Goal: Task Accomplishment & Management: Manage account settings

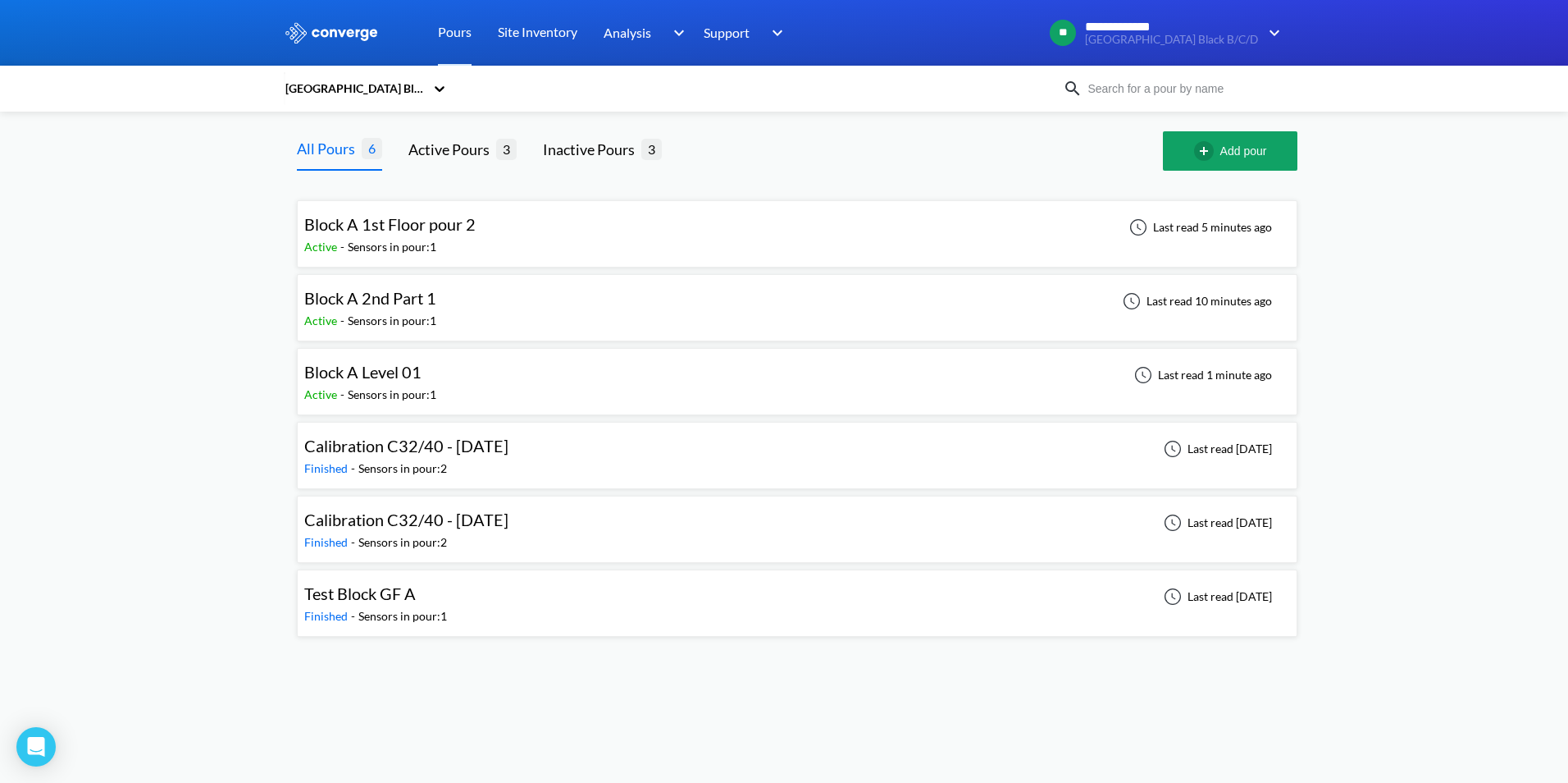
click at [380, 236] on div "Block A 1st Floor pour 2" at bounding box center [390, 225] width 172 height 25
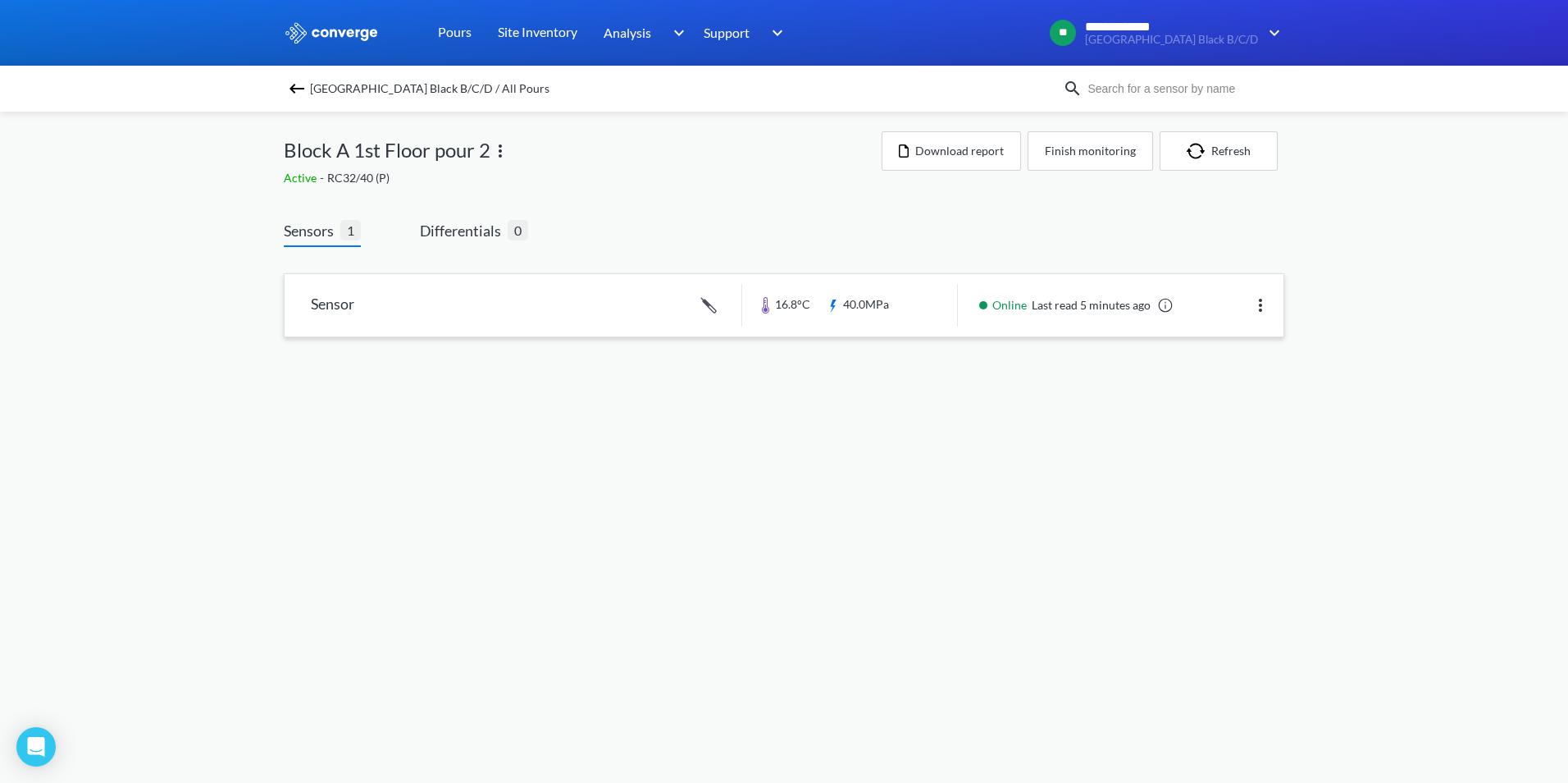
click at [1260, 305] on img at bounding box center [1261, 306] width 20 height 20
click at [532, 295] on link at bounding box center [784, 305] width 999 height 62
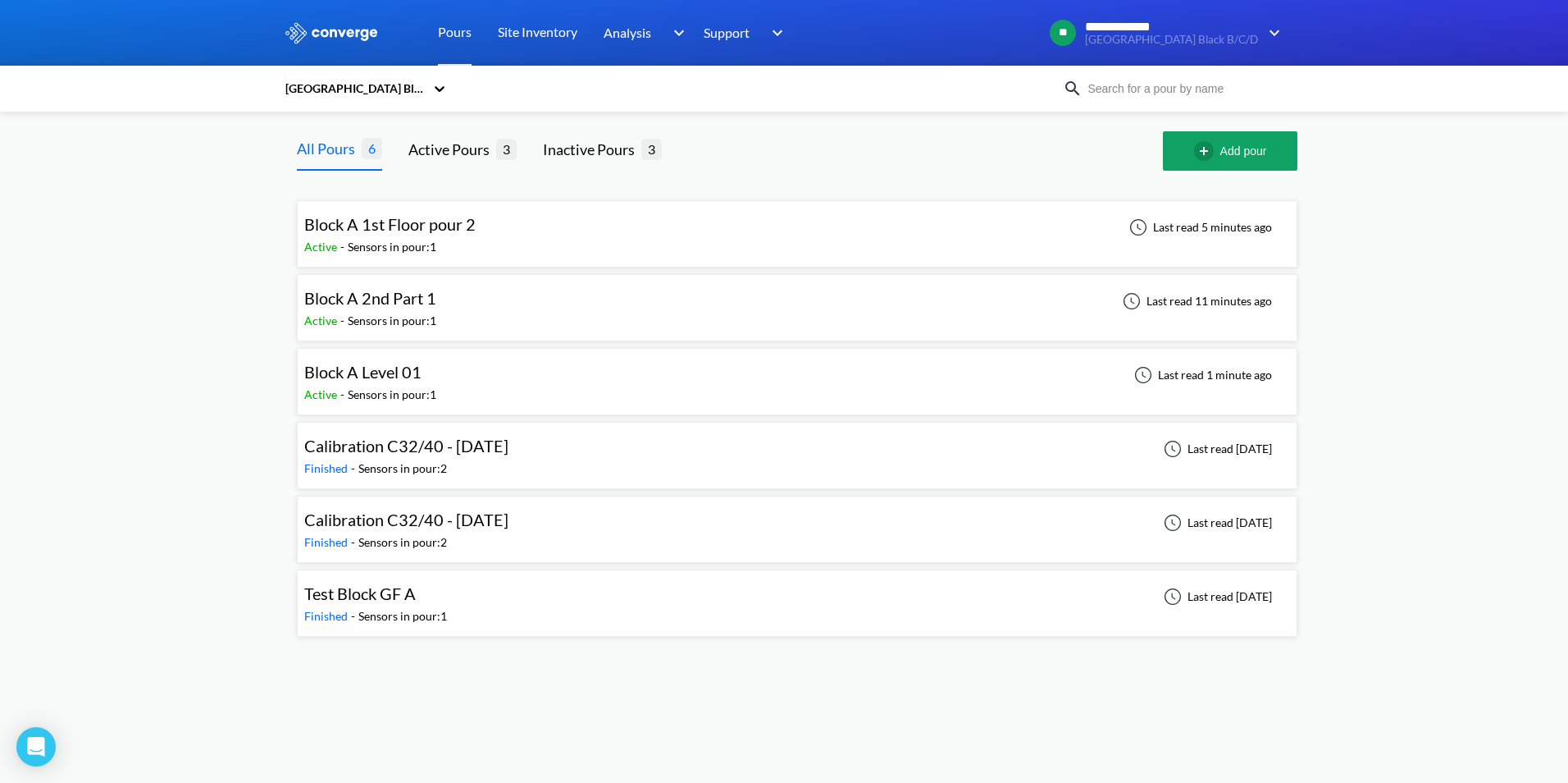
click at [416, 305] on span "Block A 2nd Part 1" at bounding box center [370, 298] width 132 height 20
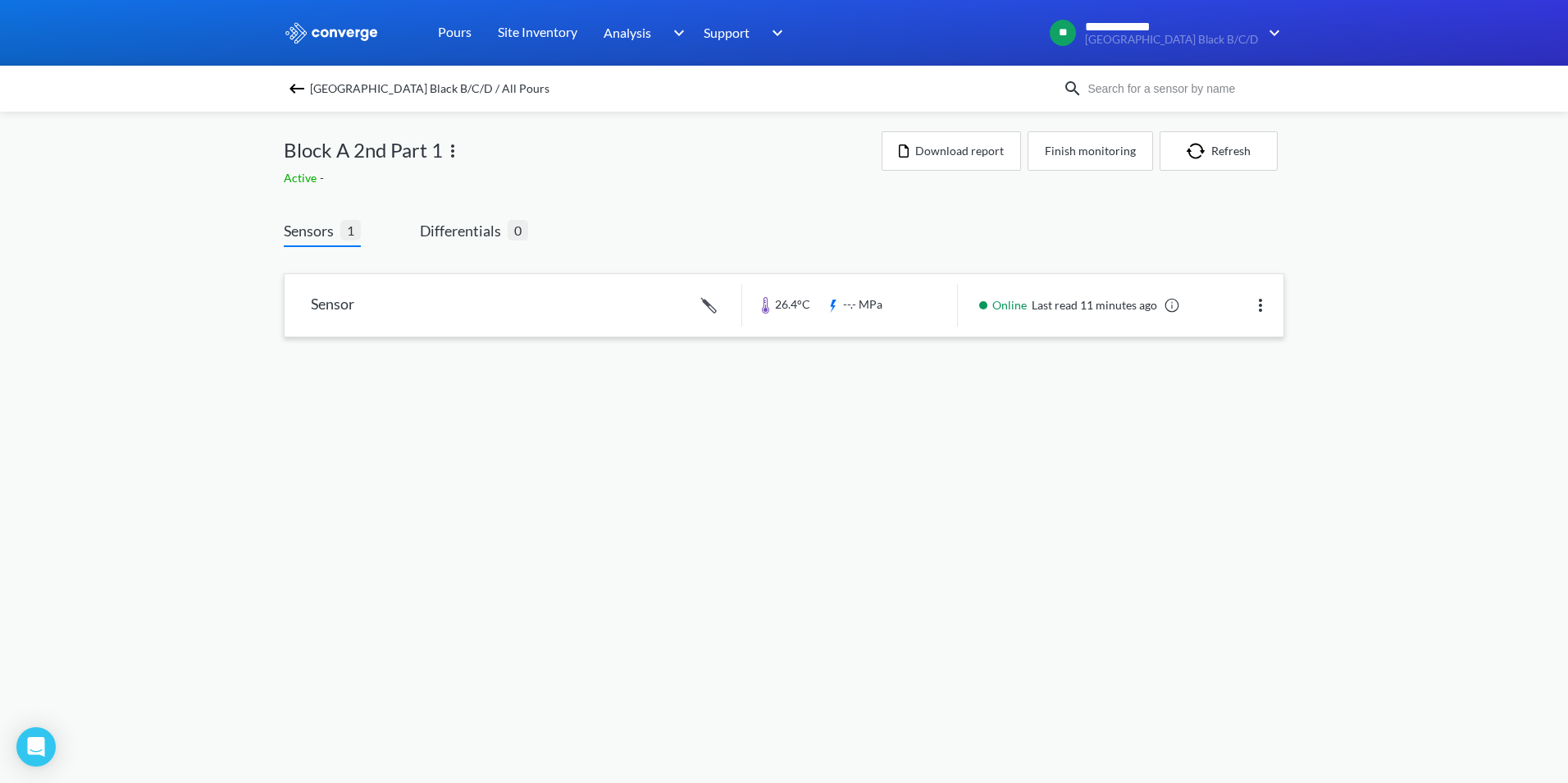
click at [1262, 314] on img at bounding box center [1261, 306] width 20 height 20
click at [636, 375] on body "**********" at bounding box center [784, 391] width 1568 height 783
click at [457, 234] on span "Differentials" at bounding box center [464, 231] width 88 height 23
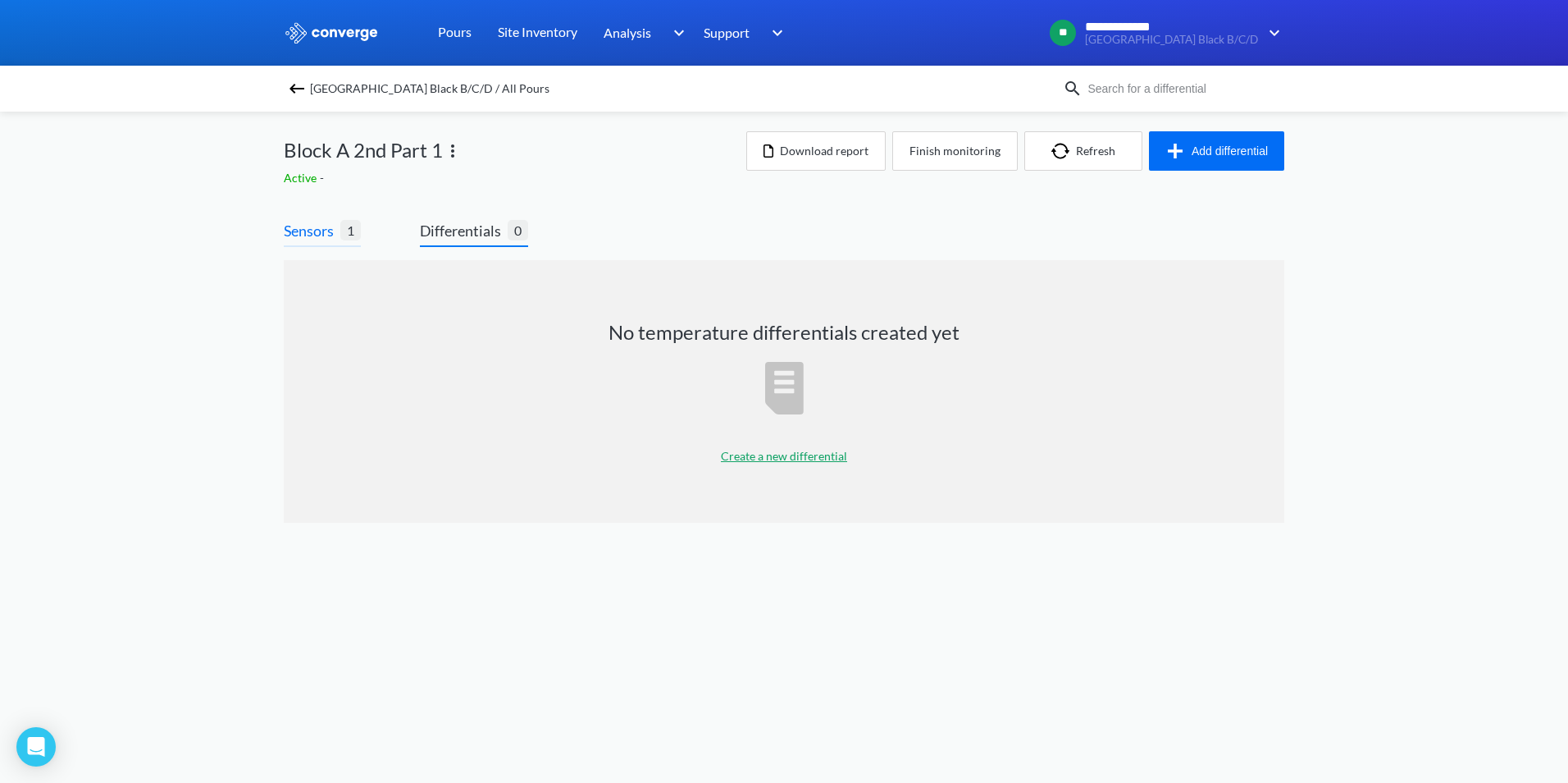
click at [325, 231] on span "Sensors" at bounding box center [312, 231] width 57 height 23
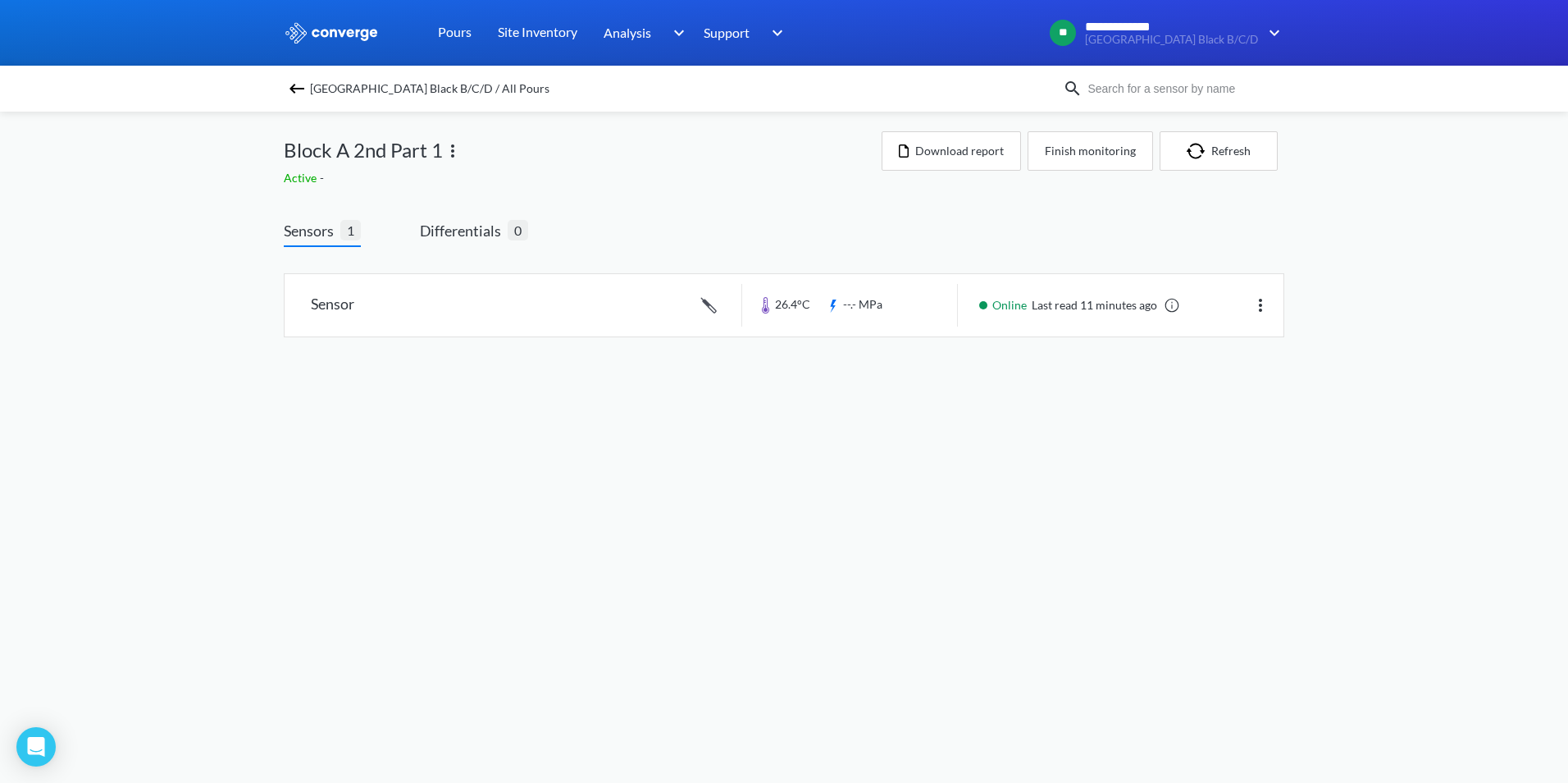
drag, startPoint x: 599, startPoint y: 305, endPoint x: 551, endPoint y: 372, distance: 82.4
click at [545, 376] on body "**********" at bounding box center [784, 391] width 1568 height 783
click at [1256, 308] on img at bounding box center [1261, 306] width 20 height 20
click at [1188, 300] on div "Edit" at bounding box center [1218, 305] width 105 height 31
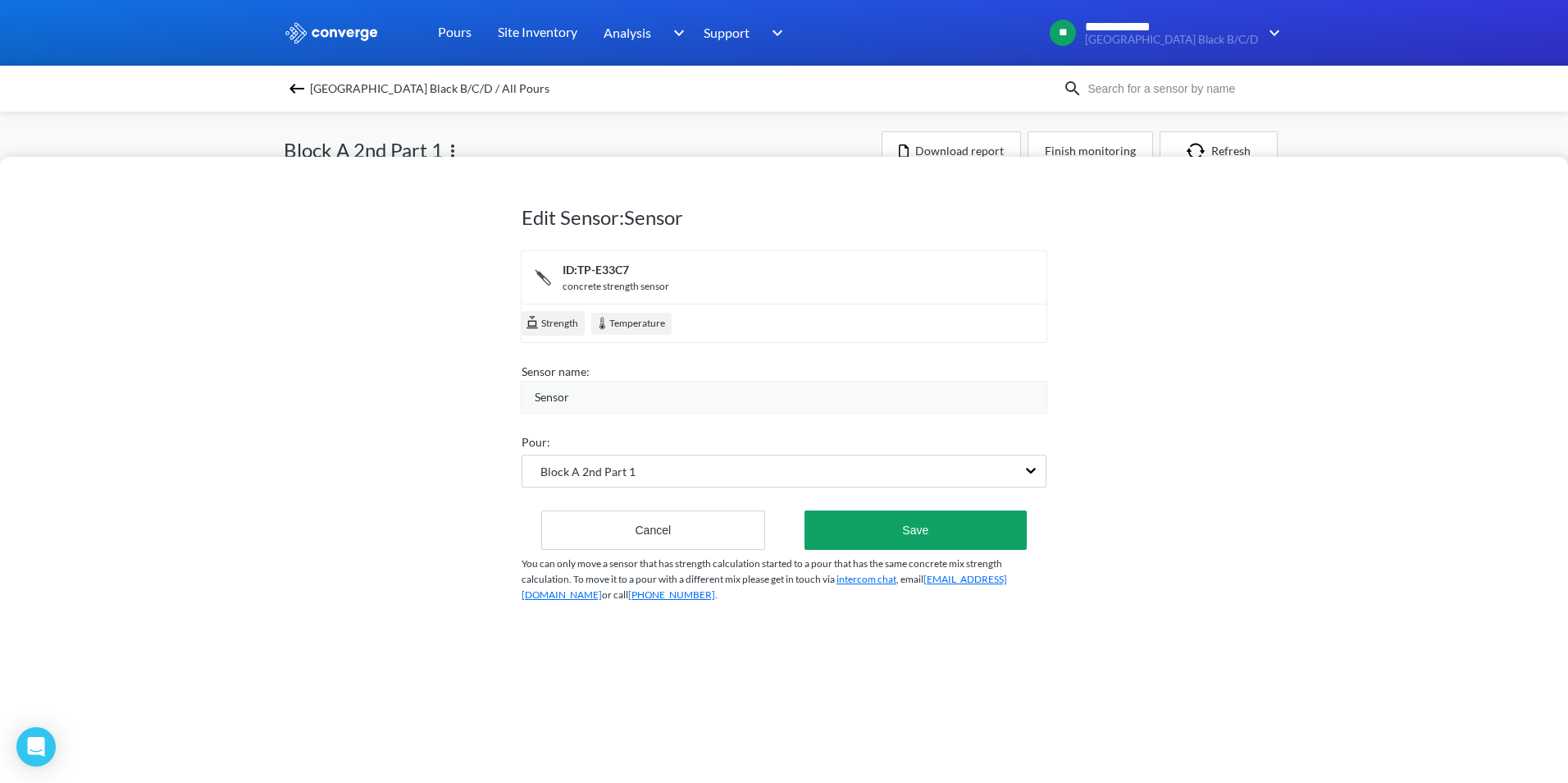
click at [565, 284] on div "concrete strength sensor" at bounding box center [616, 286] width 107 height 15
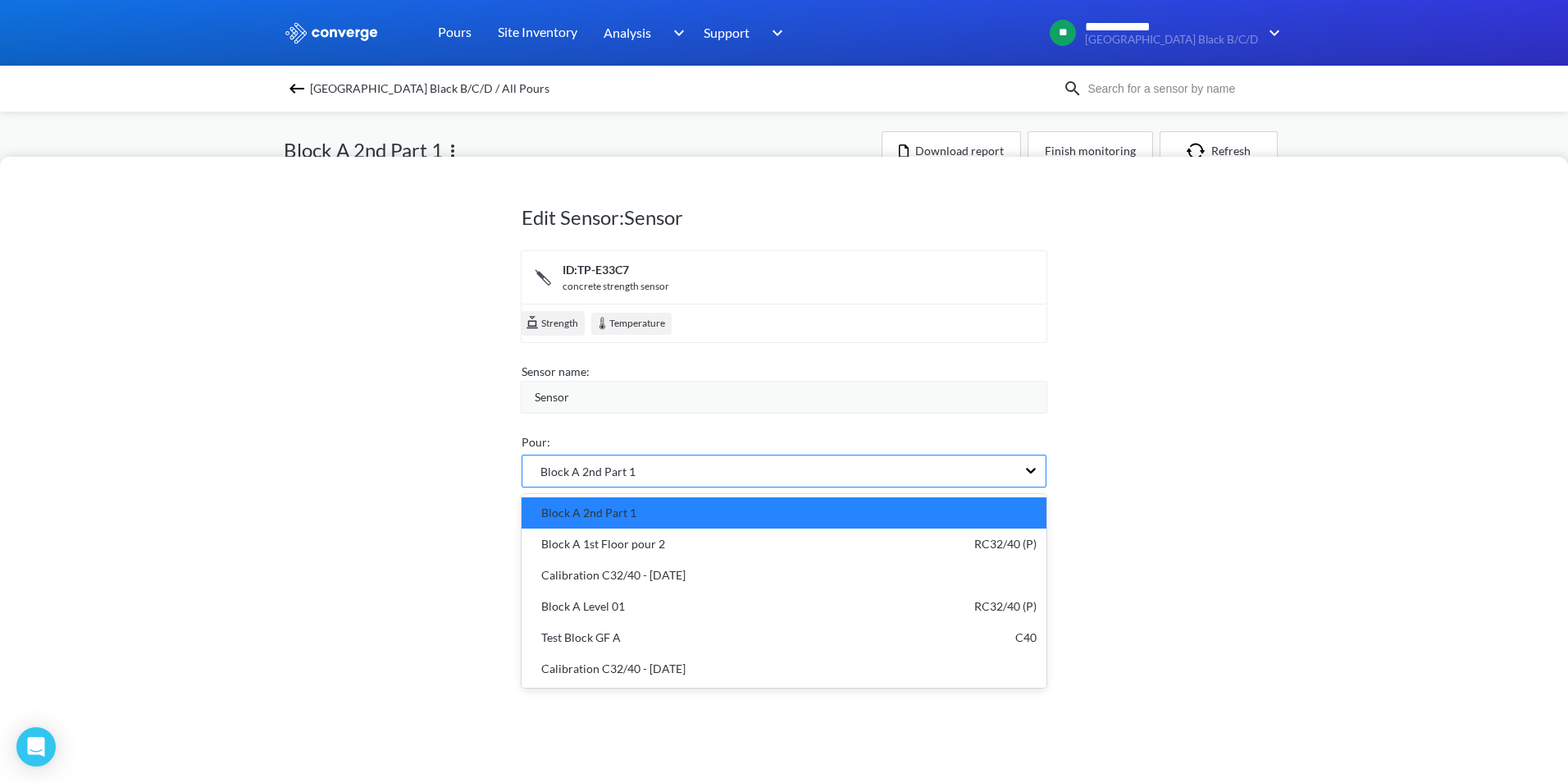
click at [881, 465] on div "Block A 2nd Part 1" at bounding box center [770, 471] width 494 height 31
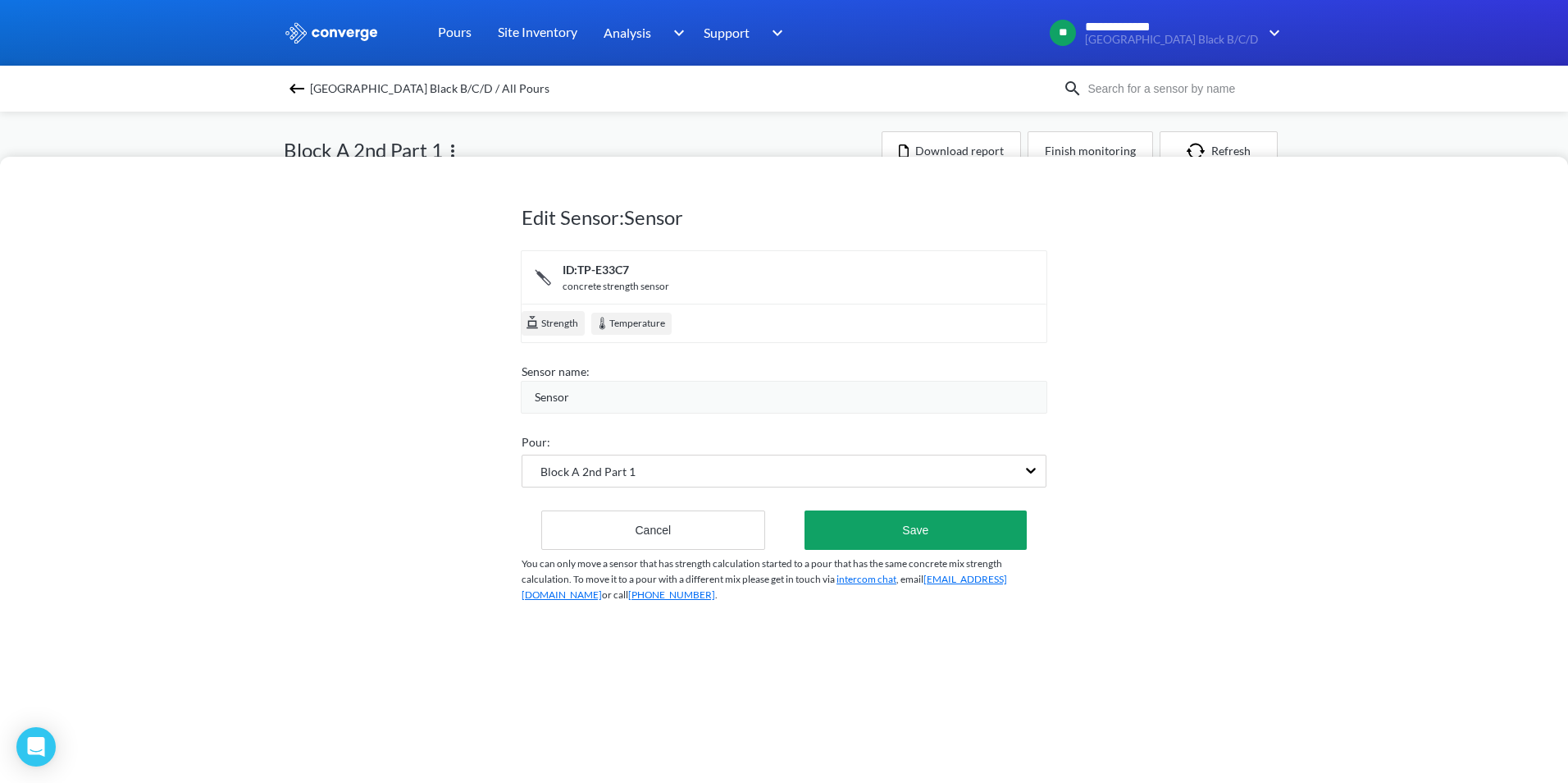
click at [438, 446] on div "Edit Sensor: Sensor ID: TP-E33C7 concrete strength sensor Strength Temperature …" at bounding box center [784, 469] width 1568 height 627
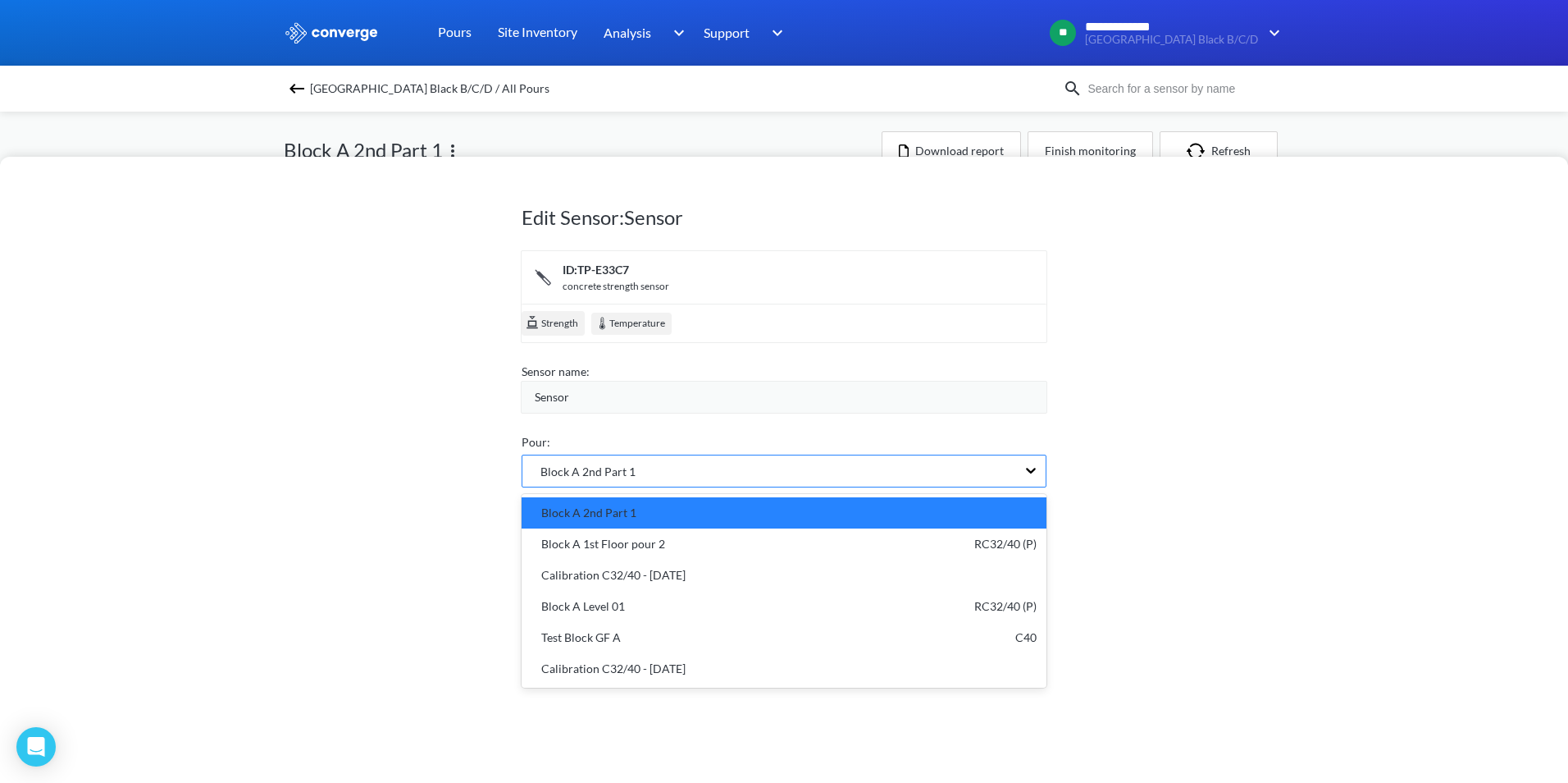
click at [613, 457] on div "Block A 2nd Part 1" at bounding box center [770, 471] width 494 height 31
click at [437, 440] on div "Edit Sensor: Sensor ID: TP-E33C7 concrete strength sensor Strength Temperature …" at bounding box center [784, 469] width 1568 height 627
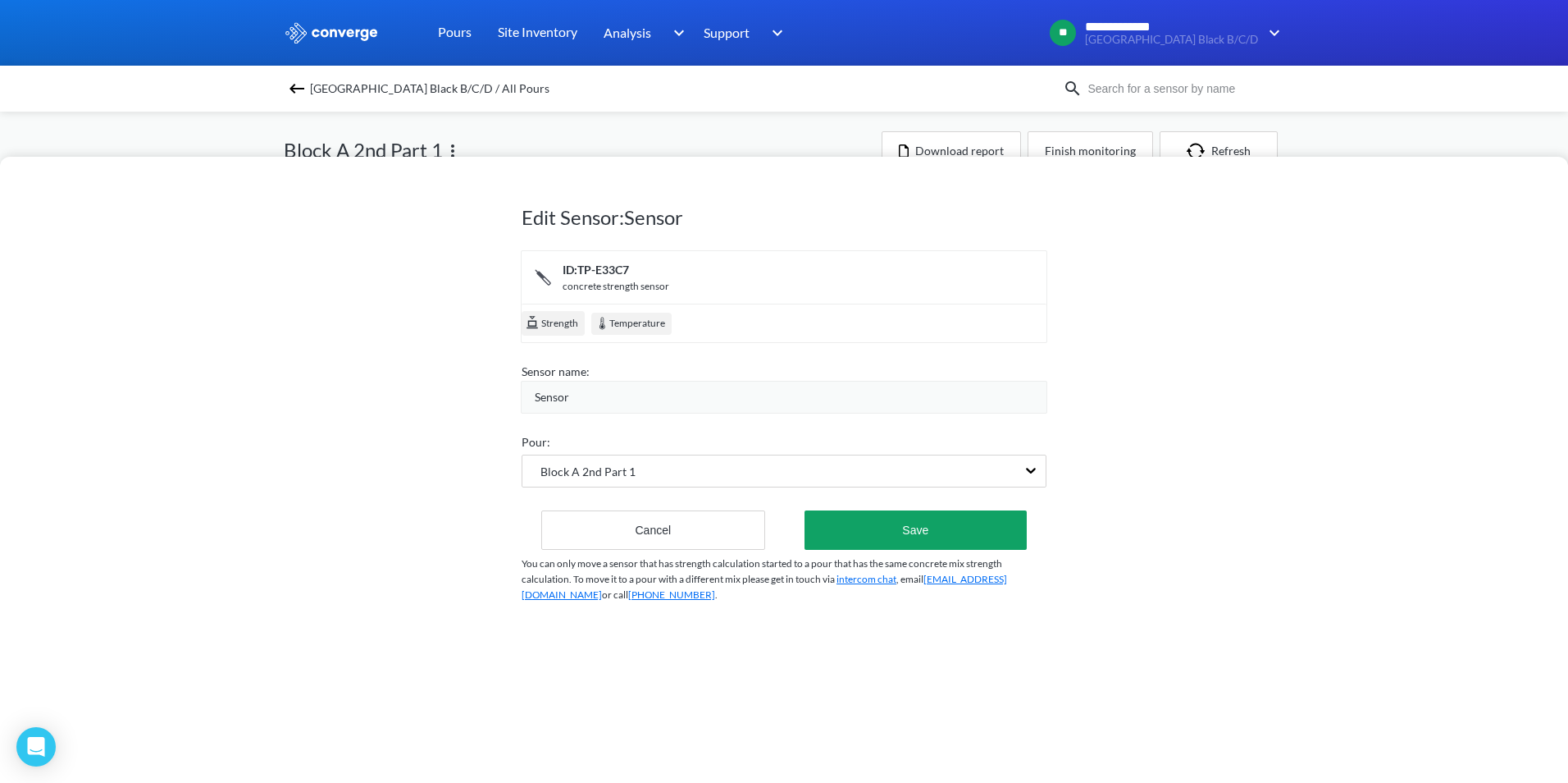
click at [548, 451] on div "Pour:" at bounding box center [784, 442] width 525 height 18
click at [548, 475] on span "Block A 2nd Part 1" at bounding box center [580, 472] width 113 height 18
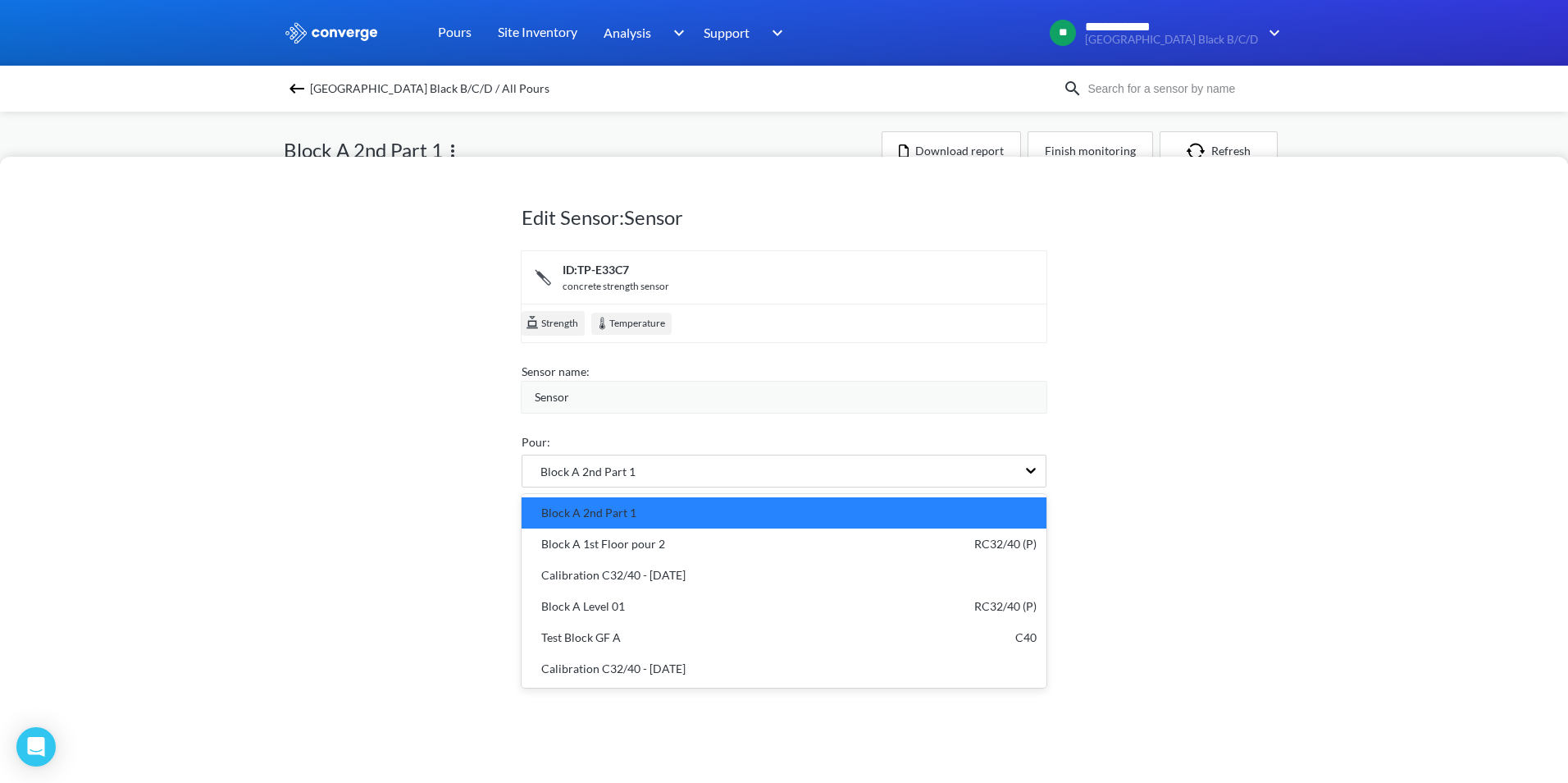
click at [731, 138] on div "Edit Sensor: Sensor ID: TP-E33C7 concrete strength sensor Strength Temperature …" at bounding box center [784, 391] width 1568 height 783
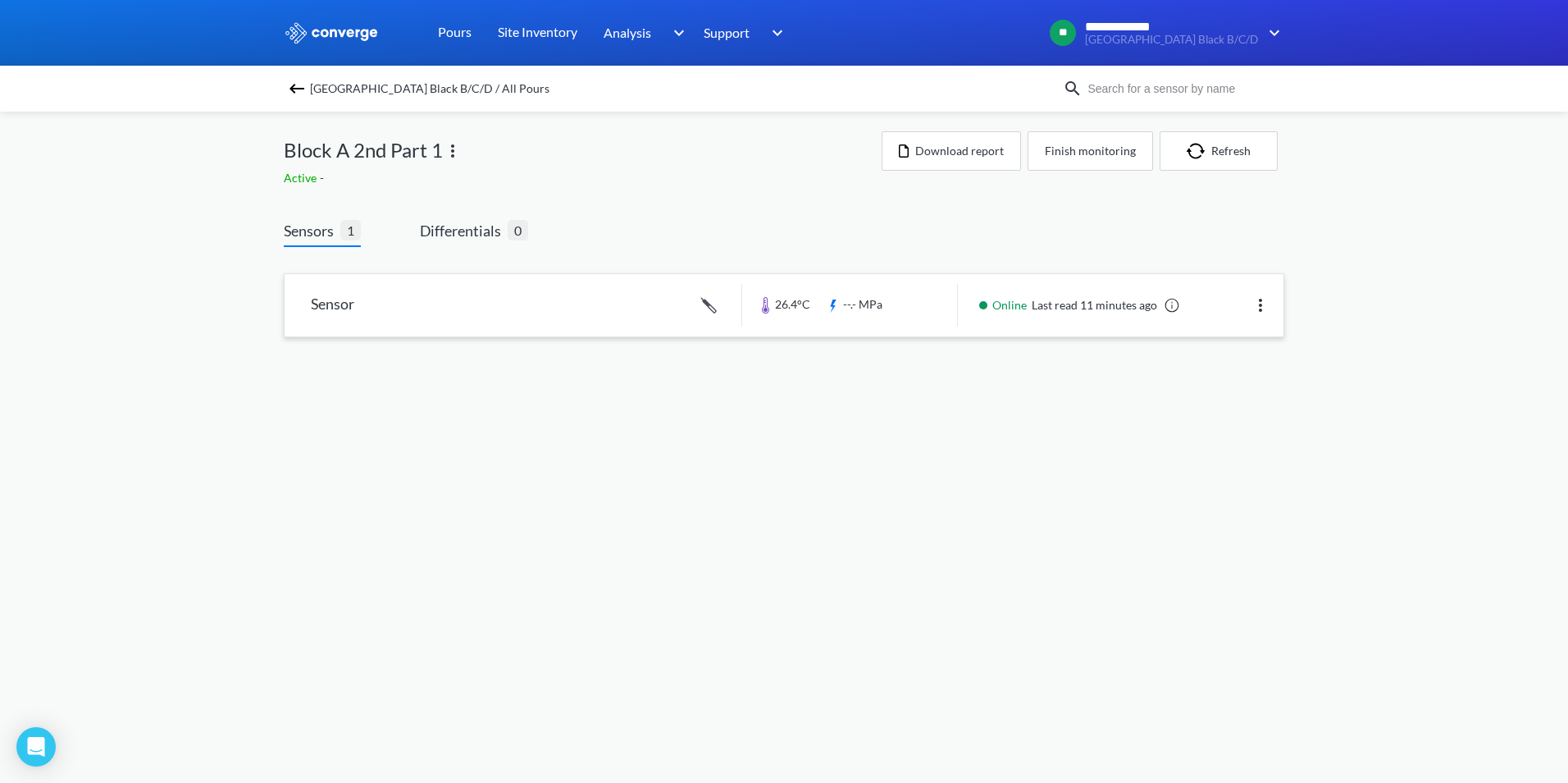
click at [505, 298] on link at bounding box center [784, 305] width 999 height 62
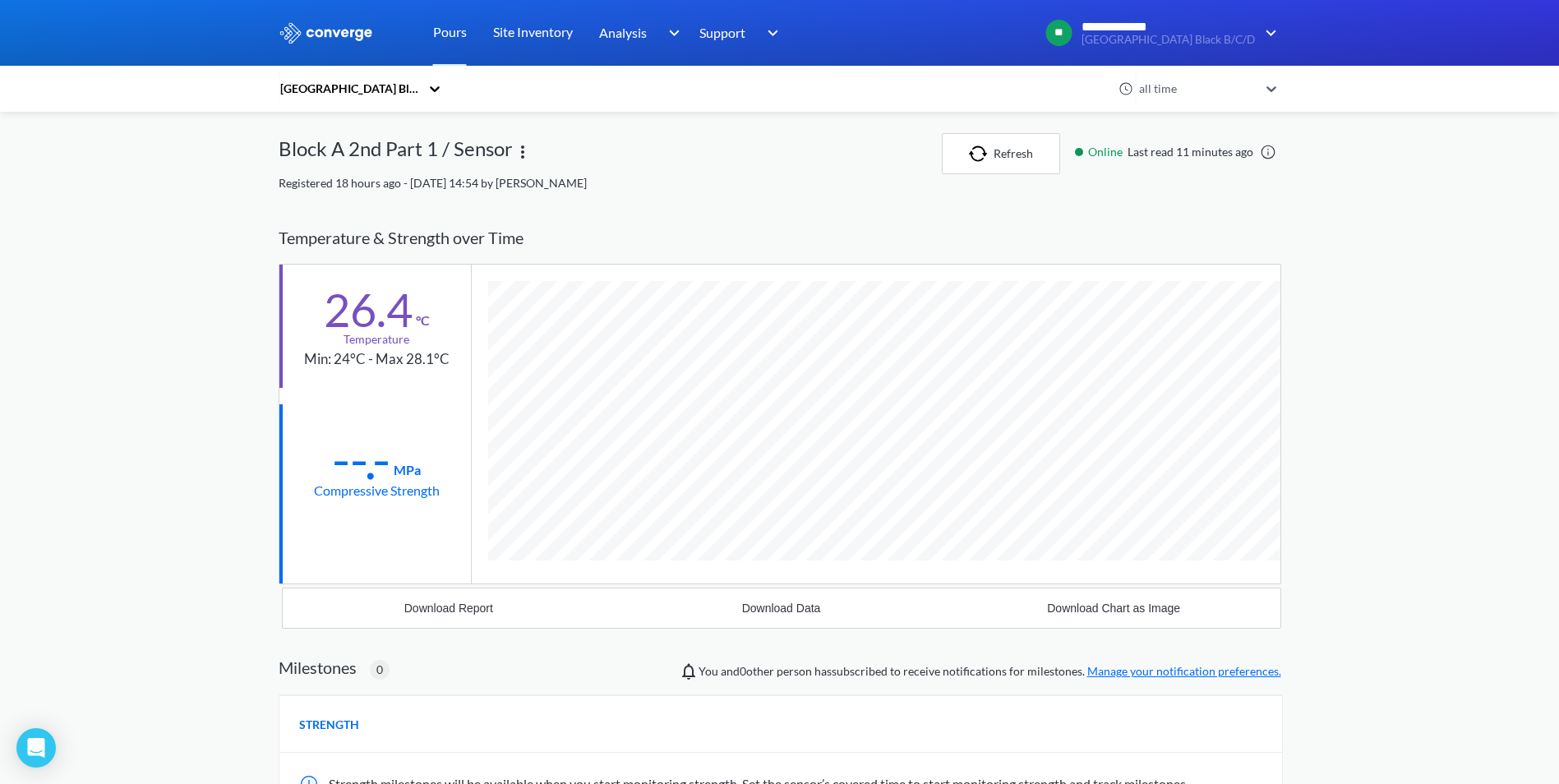
click at [518, 153] on img at bounding box center [523, 152] width 20 height 20
click at [892, 146] on div "Block A 2nd Part 1 / Sensor Edit" at bounding box center [609, 154] width 663 height 41
click at [439, 90] on icon at bounding box center [434, 89] width 10 height 5
click at [103, 205] on div "**********" at bounding box center [780, 510] width 1559 height 1021
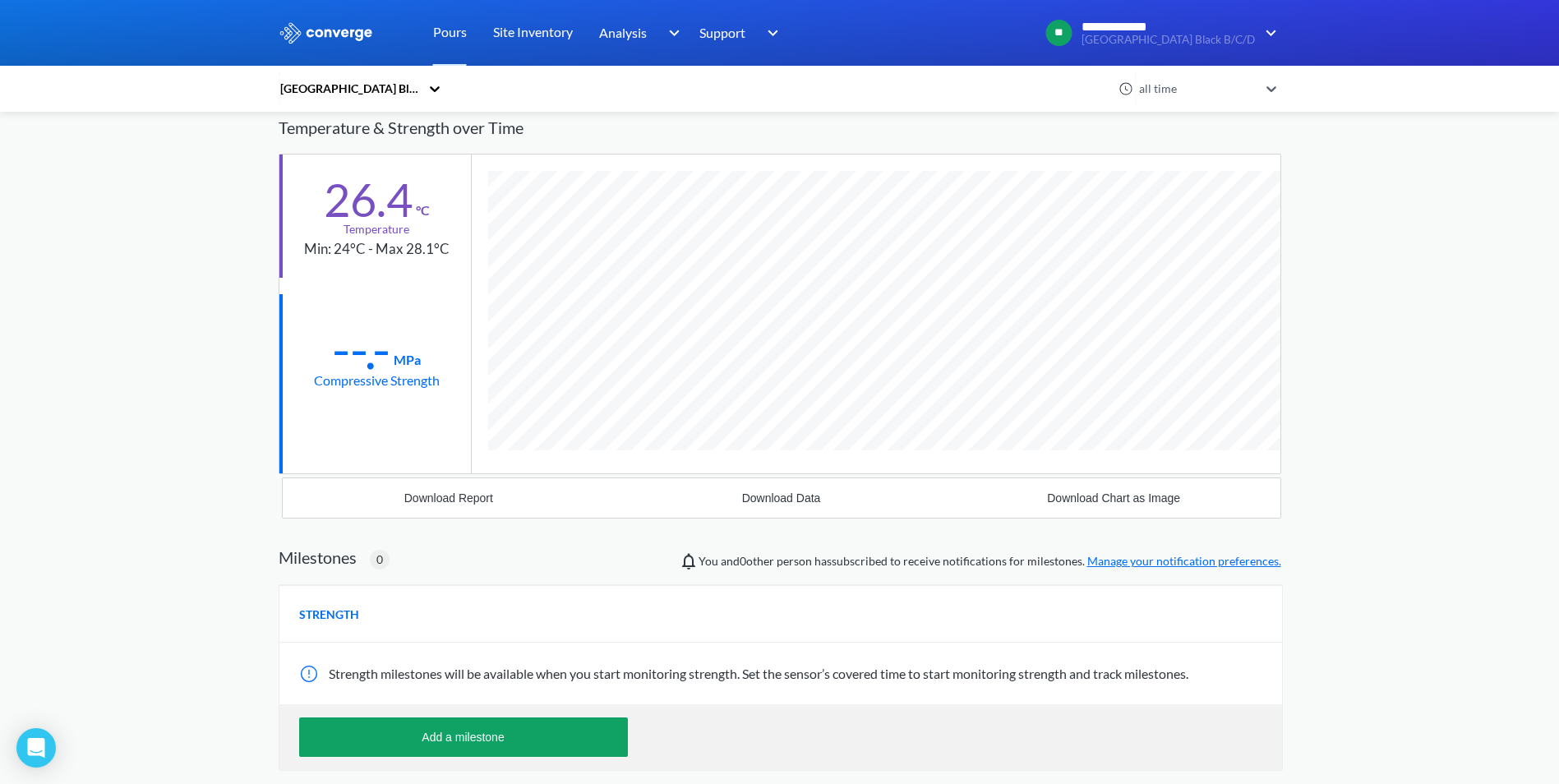
scroll to position [237, 0]
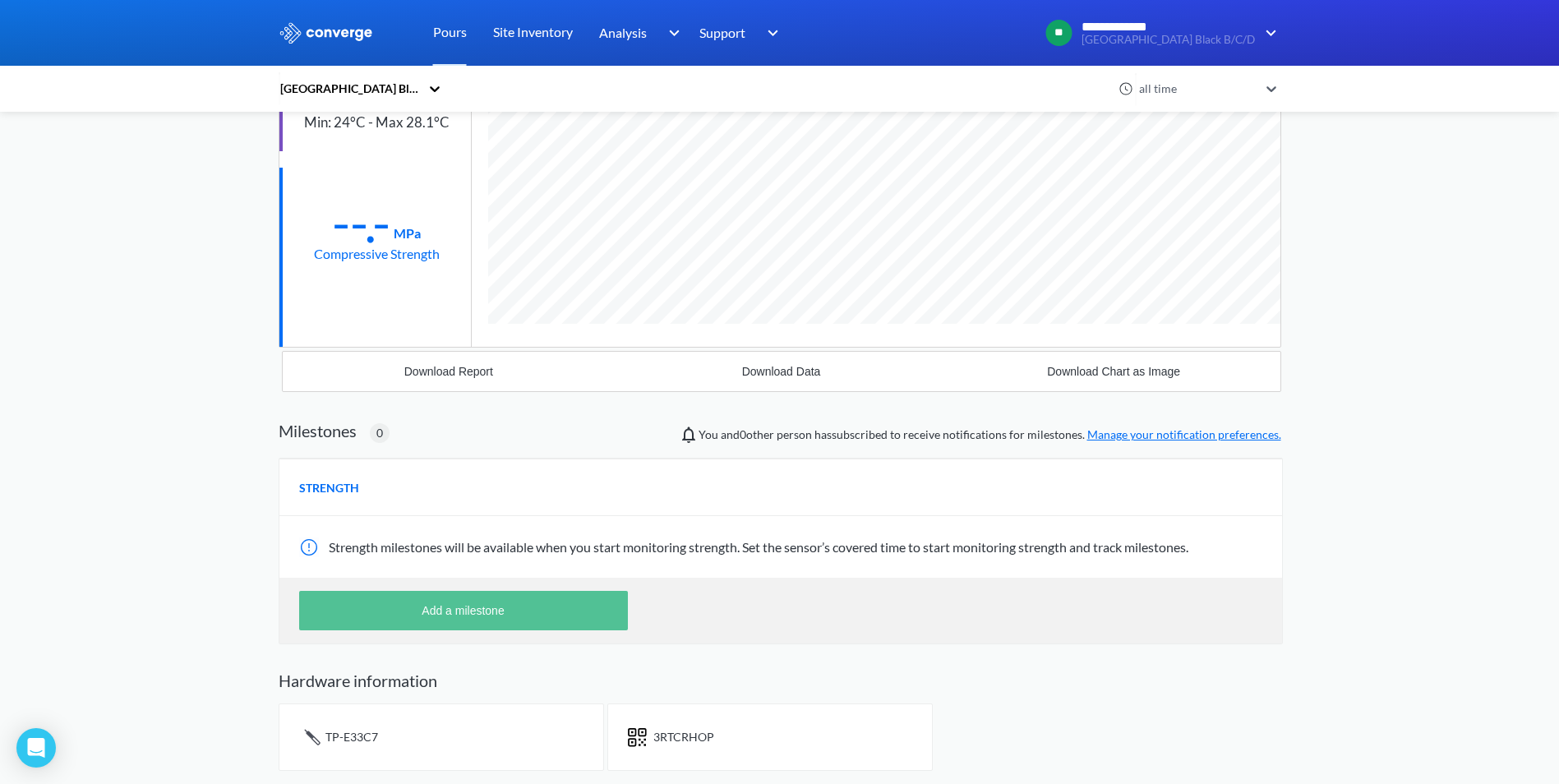
click at [474, 617] on button "Add a milestone" at bounding box center [463, 610] width 329 height 40
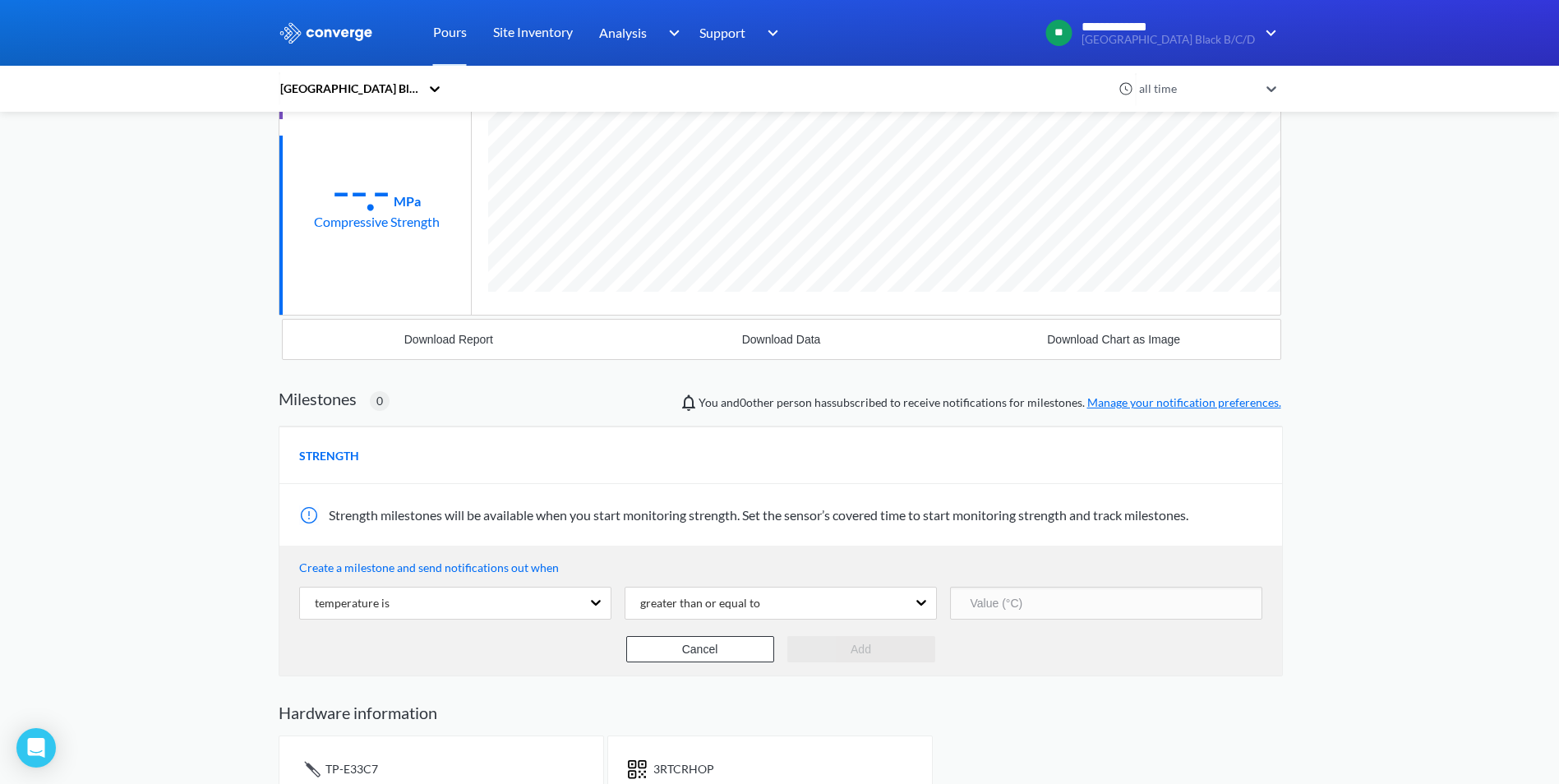
scroll to position [301, 0]
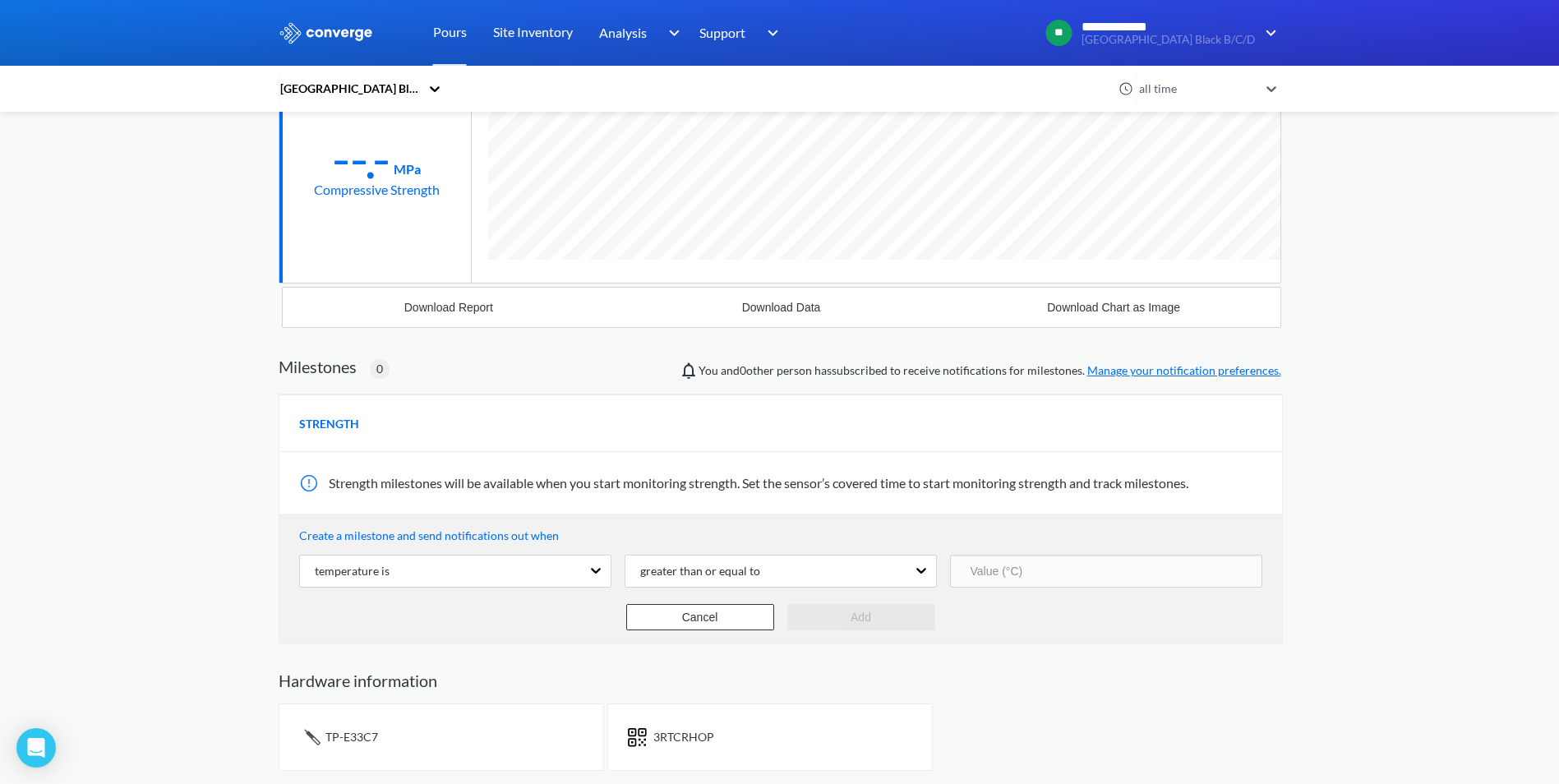
click at [18, 218] on div "**********" at bounding box center [780, 241] width 1559 height 1085
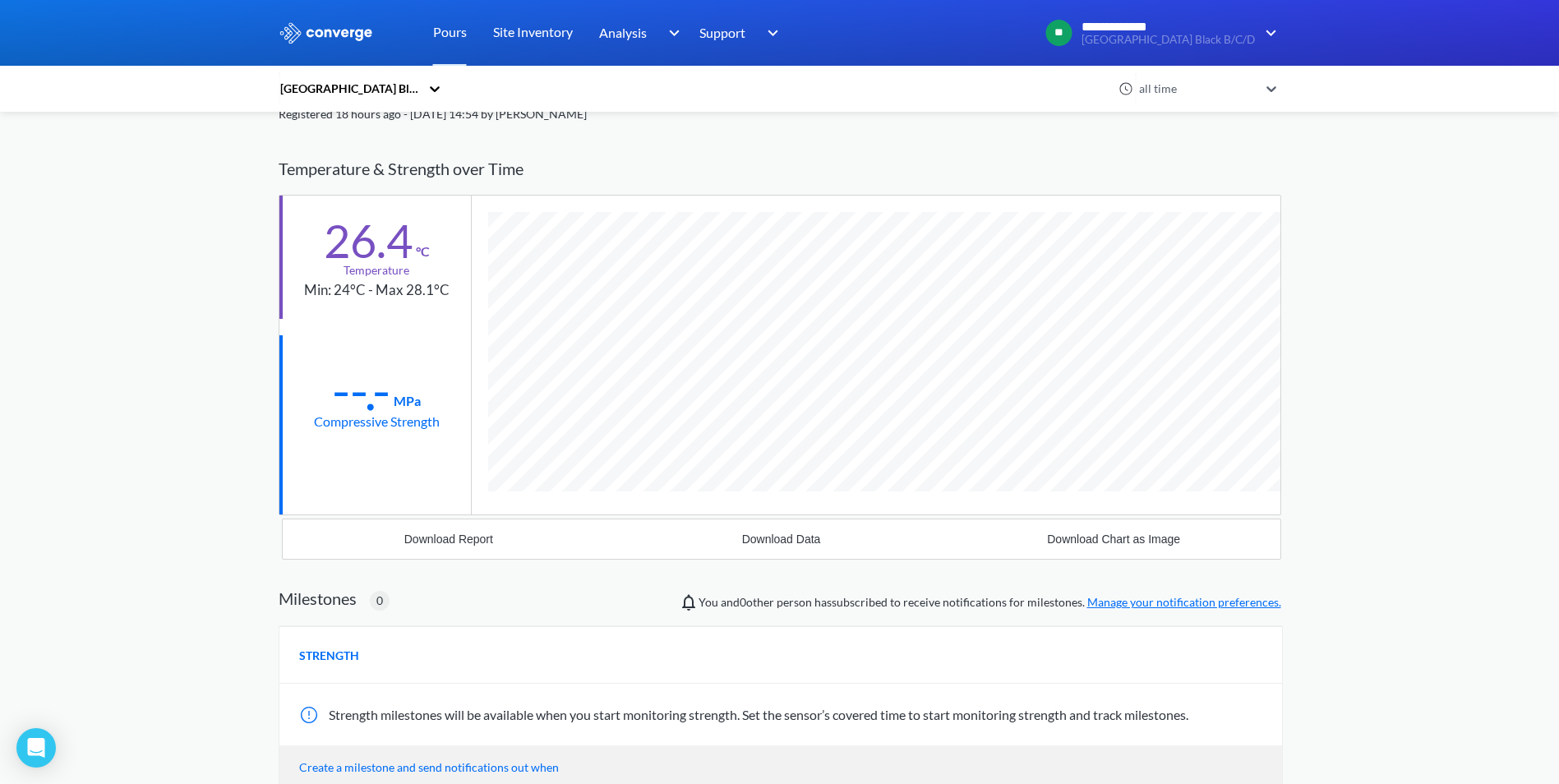
scroll to position [54, 0]
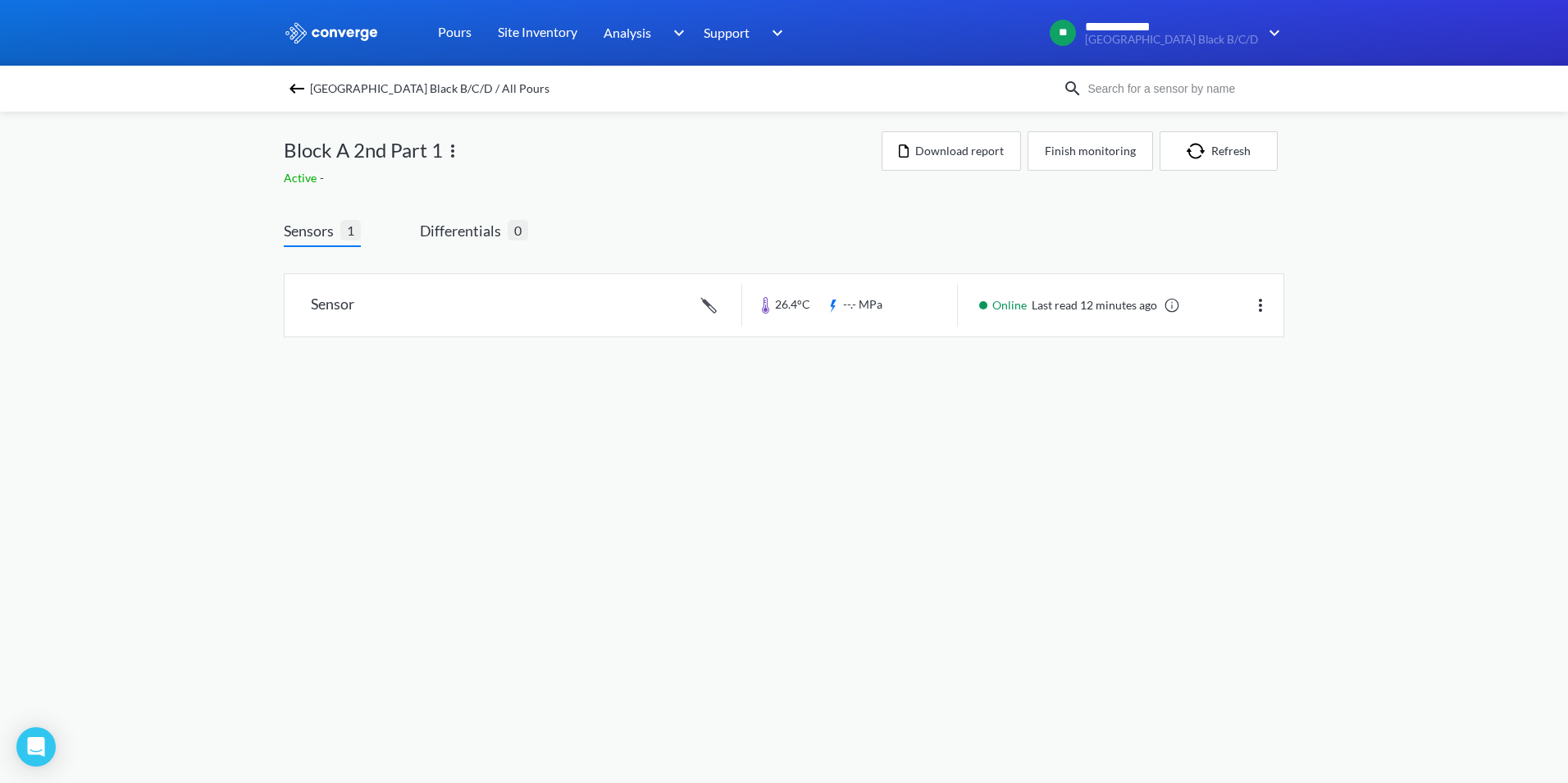
drag, startPoint x: 439, startPoint y: 288, endPoint x: 722, endPoint y: 360, distance: 292.0
click at [722, 360] on div "Sensor 26.4°C --.- MPa Online Last read 12 minutes ago" at bounding box center [784, 315] width 1001 height 110
click at [704, 306] on link at bounding box center [784, 305] width 999 height 62
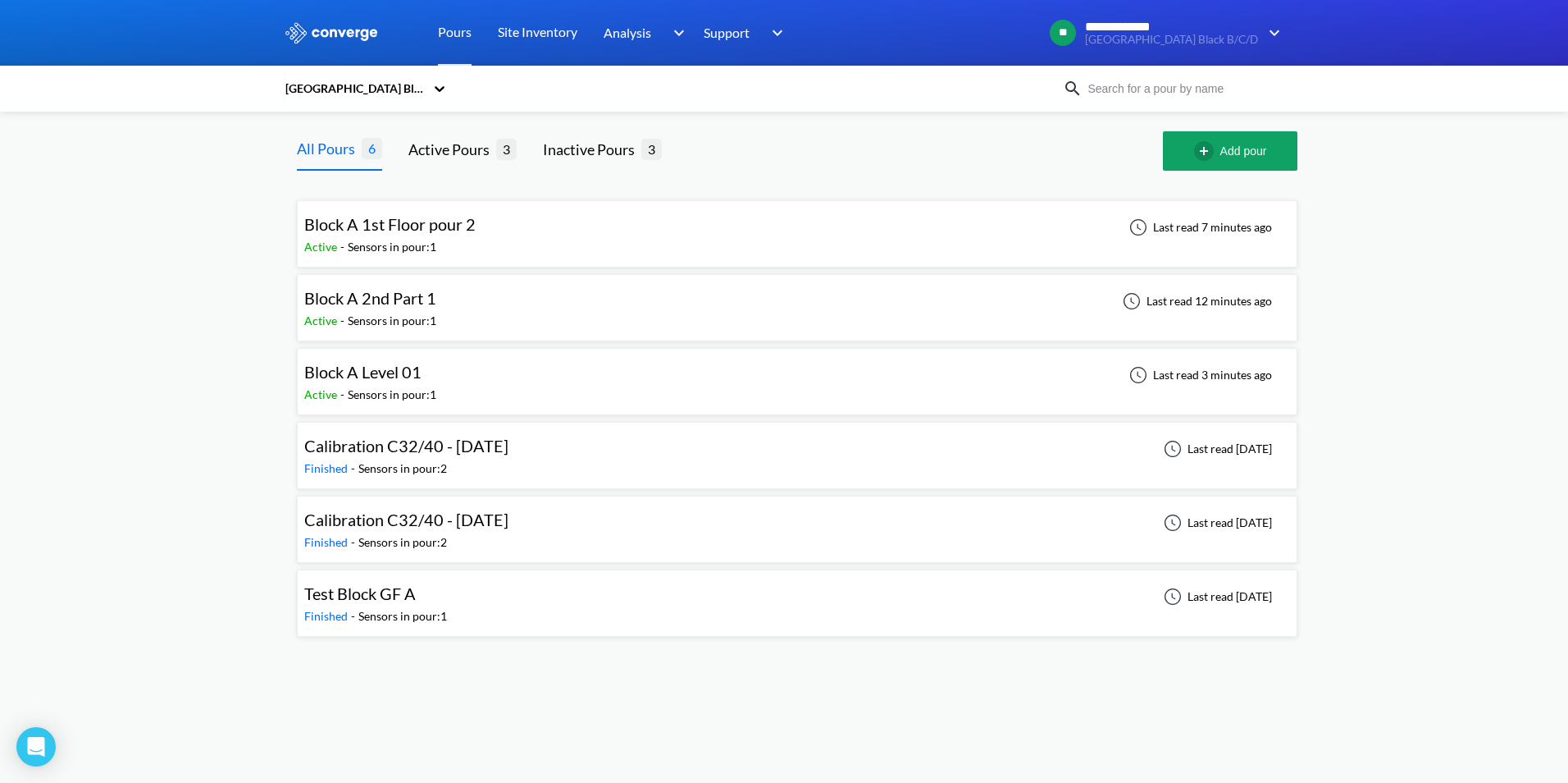
drag, startPoint x: 479, startPoint y: 240, endPoint x: 1156, endPoint y: 233, distance: 677.0
click at [1156, 233] on div "Last read 7 minutes ago" at bounding box center [1199, 227] width 156 height 20
click at [458, 155] on div "Active Pours" at bounding box center [453, 149] width 88 height 23
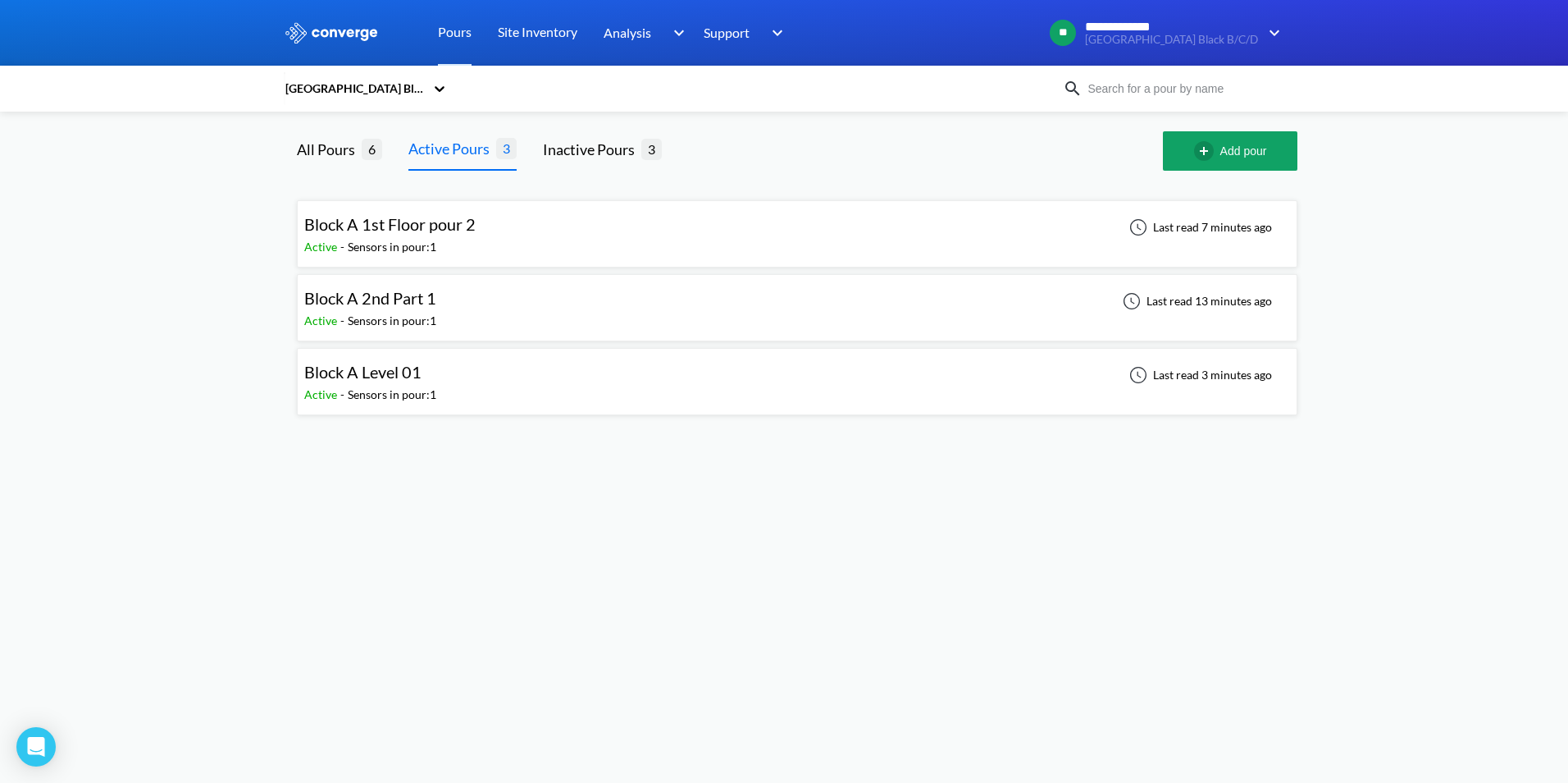
drag, startPoint x: 484, startPoint y: 224, endPoint x: 387, endPoint y: 417, distance: 216.0
click at [387, 455] on body "**********" at bounding box center [784, 391] width 1568 height 783
click at [401, 238] on div "Sensors in pour: 1" at bounding box center [392, 247] width 89 height 18
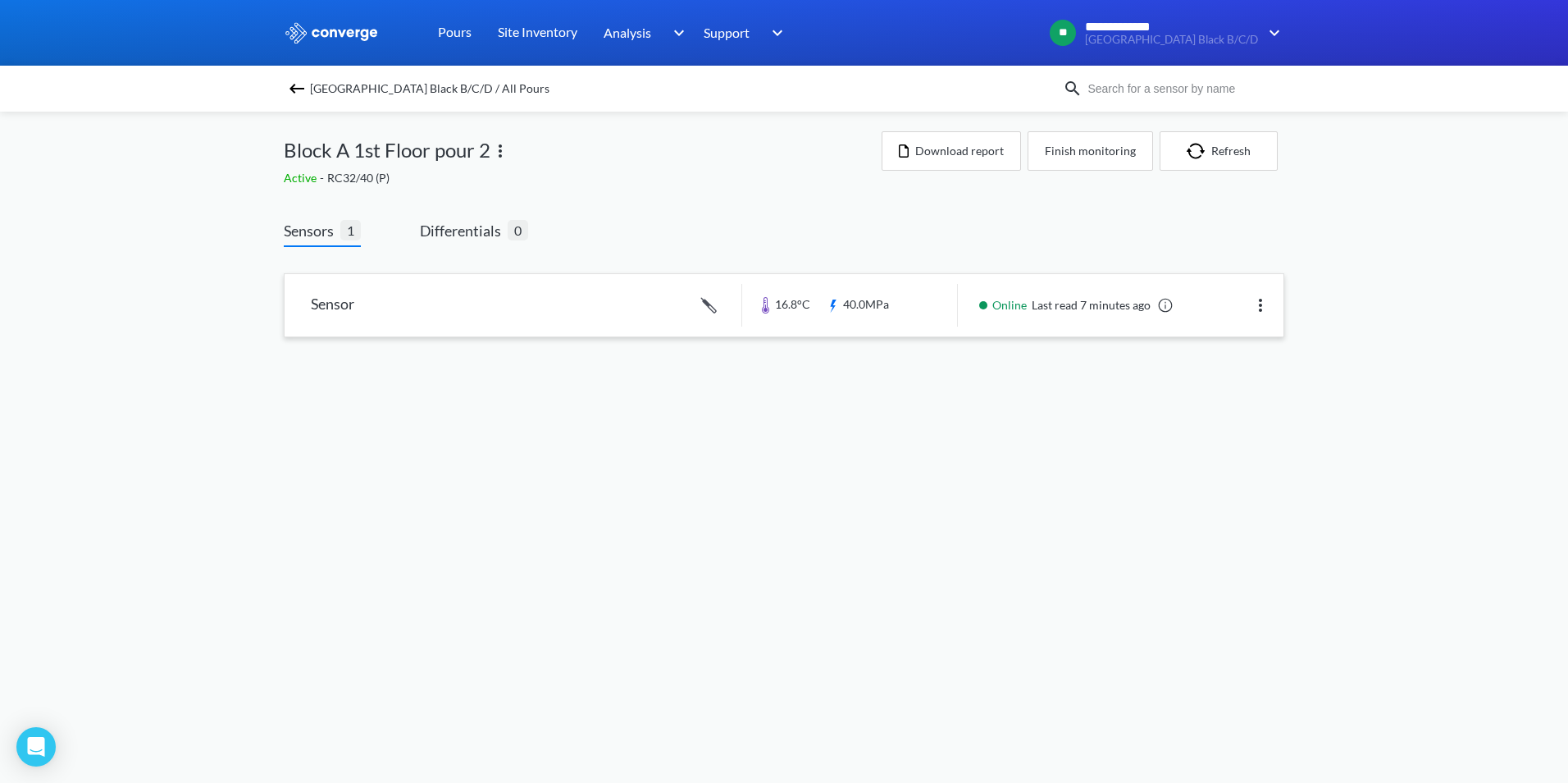
click at [625, 307] on link at bounding box center [784, 305] width 999 height 62
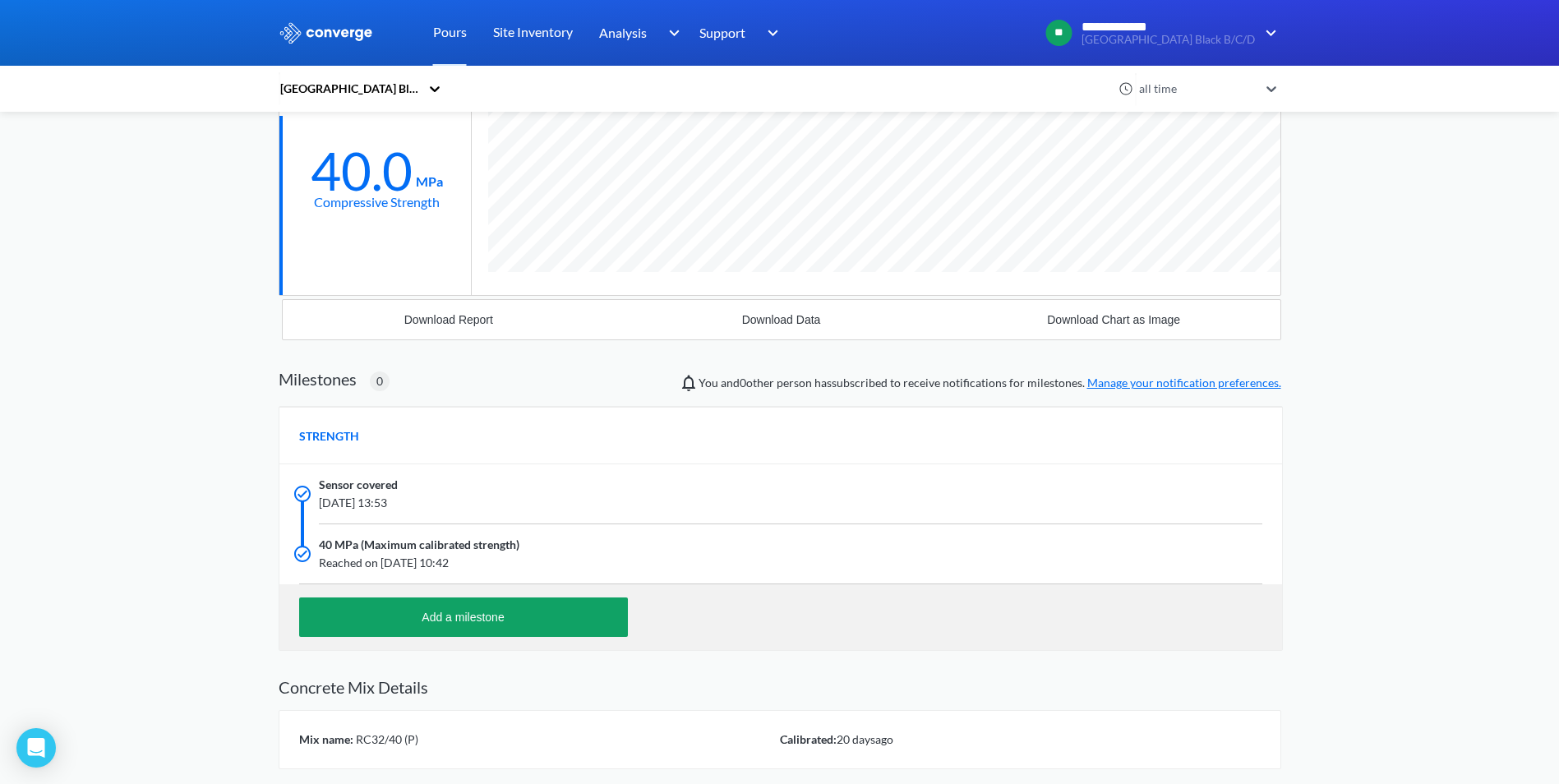
scroll to position [413, 0]
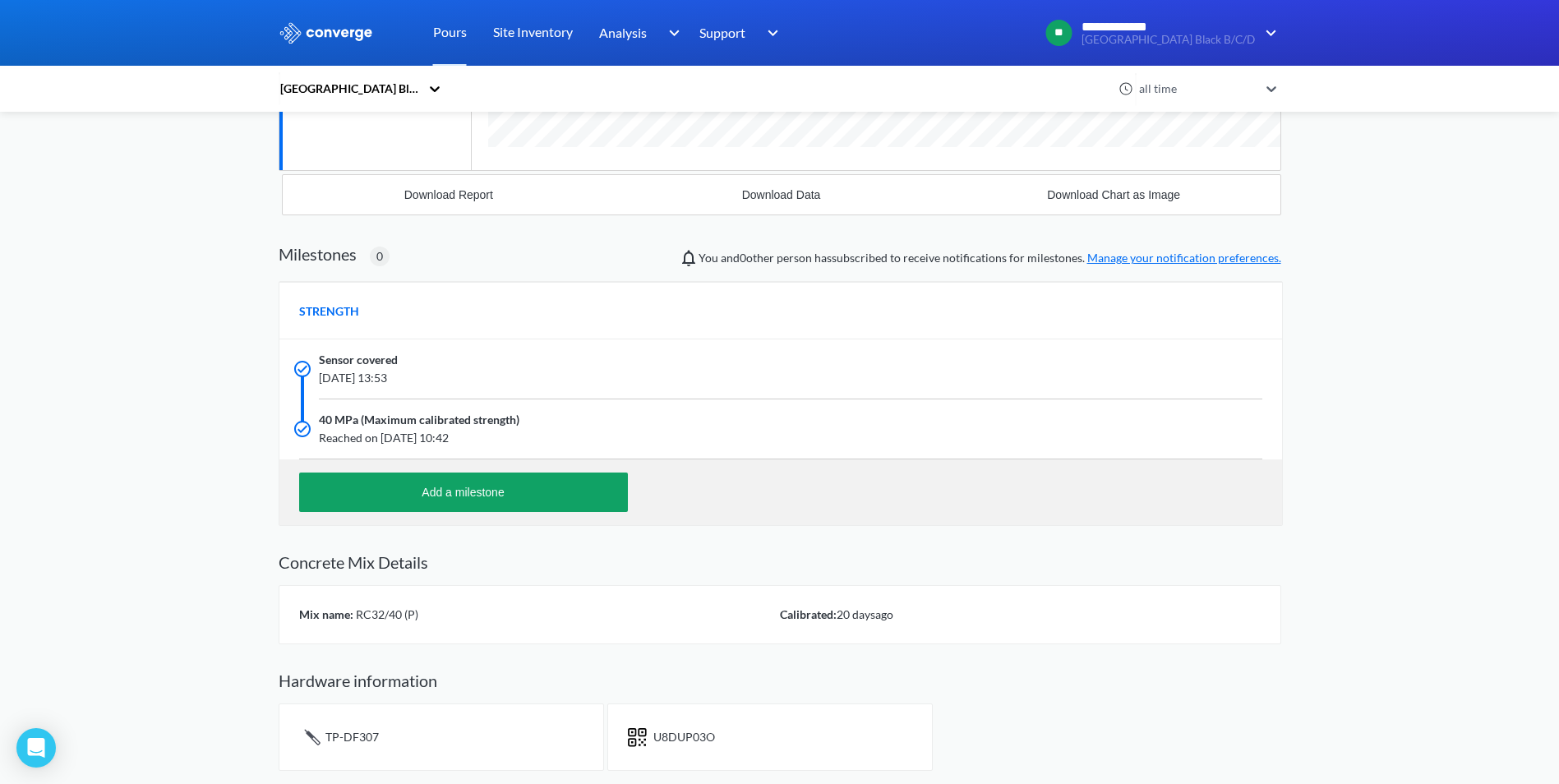
click at [731, 727] on div "U8DUP03O" at bounding box center [770, 736] width 326 height 68
drag, startPoint x: 713, startPoint y: 737, endPoint x: 628, endPoint y: 733, distance: 85.1
click at [628, 733] on img at bounding box center [636, 737] width 19 height 20
click at [455, 734] on div "TP-DF307" at bounding box center [441, 736] width 326 height 68
click at [393, 608] on span "RC32/40 (P)" at bounding box center [386, 615] width 65 height 14
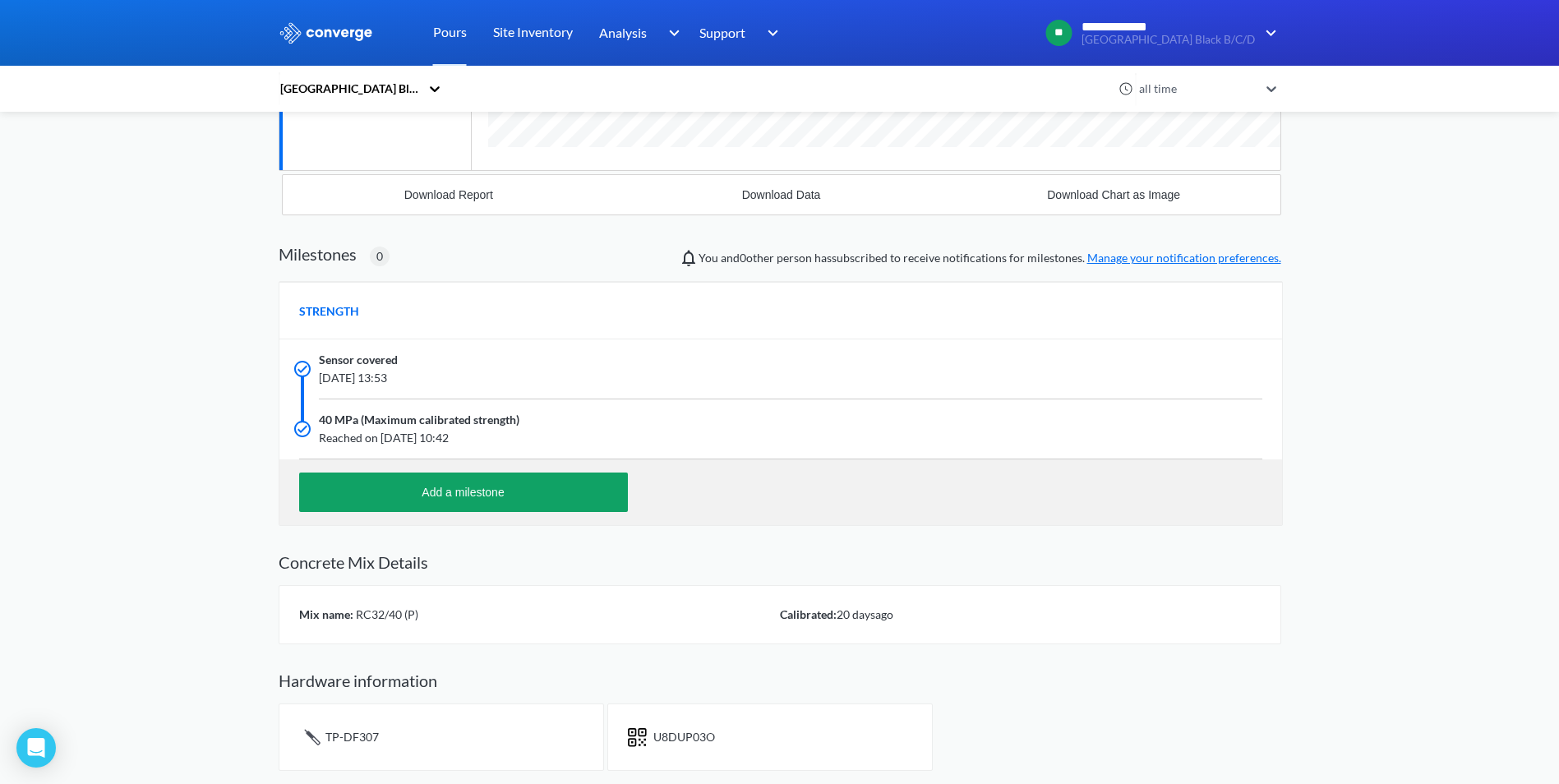
drag, startPoint x: 949, startPoint y: 614, endPoint x: 939, endPoint y: 614, distance: 10.0
click at [949, 614] on div "Calibrated: 20 days ago" at bounding box center [1020, 615] width 481 height 18
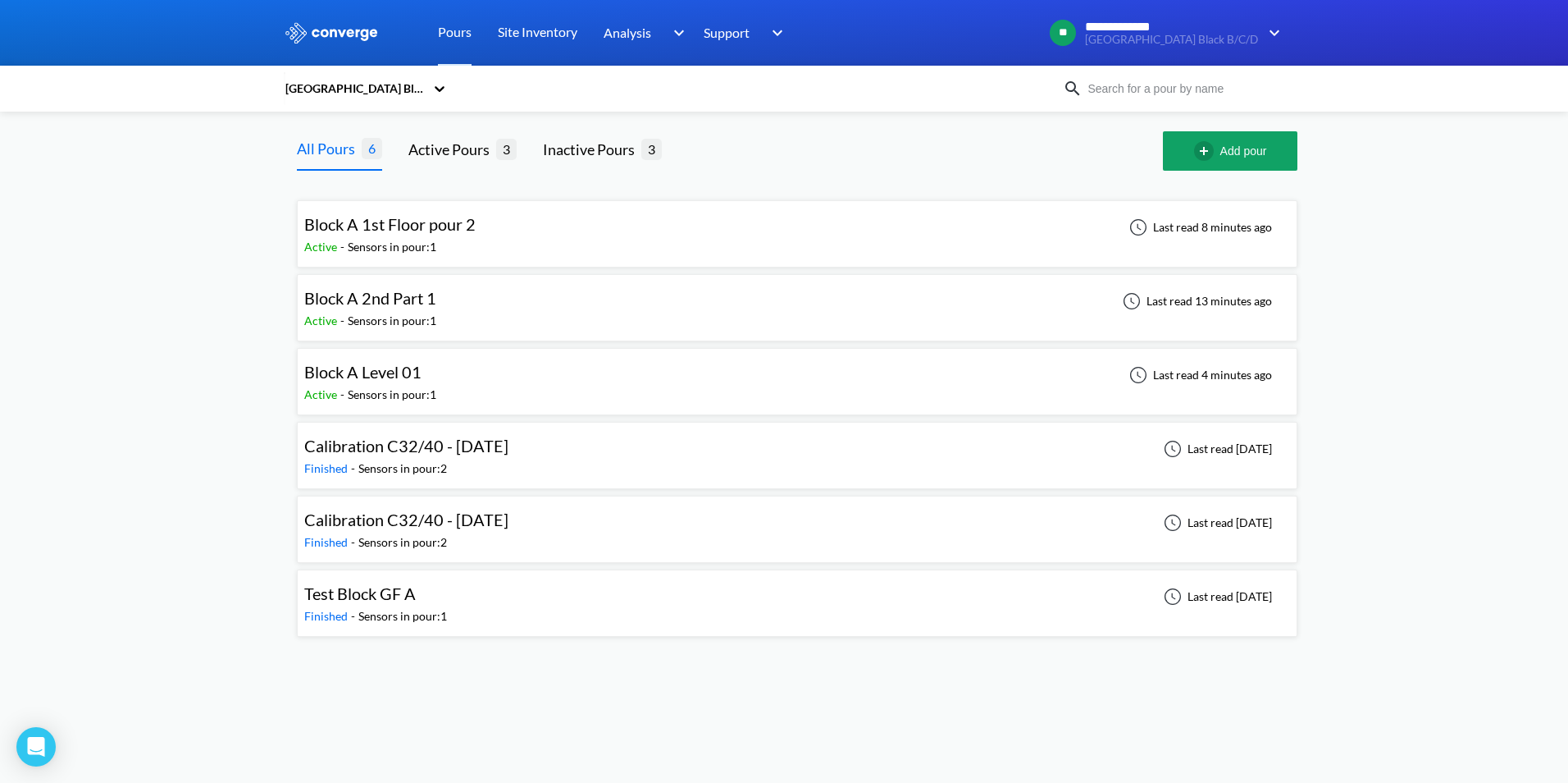
click at [466, 234] on span "Block A 1st Floor pour 2" at bounding box center [390, 224] width 172 height 20
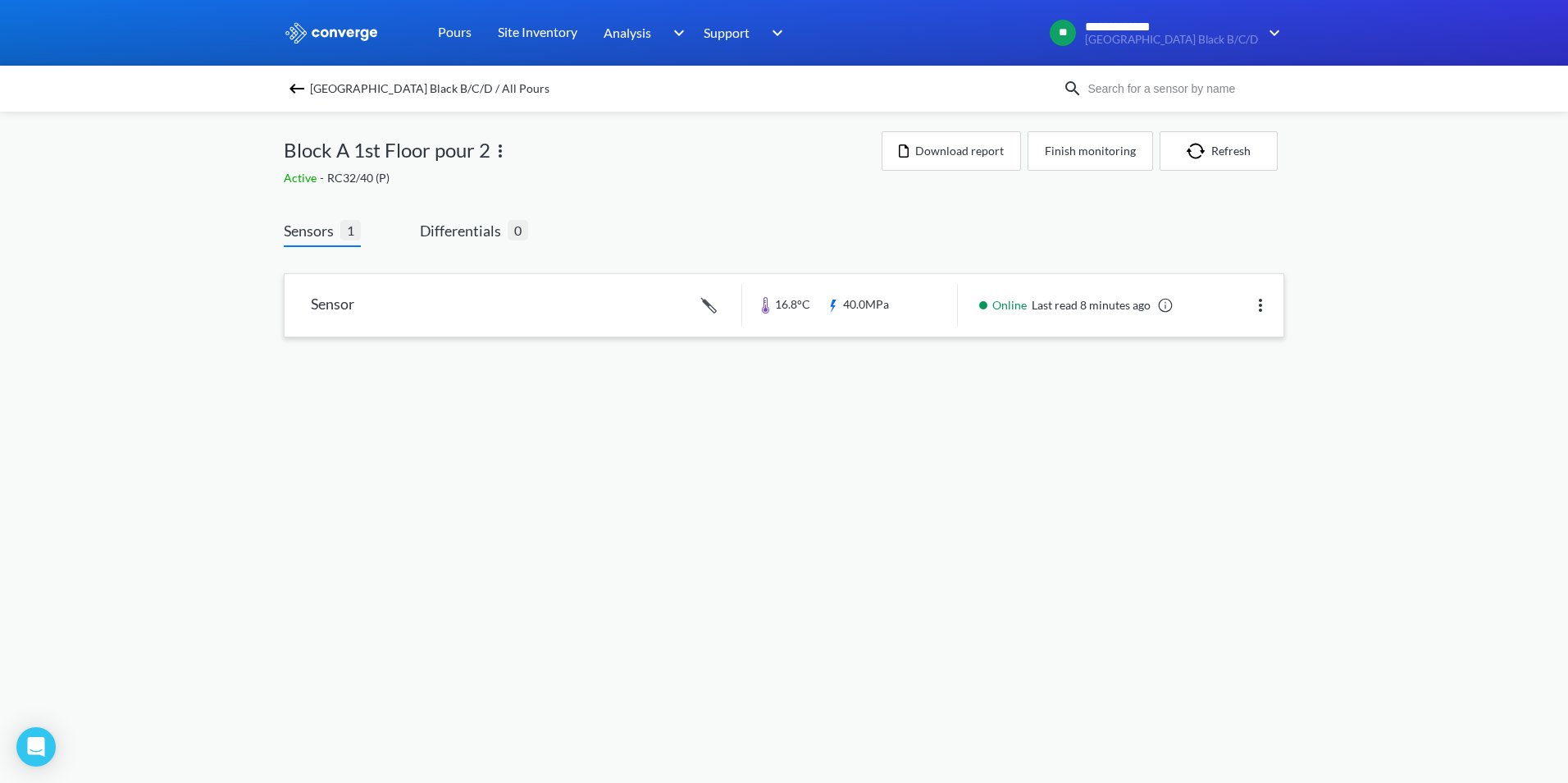
click at [386, 295] on link at bounding box center [784, 305] width 999 height 62
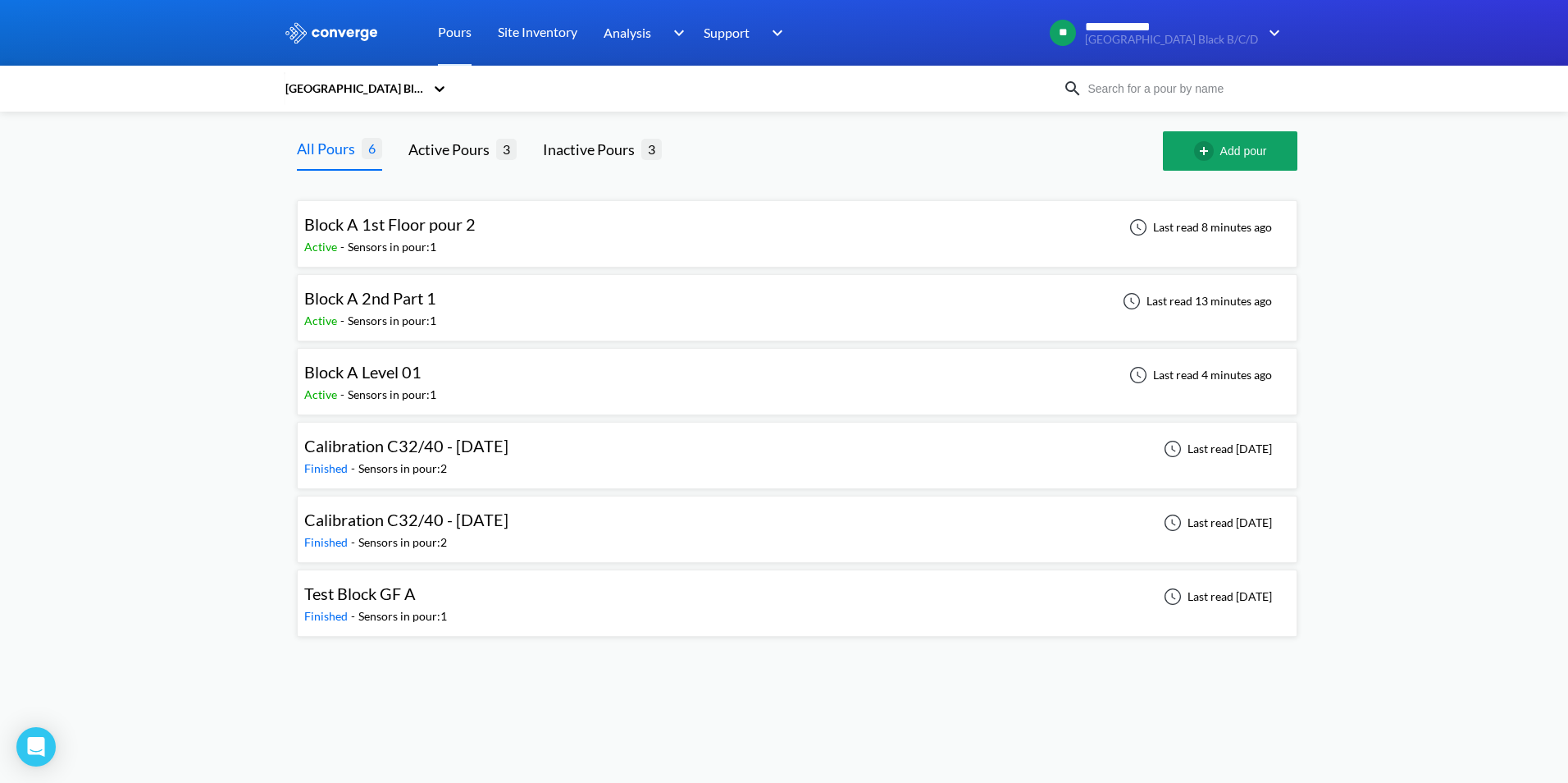
click at [456, 300] on div "Block A 2nd Part 1 Active - Sensors in pour: 1 Last read 13 minutes ago" at bounding box center [797, 307] width 986 height 52
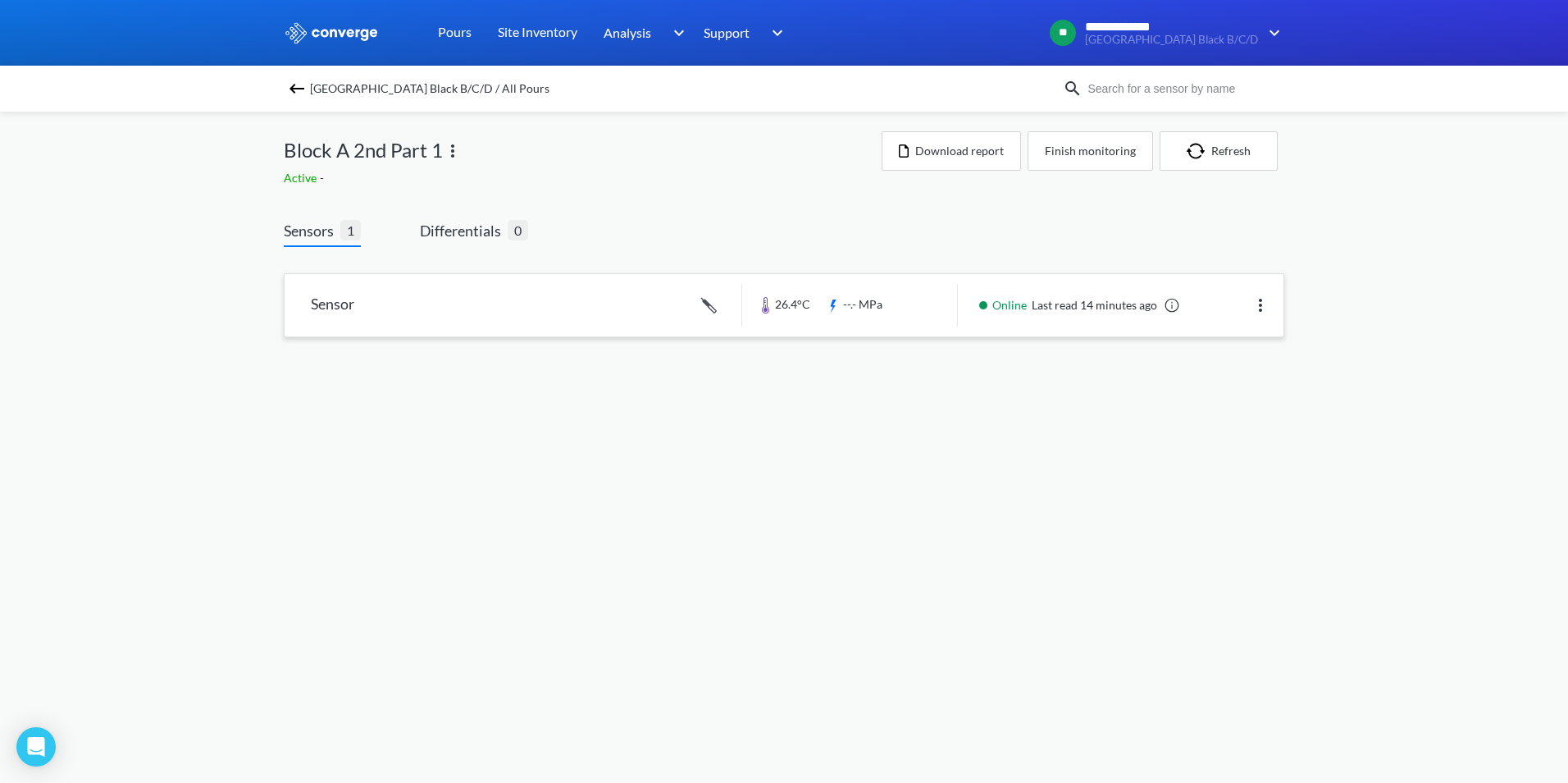
drag, startPoint x: 332, startPoint y: 306, endPoint x: 1262, endPoint y: 307, distance: 930.0
click at [1262, 307] on img at bounding box center [1261, 306] width 20 height 20
click at [1224, 304] on div "Edit" at bounding box center [1218, 305] width 105 height 31
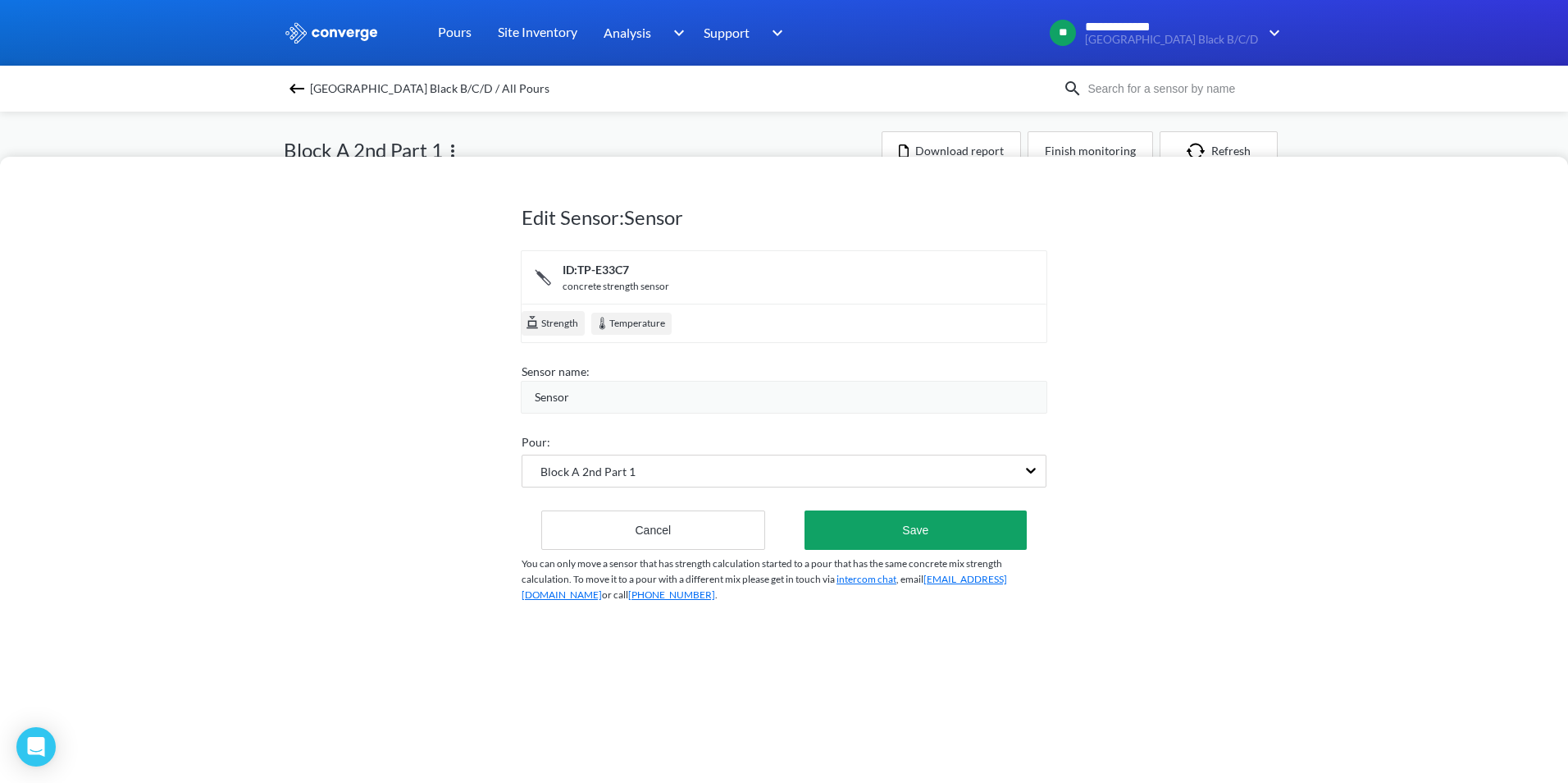
click at [553, 325] on span "Strength" at bounding box center [559, 324] width 39 height 16
click at [959, 469] on div "Block A 2nd Part 1" at bounding box center [770, 471] width 494 height 31
click at [415, 555] on div "Edit Sensor: Sensor ID: TP-E33C7 concrete strength sensor Strength Temperature …" at bounding box center [784, 469] width 1568 height 627
click at [1545, 134] on div "Edit Sensor: Sensor ID: TP-E33C7 concrete strength sensor Strength Temperature …" at bounding box center [784, 391] width 1568 height 783
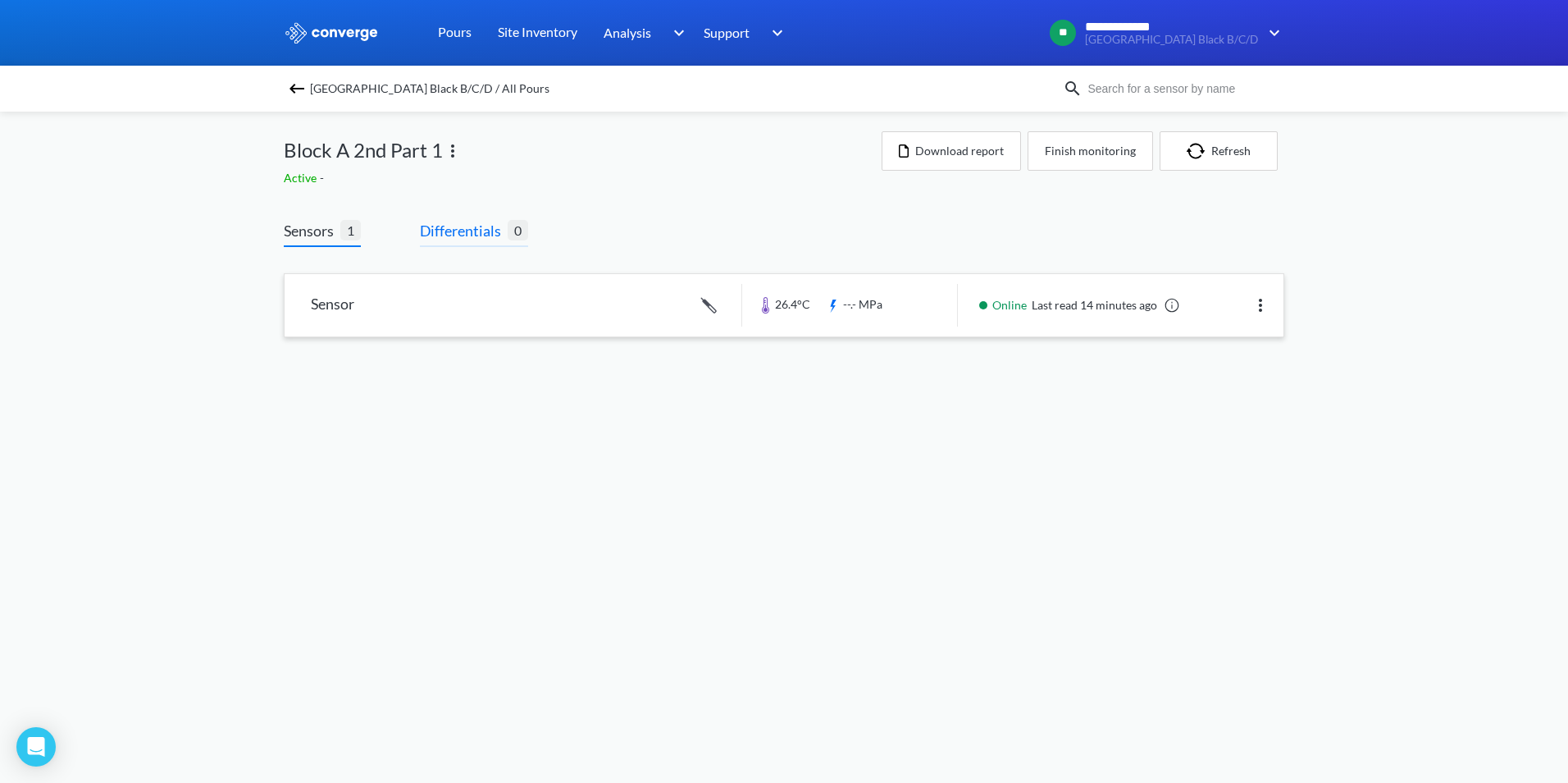
click at [447, 232] on span "Differentials" at bounding box center [464, 231] width 88 height 23
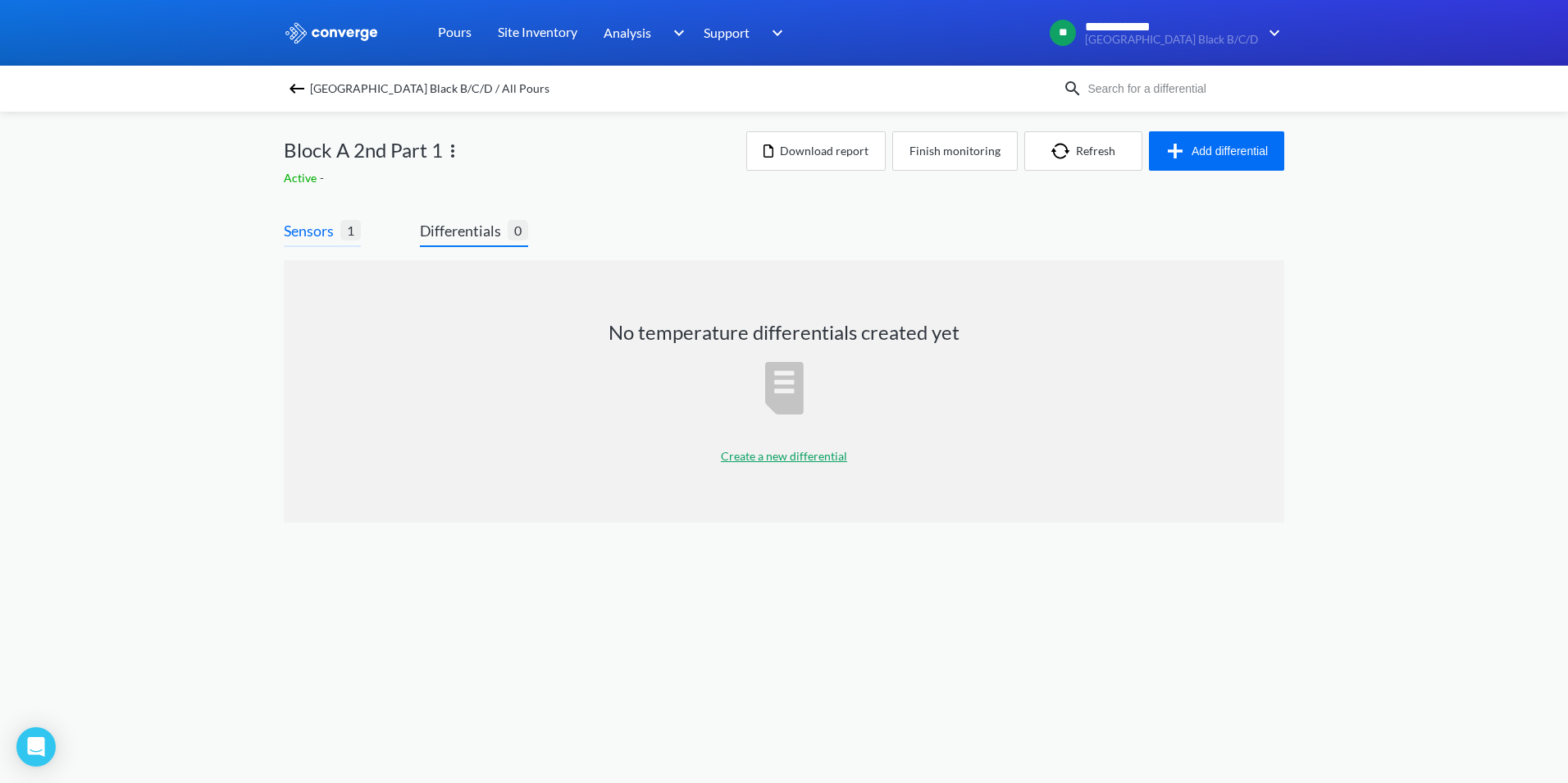
click at [308, 231] on span "Sensors" at bounding box center [312, 231] width 57 height 23
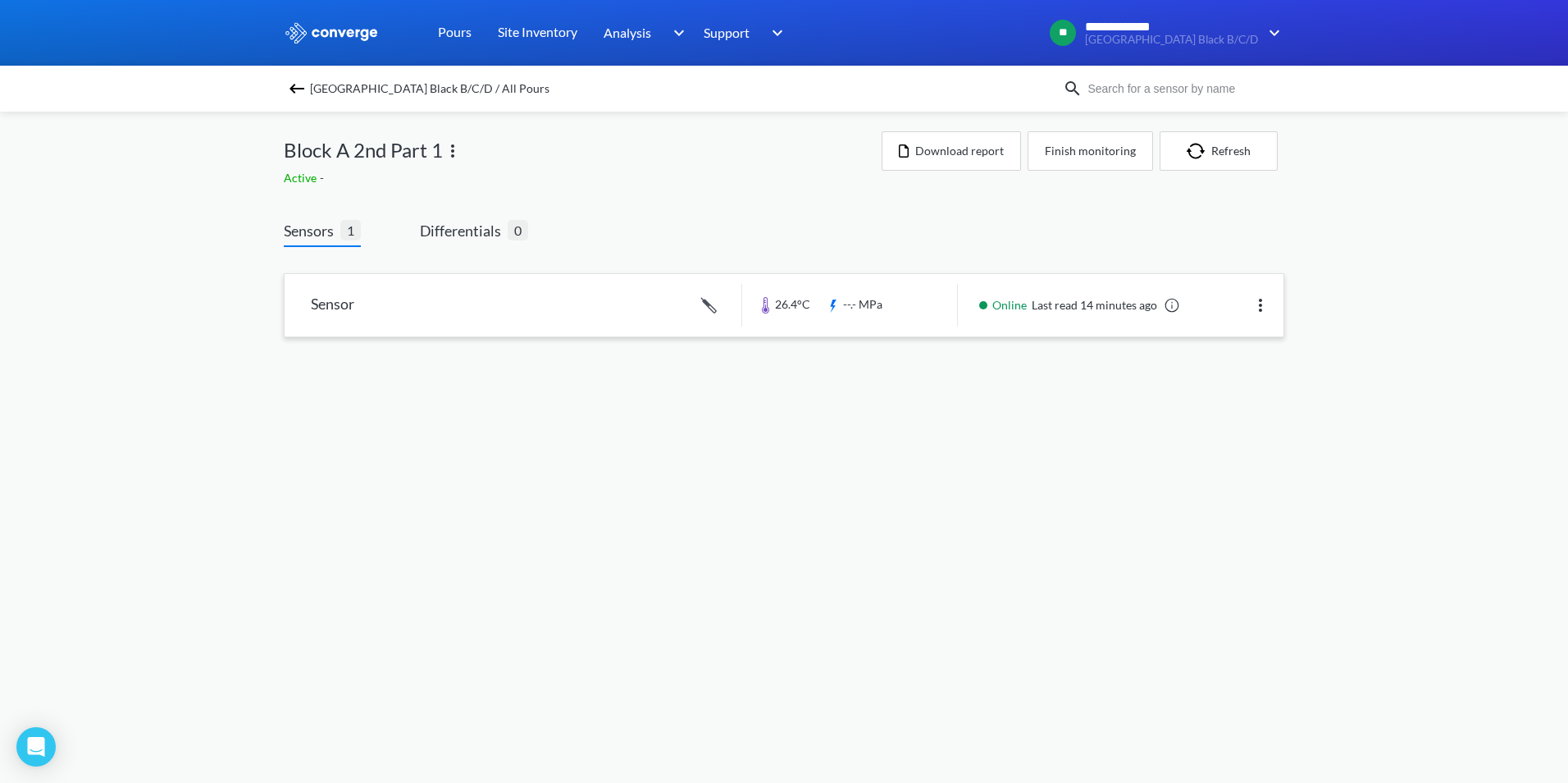
click at [1269, 310] on img at bounding box center [1261, 306] width 20 height 20
click at [1226, 315] on div "Edit" at bounding box center [1218, 305] width 105 height 31
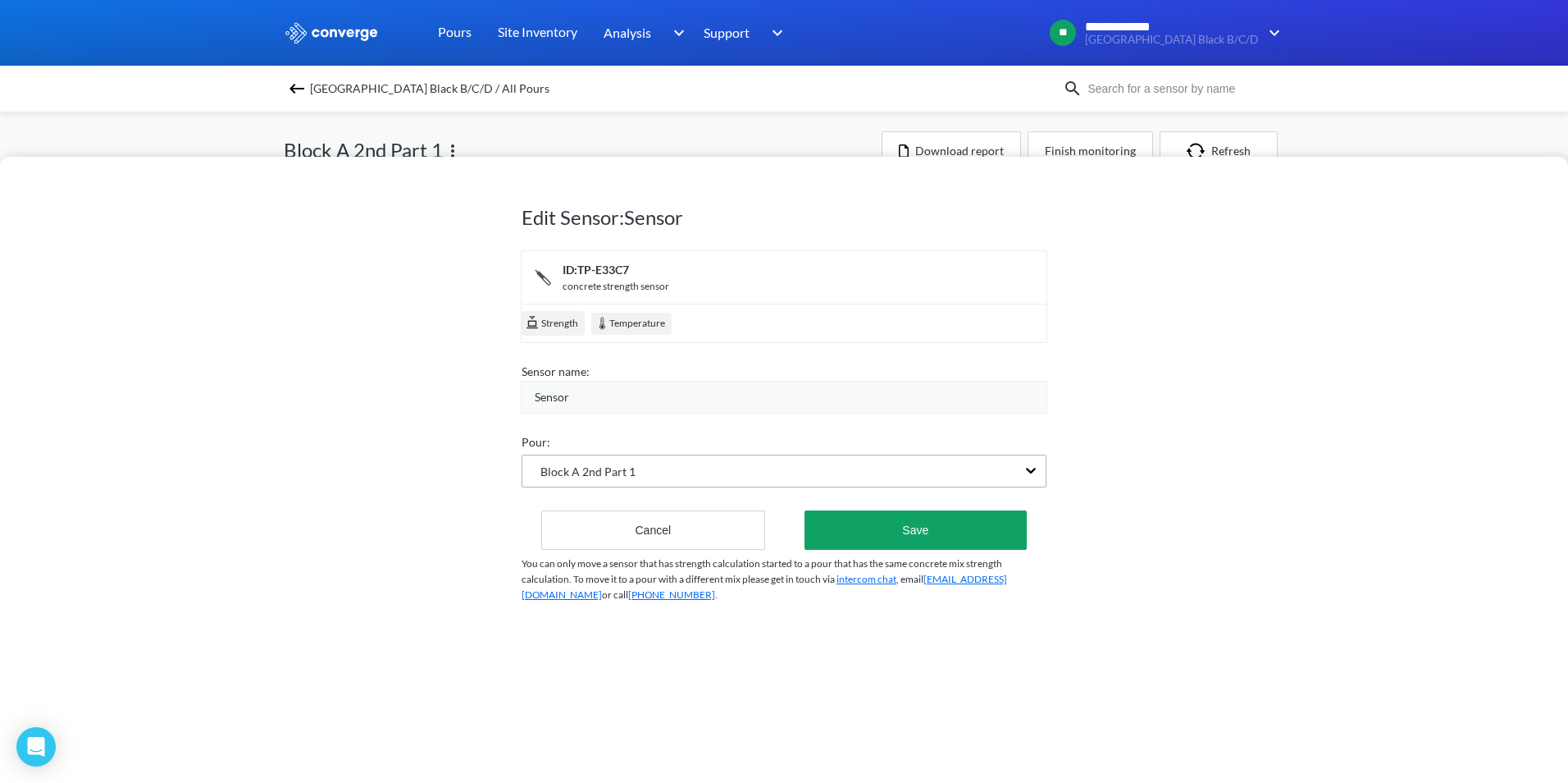
click at [834, 469] on div "Block A 2nd Part 1" at bounding box center [770, 471] width 494 height 31
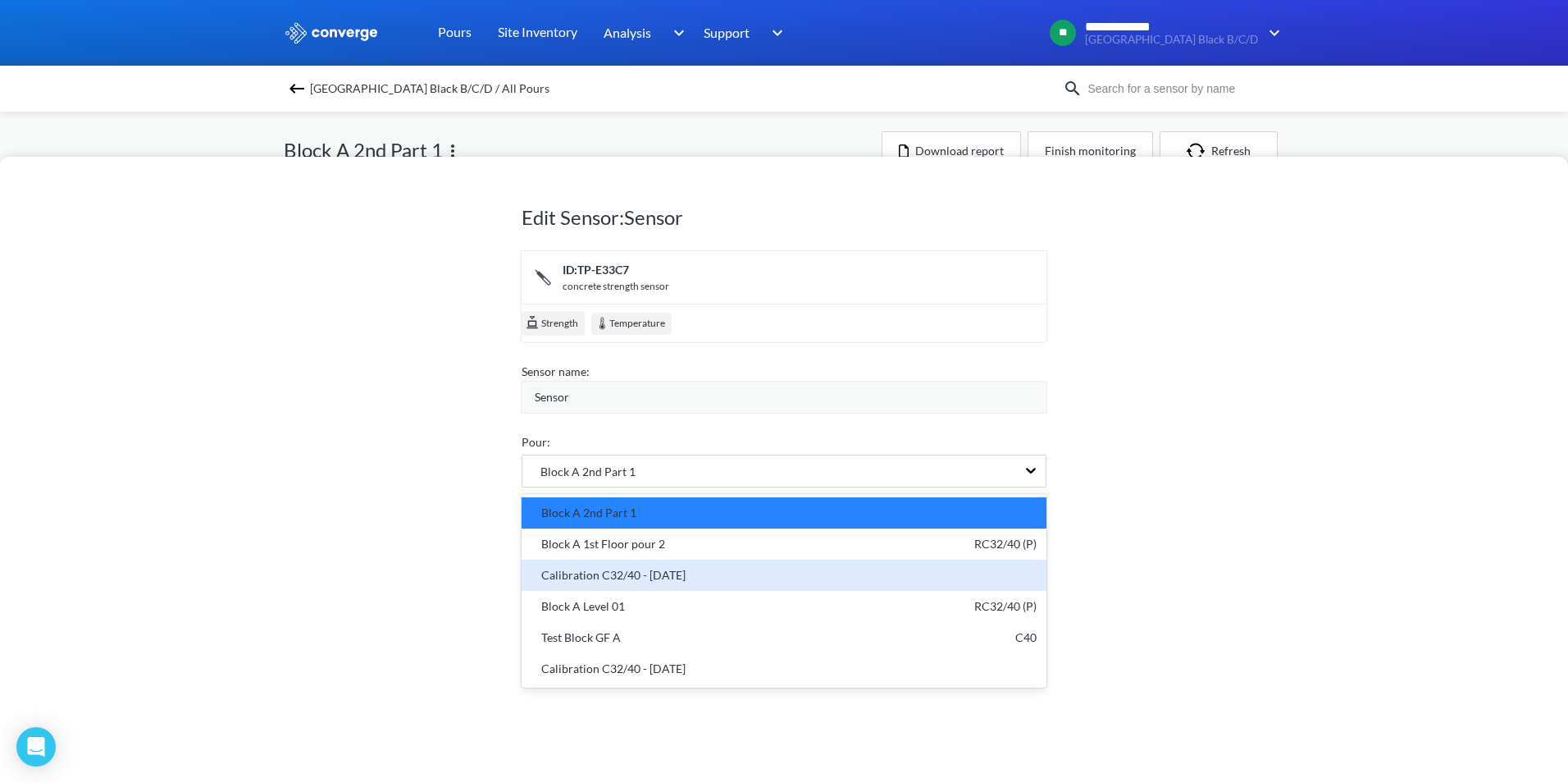
click at [705, 575] on div "Calibration C32/40 - [DATE]" at bounding box center [784, 575] width 505 height 18
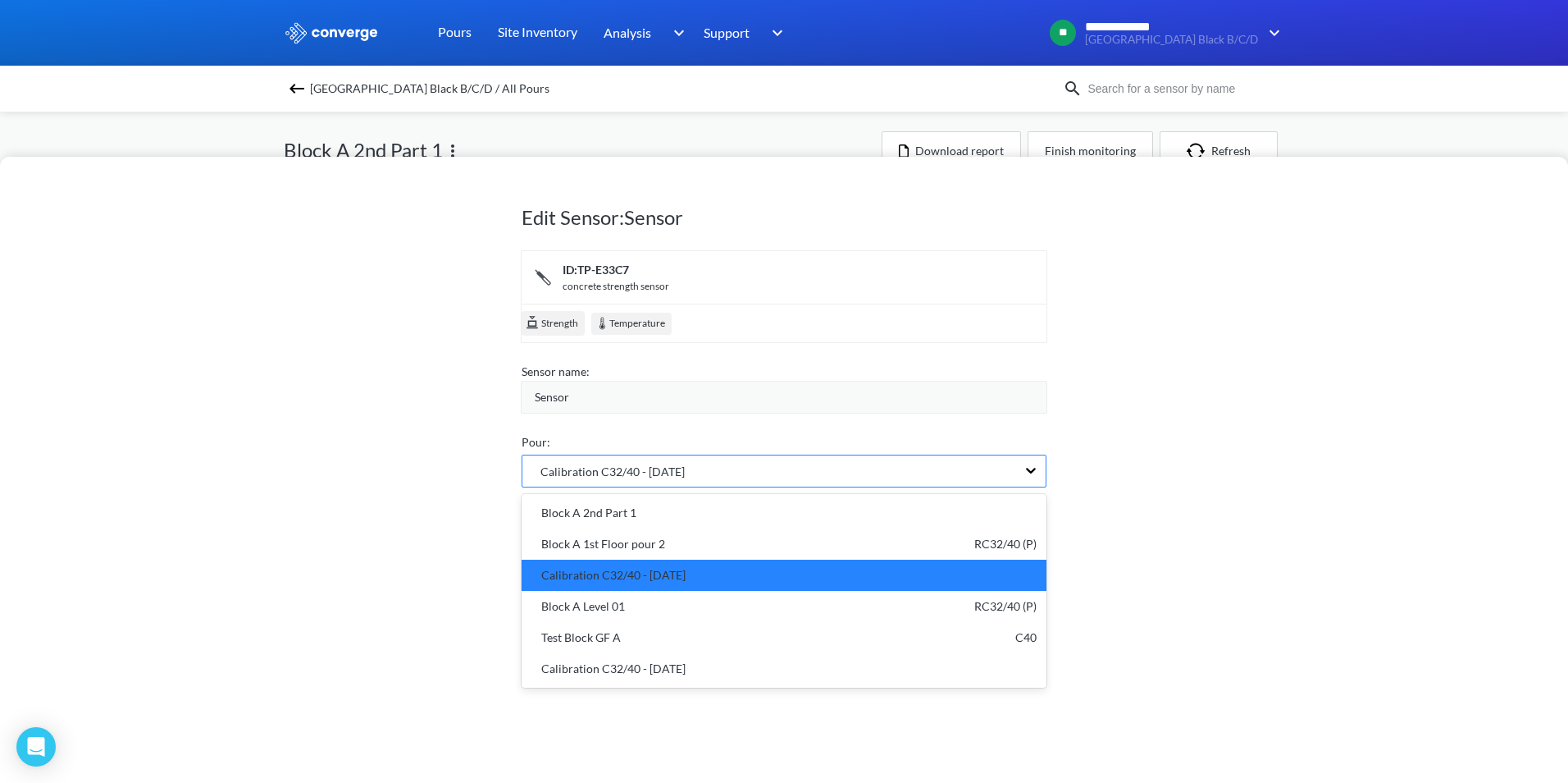
click at [720, 472] on div "Calibration C32/40 - [DATE]" at bounding box center [770, 471] width 494 height 31
click at [819, 576] on div "Calibration C32/40 - [DATE]" at bounding box center [784, 575] width 505 height 18
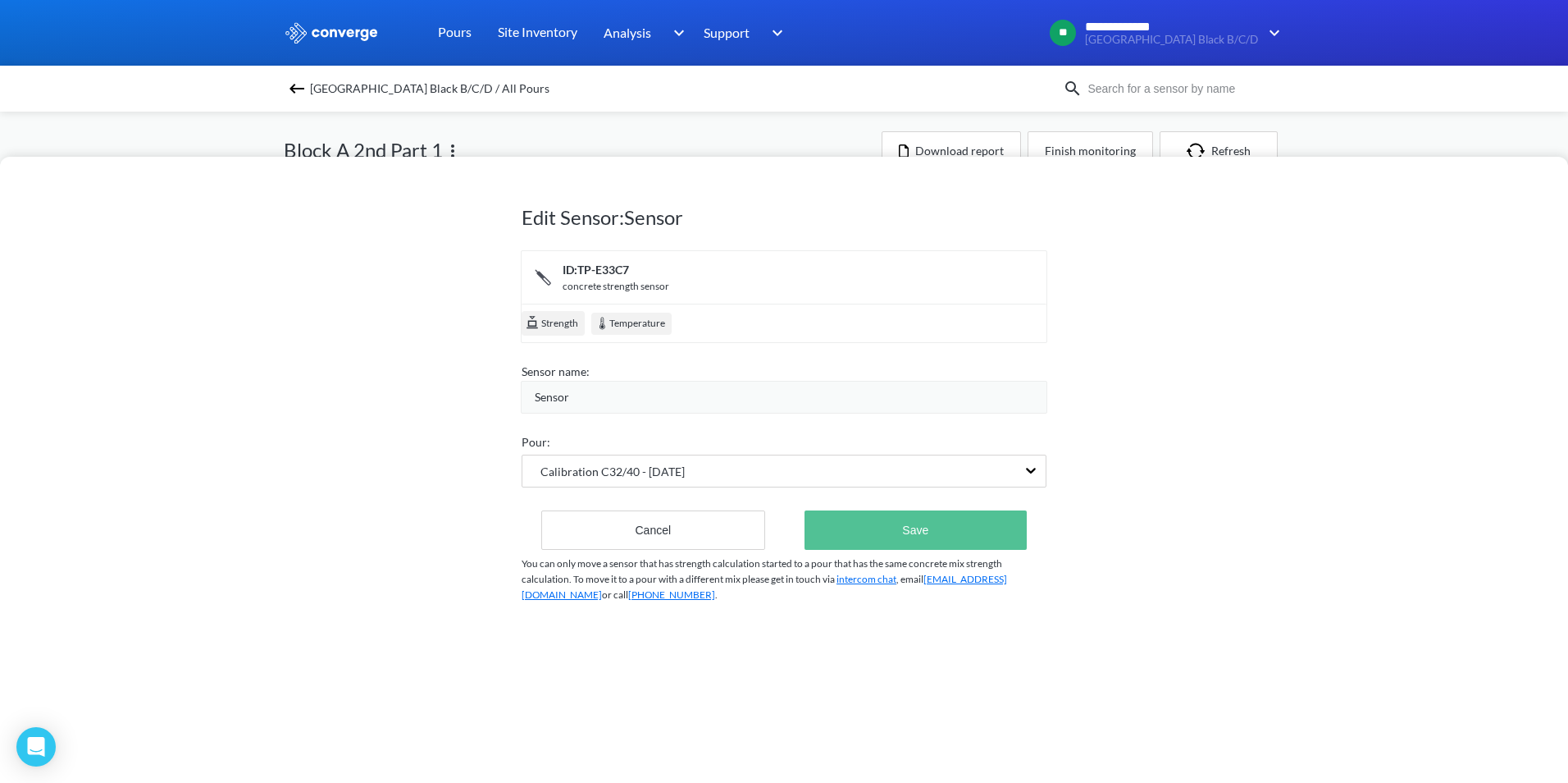
click at [873, 531] on button "Save" at bounding box center [916, 530] width 222 height 40
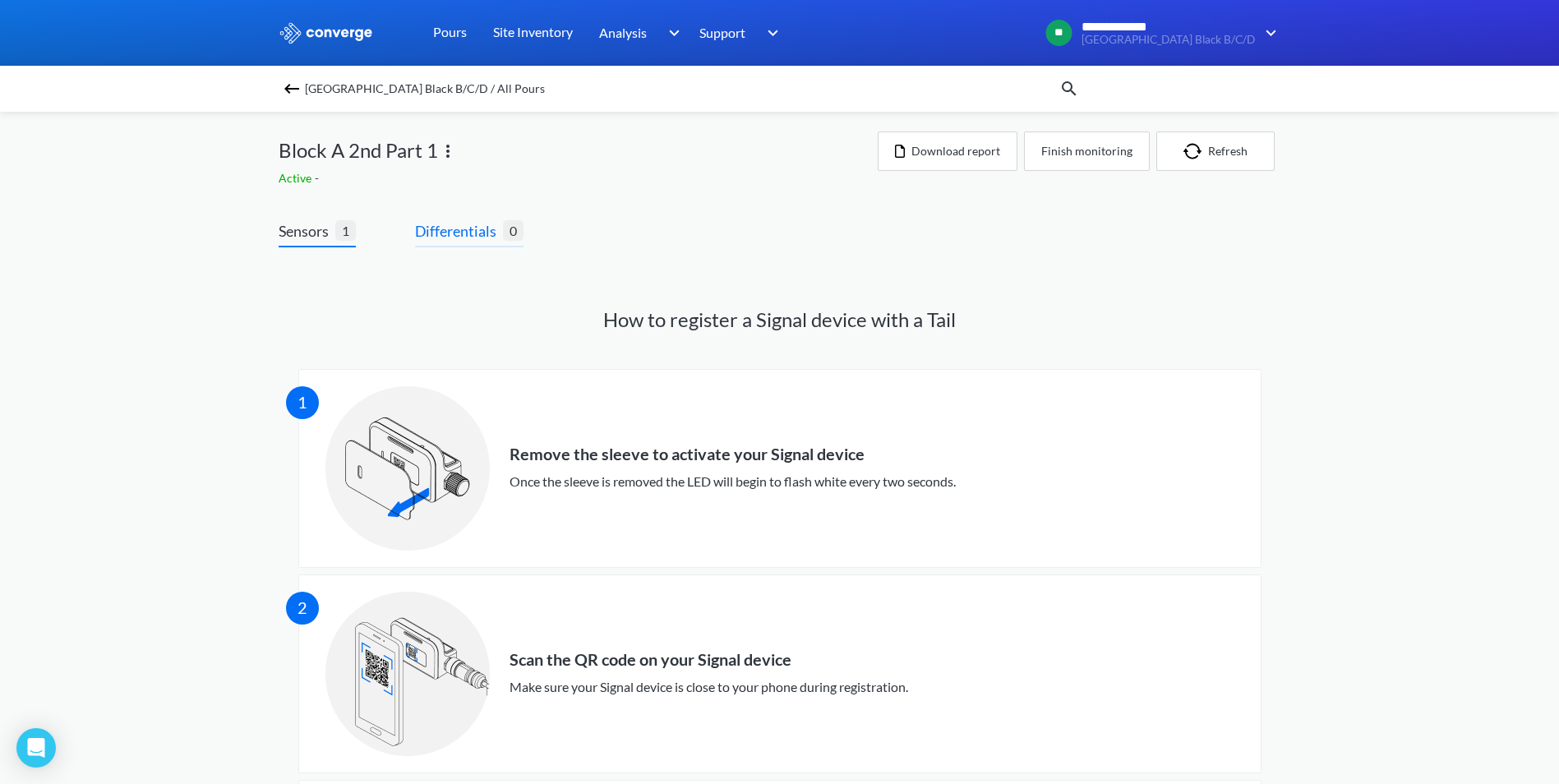
click at [470, 229] on span "Differentials" at bounding box center [459, 231] width 88 height 23
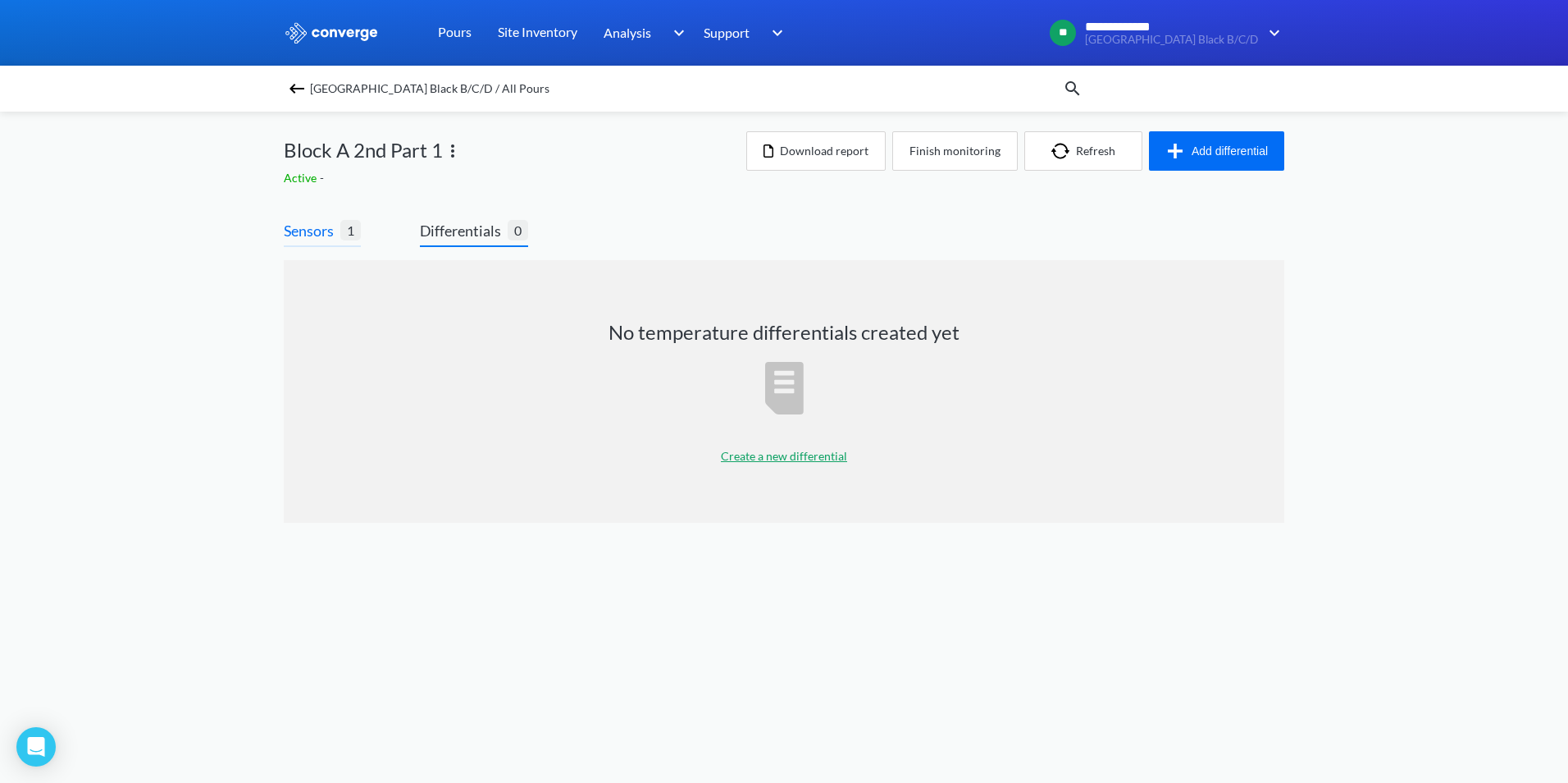
click at [306, 224] on span "Sensors" at bounding box center [312, 231] width 57 height 23
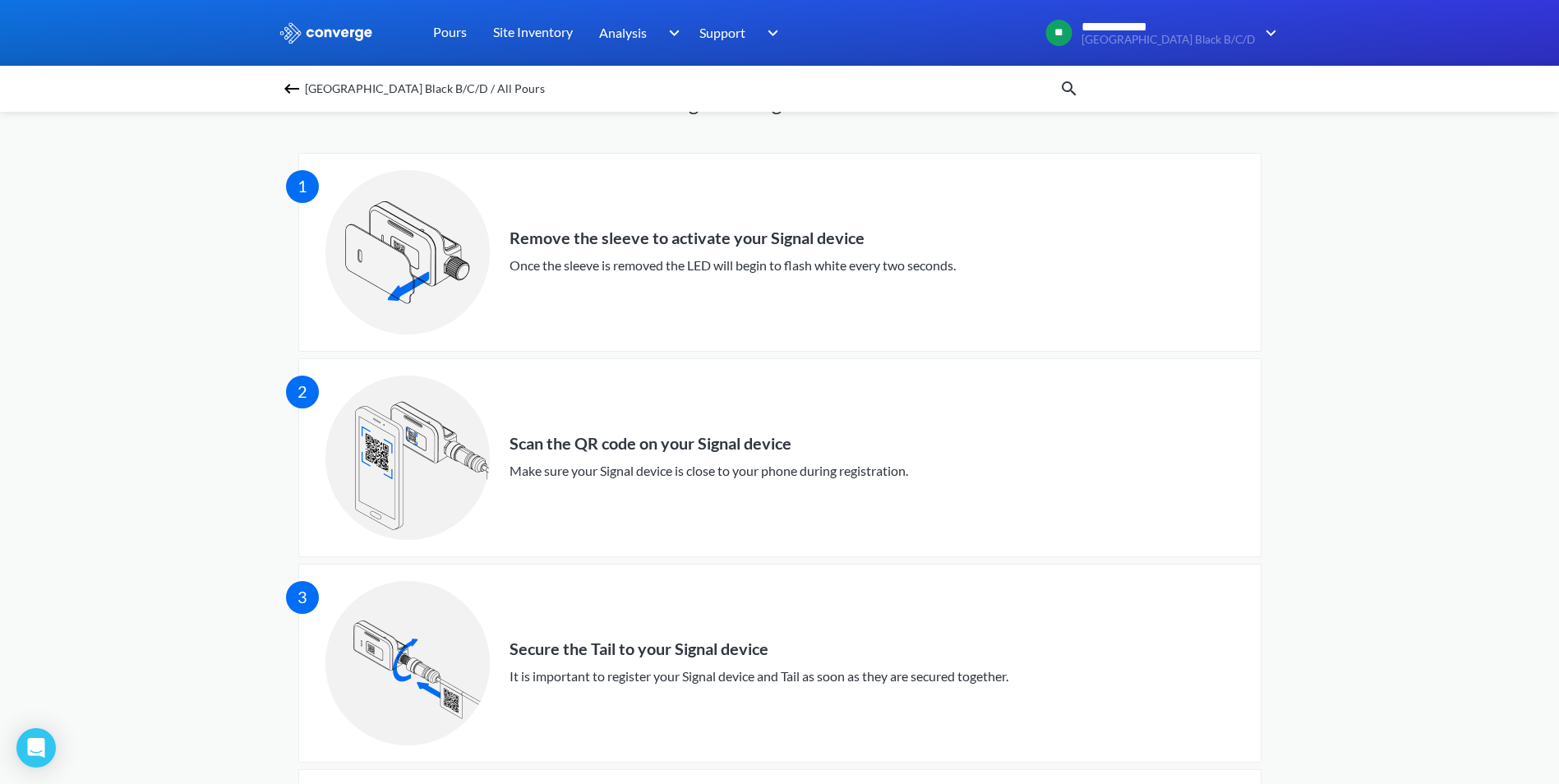
scroll to position [86, 0]
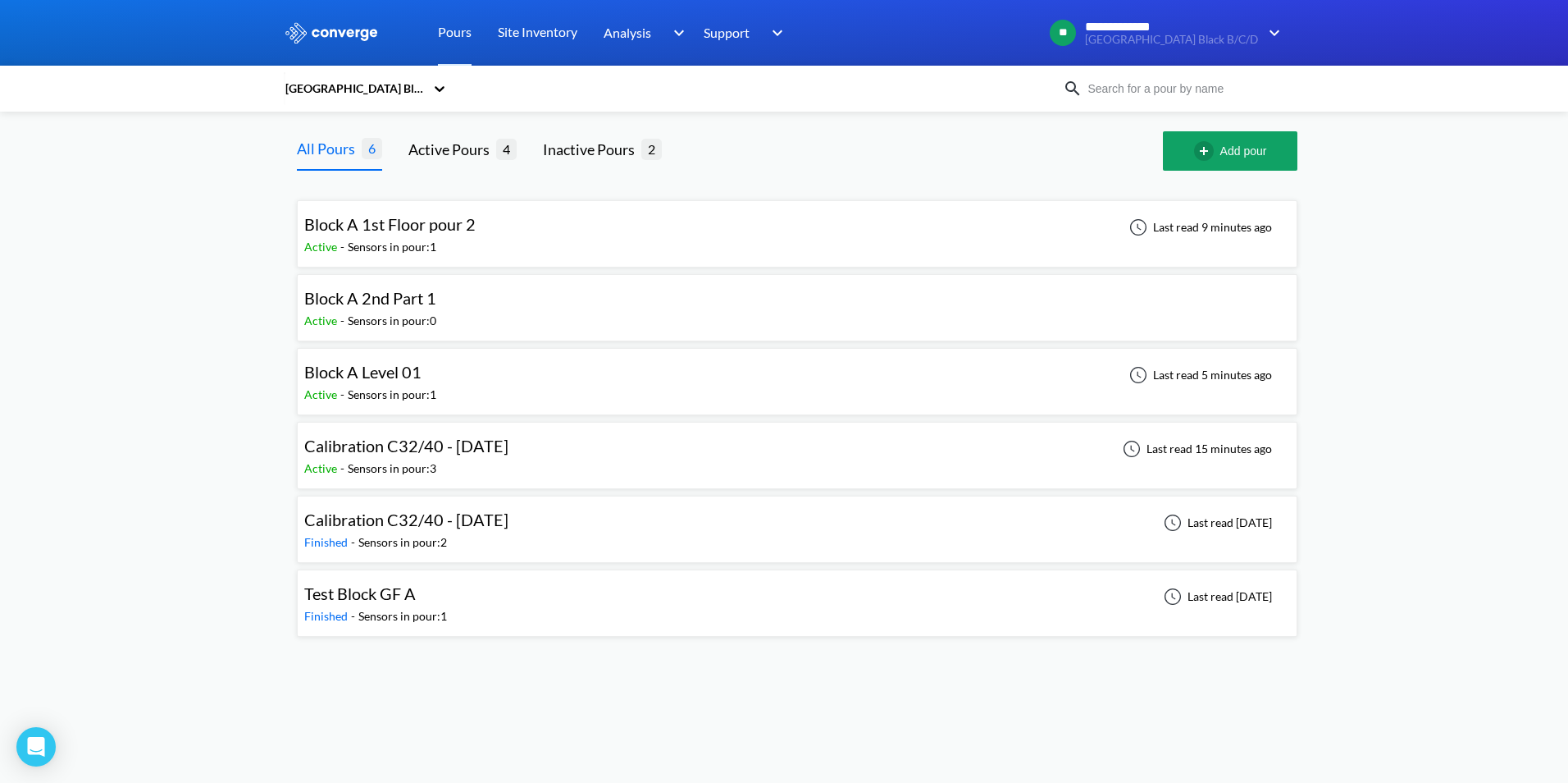
click at [426, 307] on span "Block A 2nd Part 1" at bounding box center [370, 298] width 132 height 20
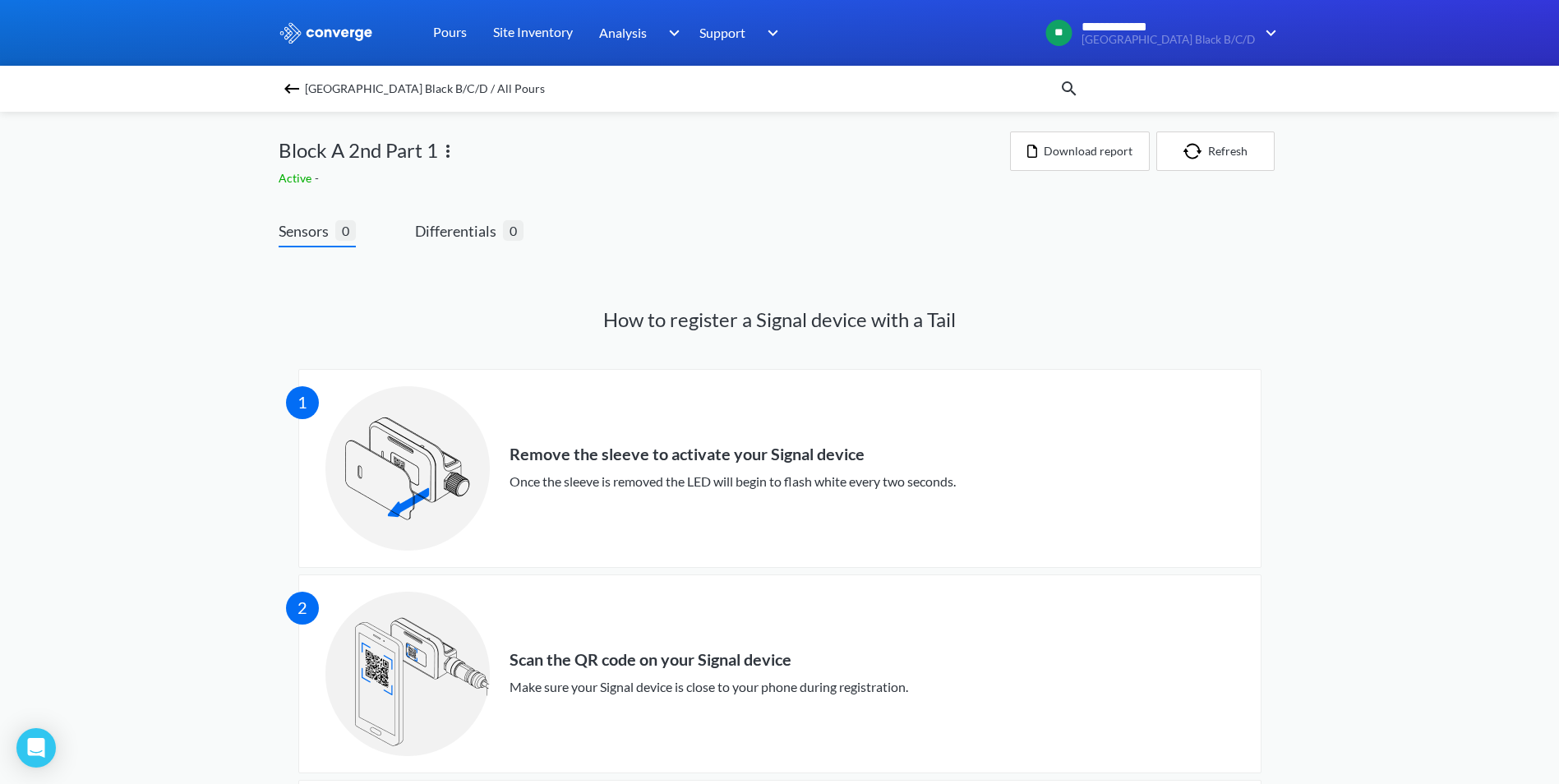
drag, startPoint x: 308, startPoint y: 231, endPoint x: 259, endPoint y: 245, distance: 51.0
click at [259, 245] on div "**********" at bounding box center [780, 763] width 1559 height 1527
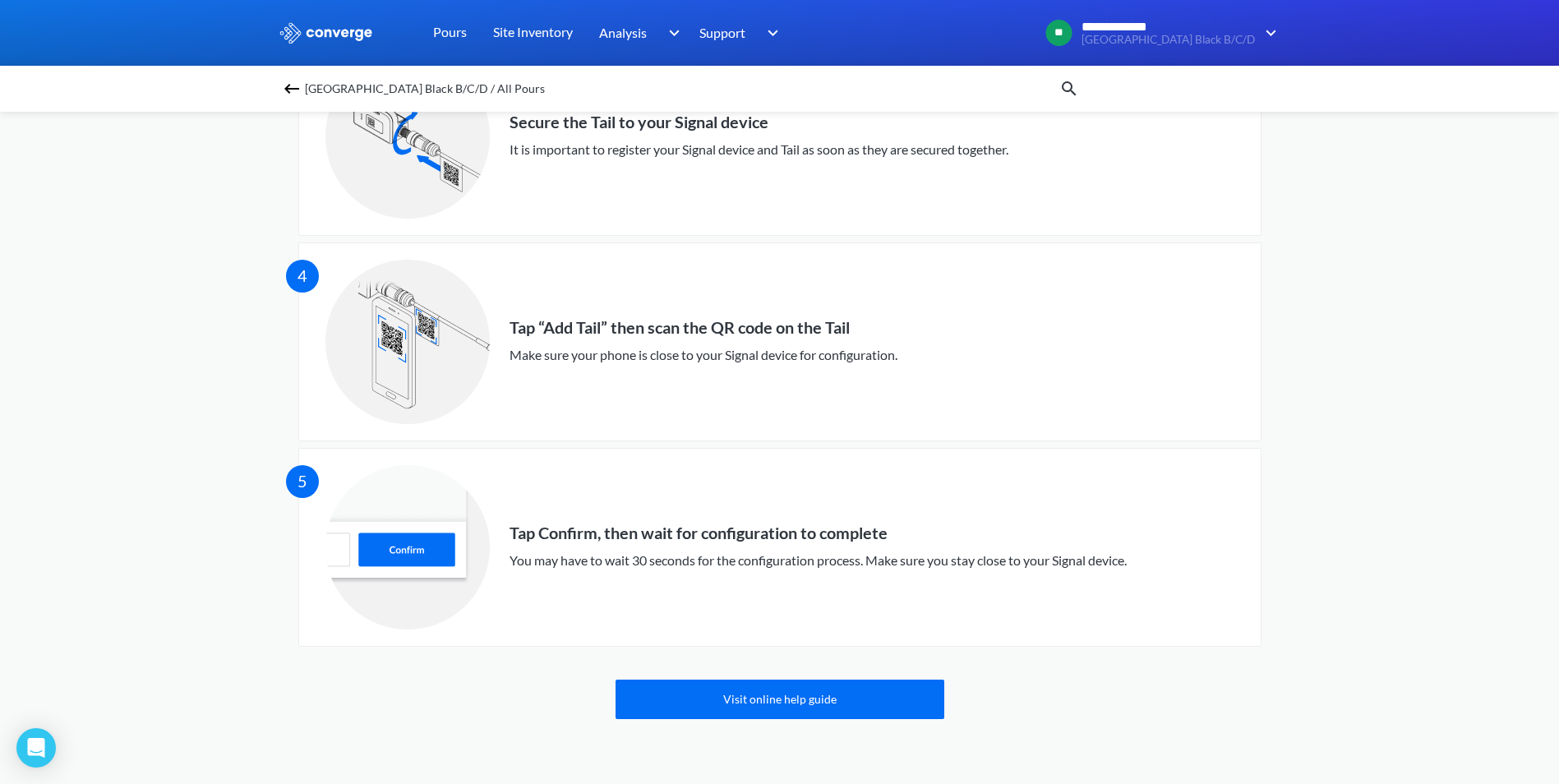
scroll to position [743, 0]
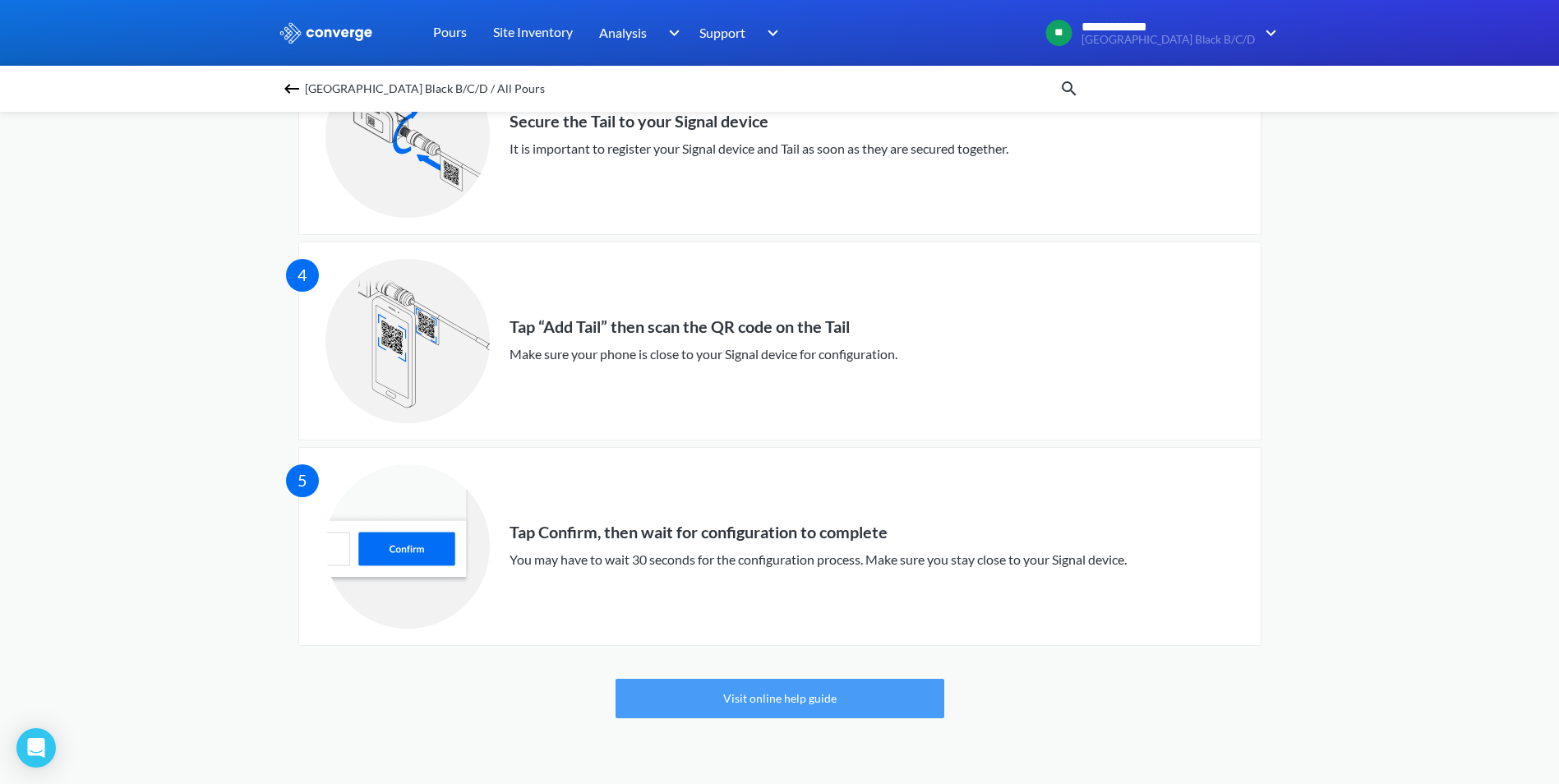
click at [801, 701] on link "Visit online help guide" at bounding box center [780, 698] width 329 height 40
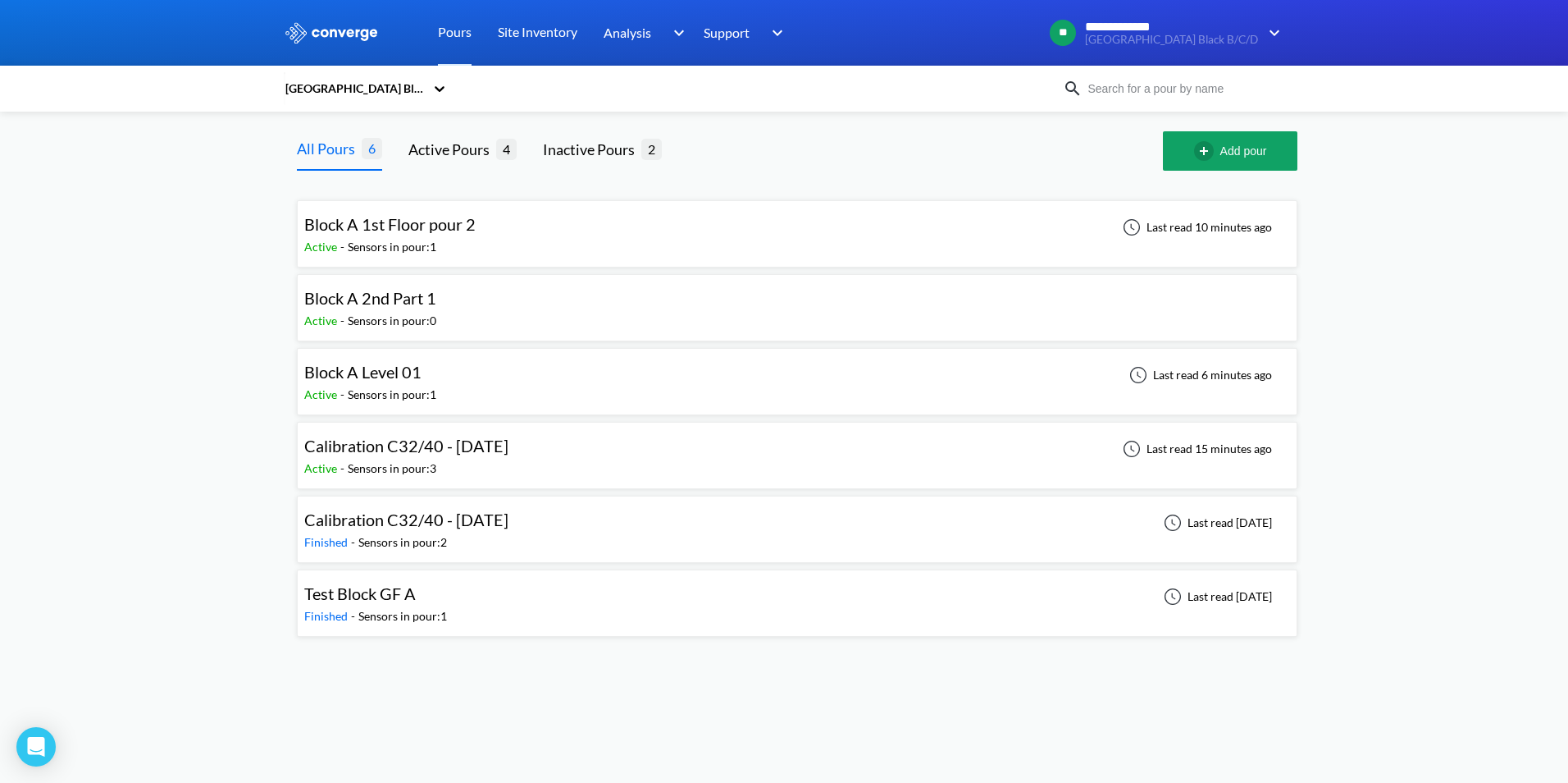
click at [402, 312] on div "Sensors in pour: 0" at bounding box center [392, 321] width 89 height 18
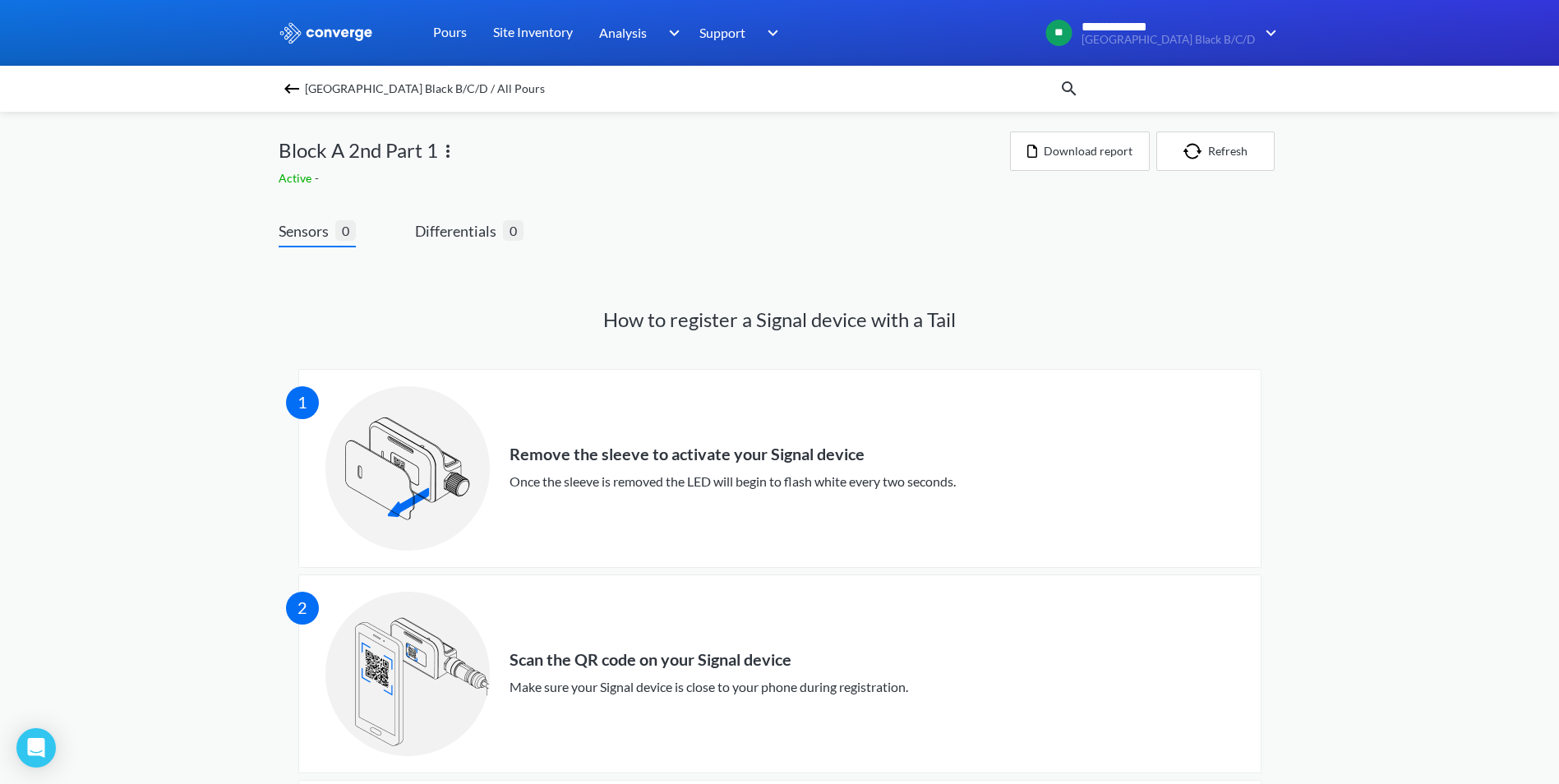
click at [297, 86] on img at bounding box center [292, 89] width 20 height 20
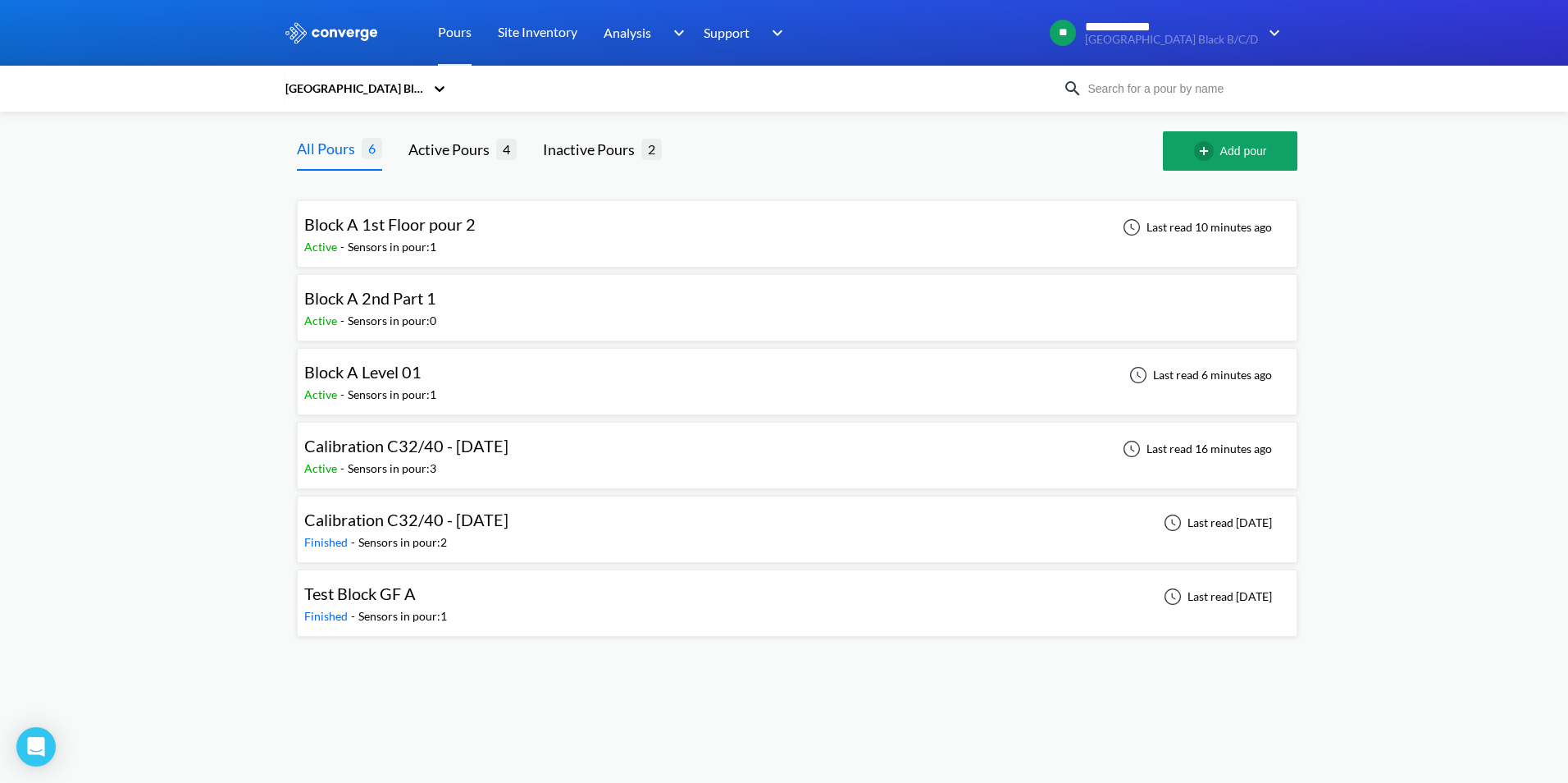
click at [437, 318] on div "Sensors in pour: 0" at bounding box center [392, 321] width 89 height 18
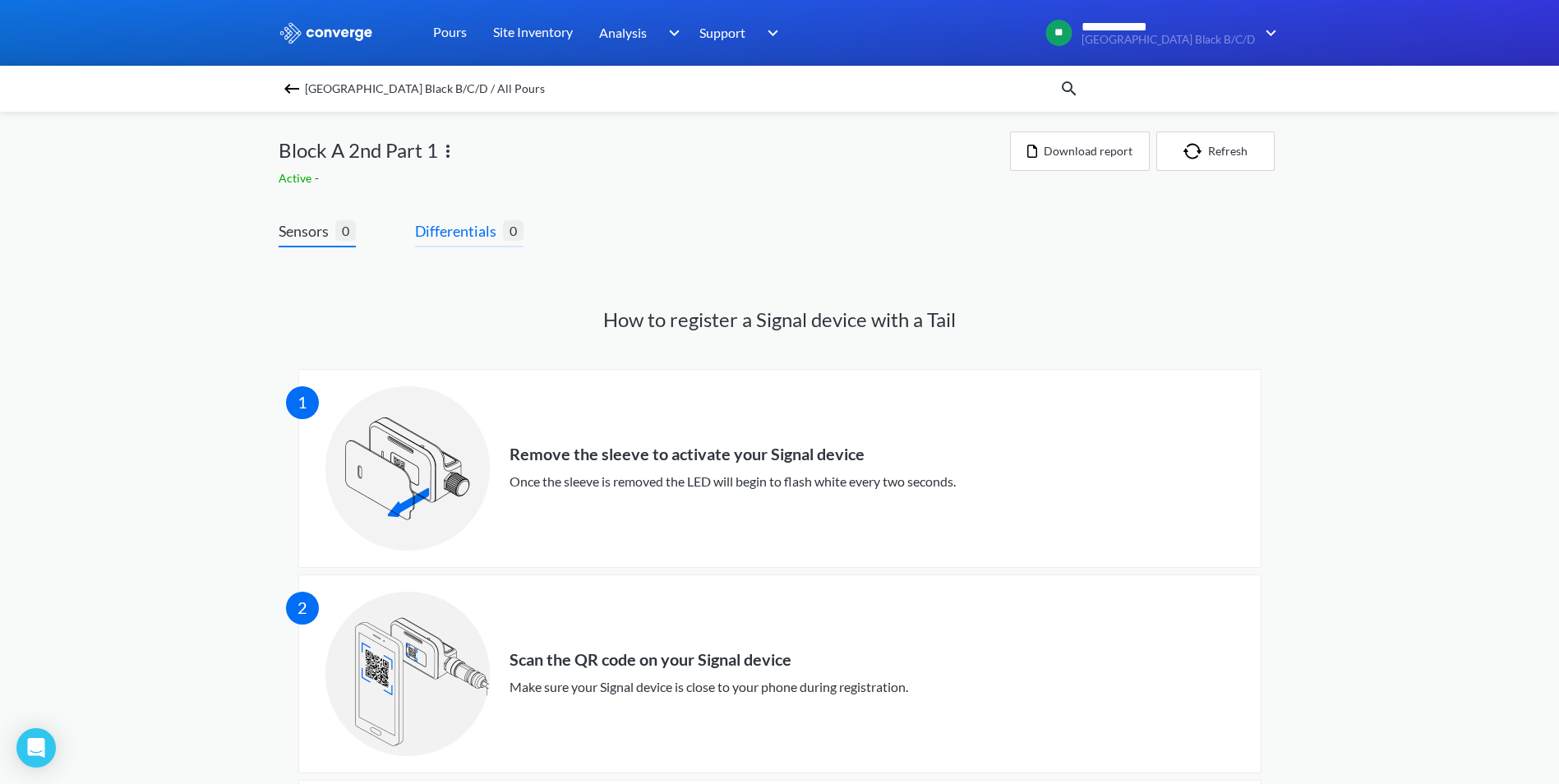
click at [447, 237] on span "Differentials" at bounding box center [459, 231] width 88 height 23
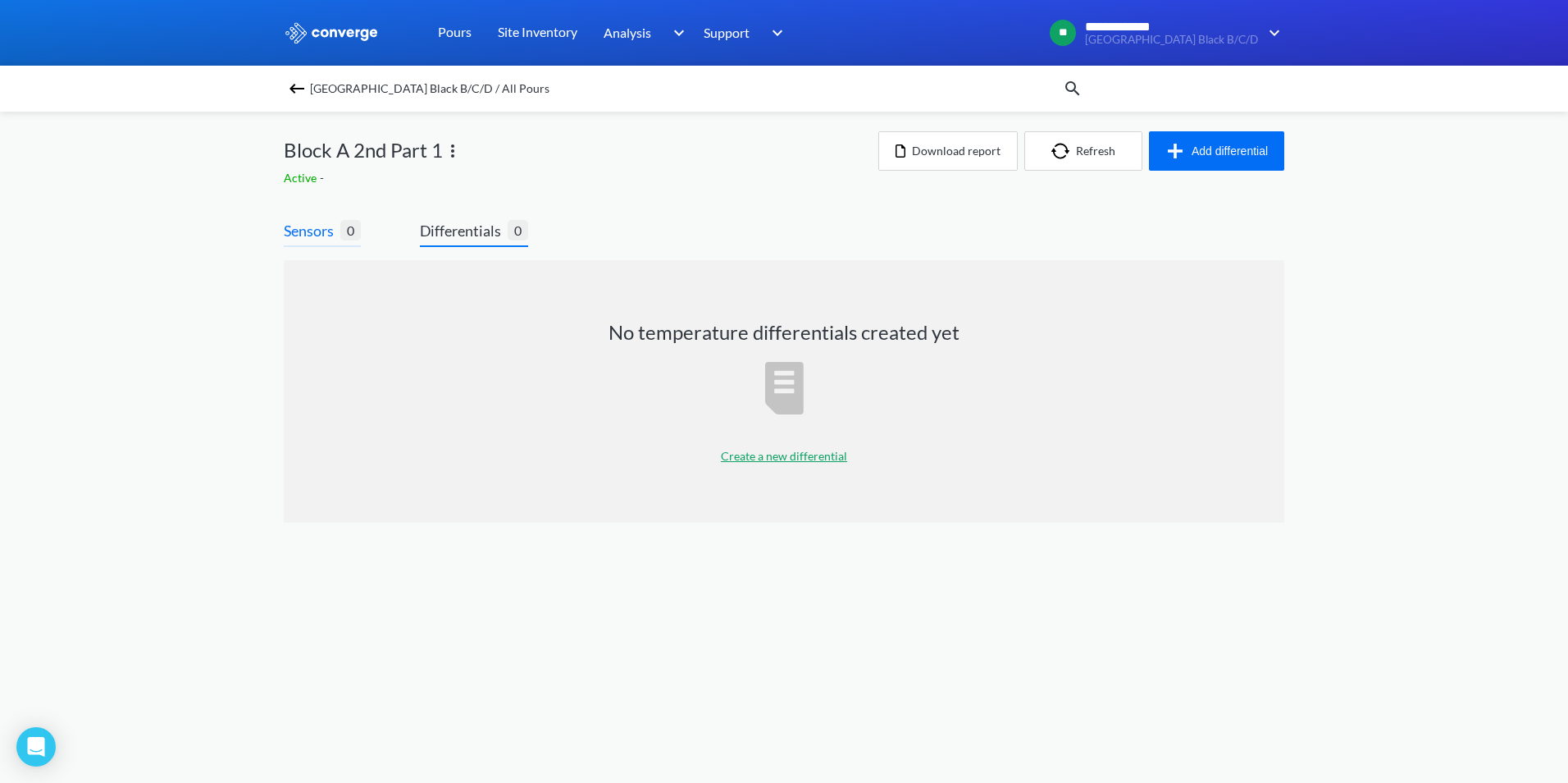
click at [320, 231] on span "Sensors" at bounding box center [312, 231] width 57 height 23
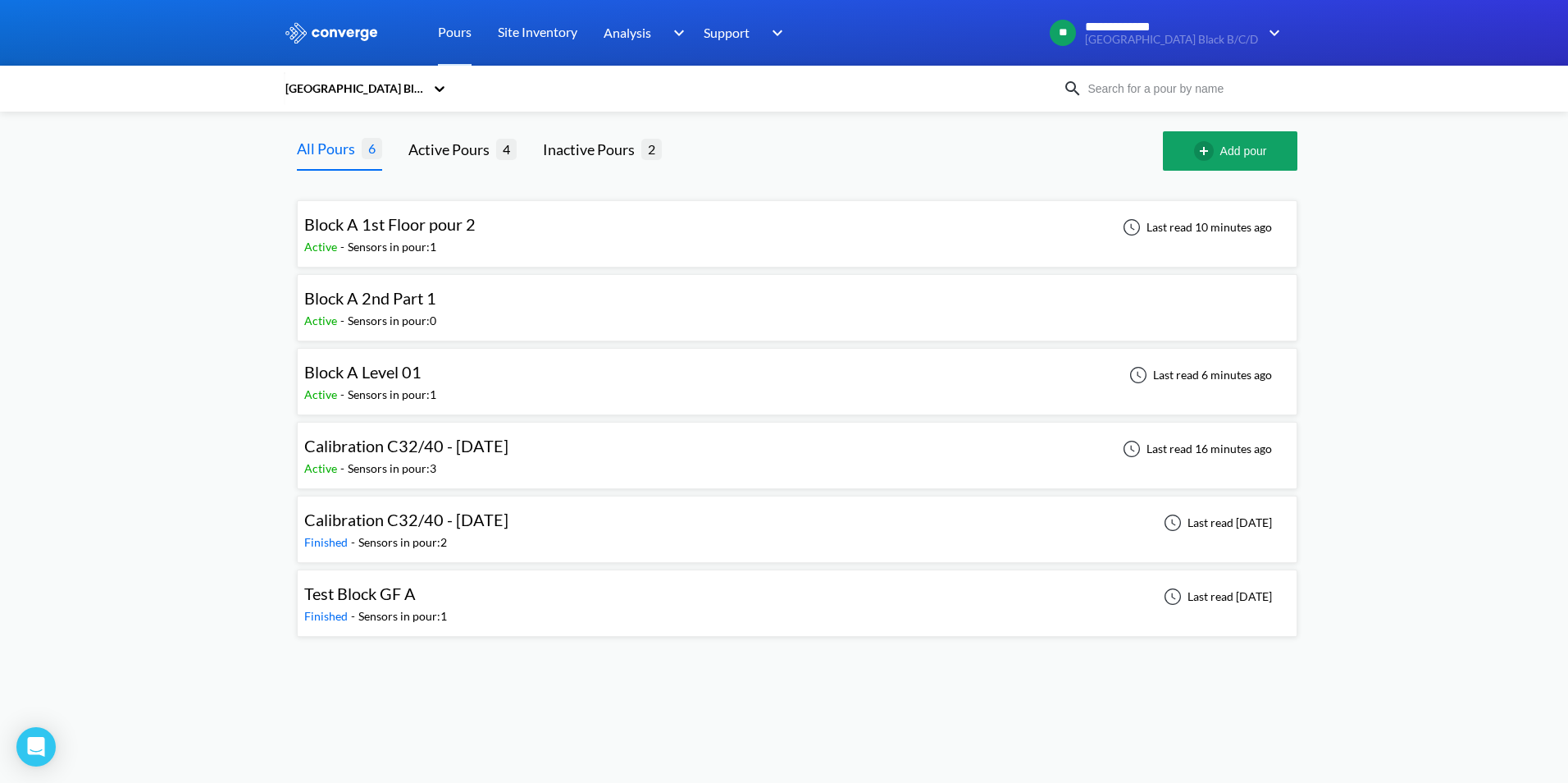
click at [378, 304] on span "Block A 2nd Part 1" at bounding box center [370, 298] width 132 height 20
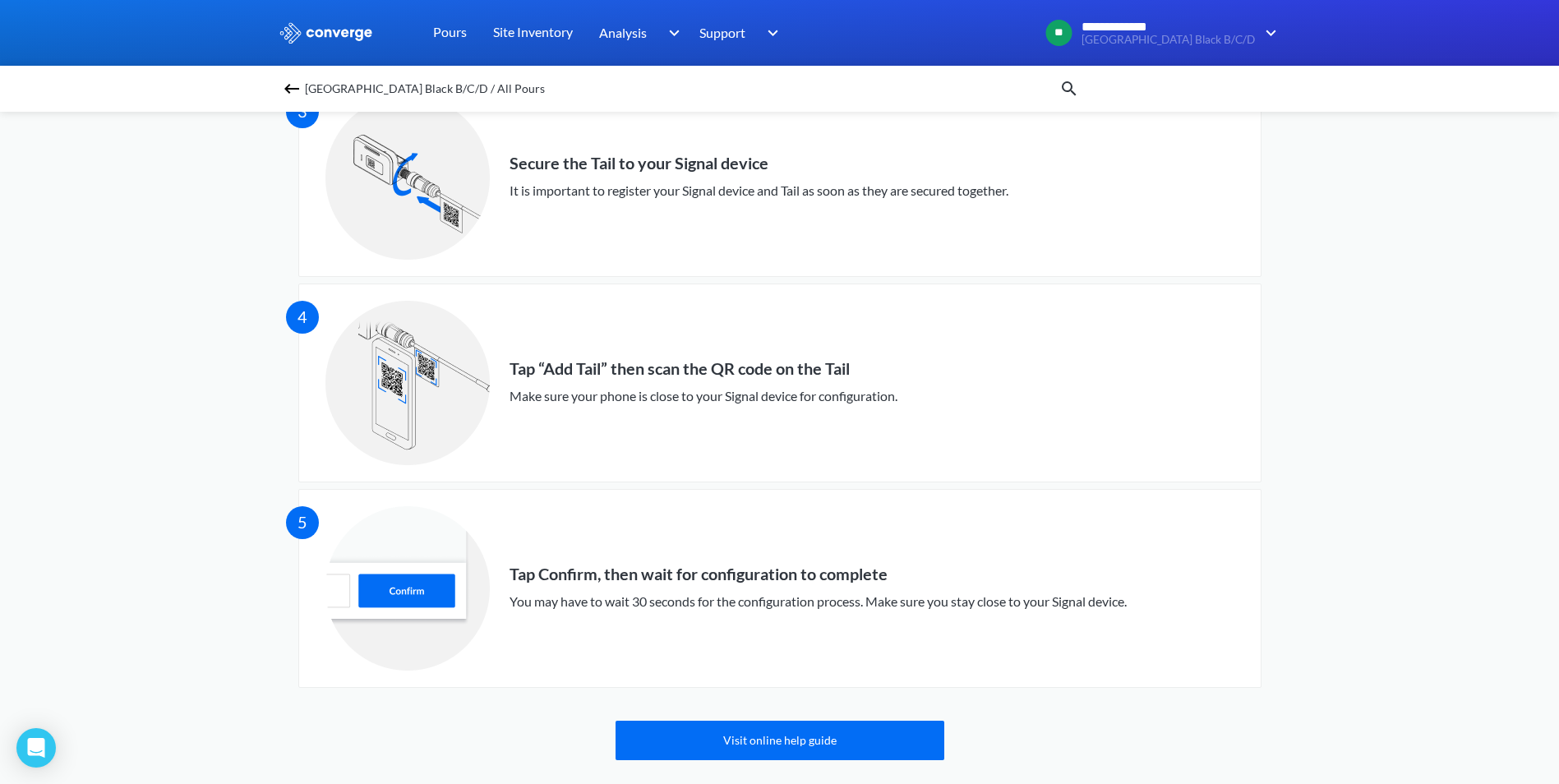
scroll to position [743, 0]
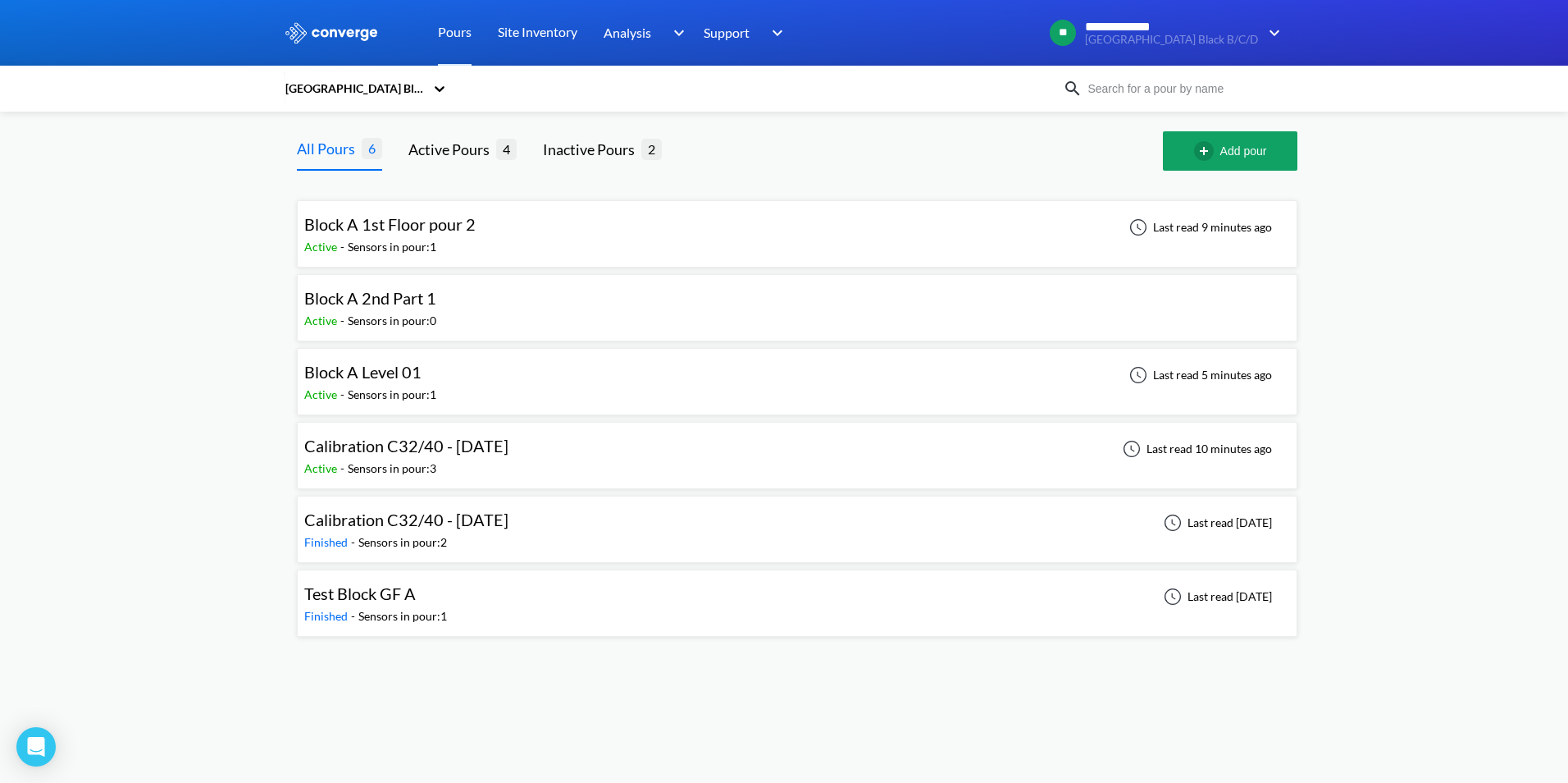
click at [446, 454] on span "Calibration C32/40 - [DATE]" at bounding box center [406, 446] width 204 height 20
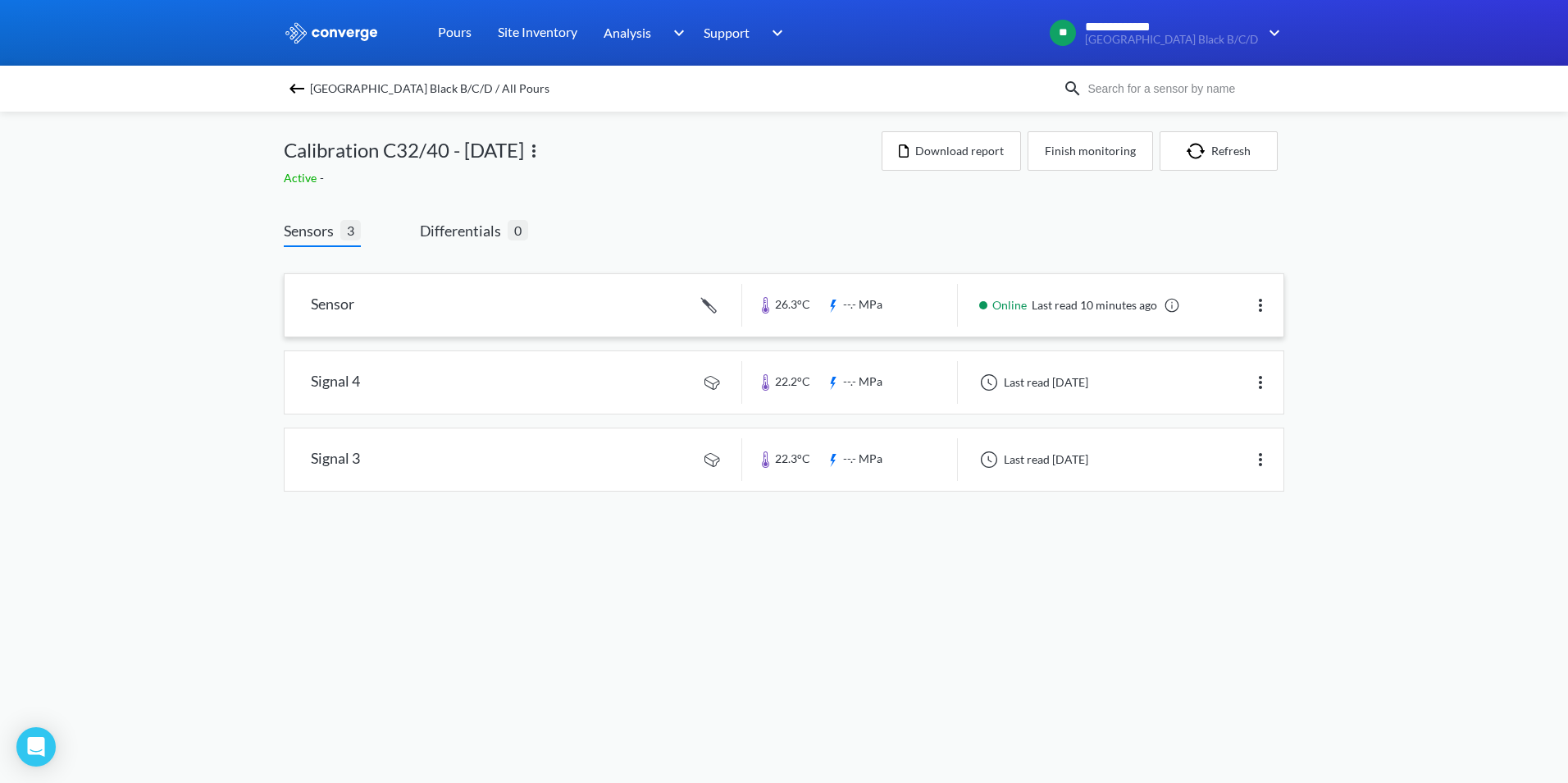
click at [434, 316] on link at bounding box center [784, 305] width 999 height 62
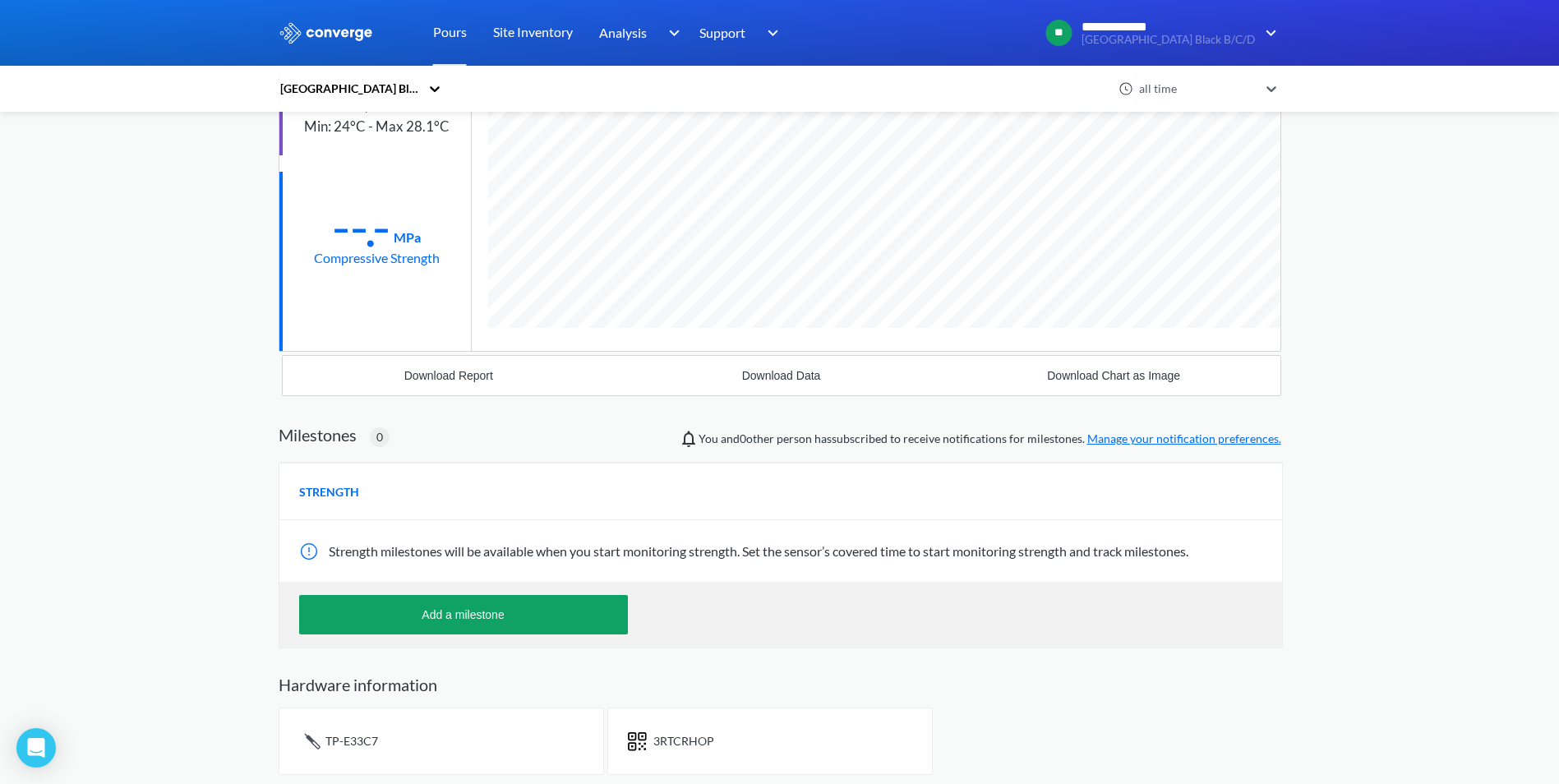
scroll to position [237, 0]
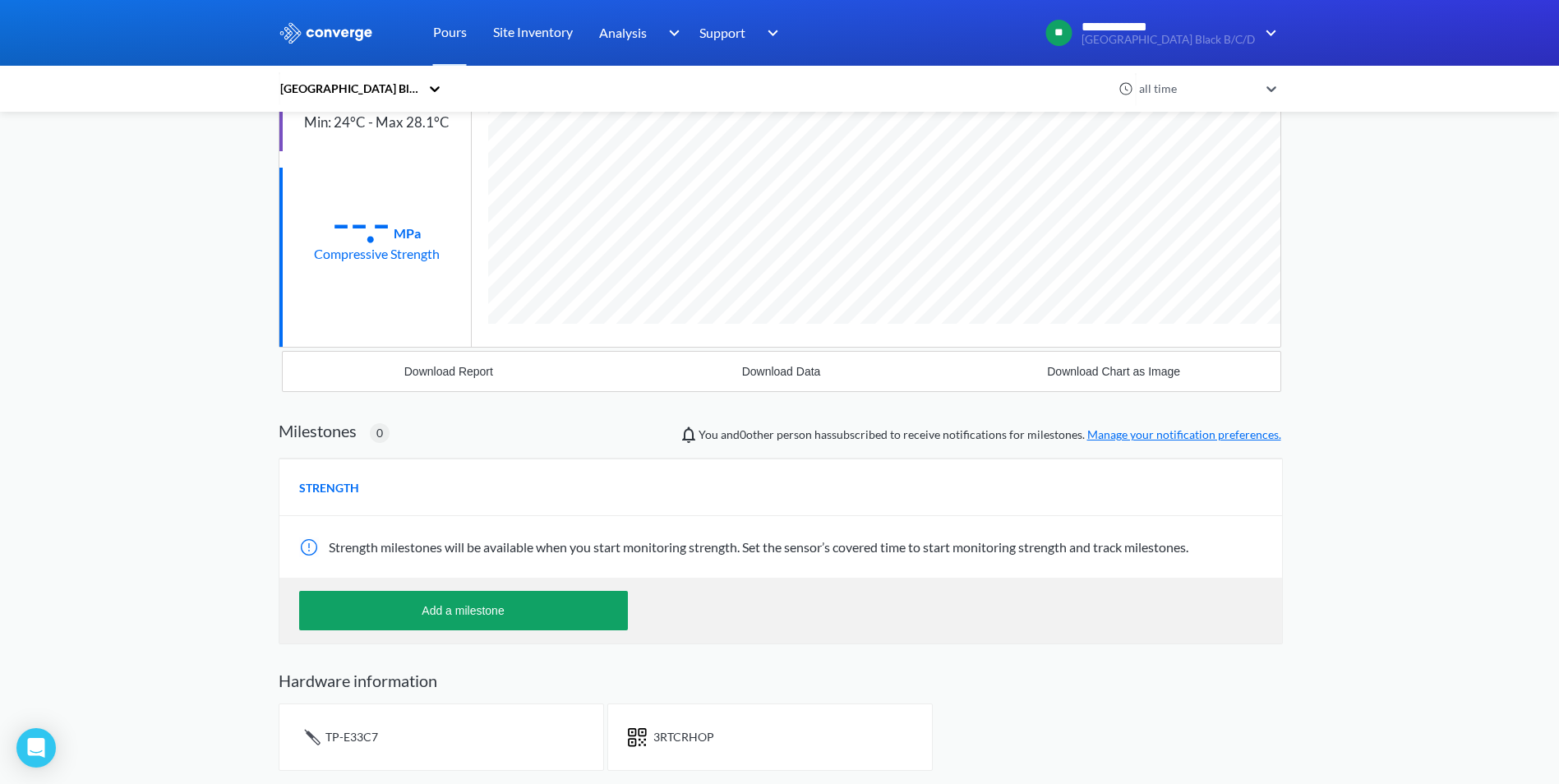
click at [719, 755] on div "3RTCRHOP" at bounding box center [770, 736] width 326 height 68
click at [495, 741] on div "TP-E33C7" at bounding box center [441, 736] width 326 height 68
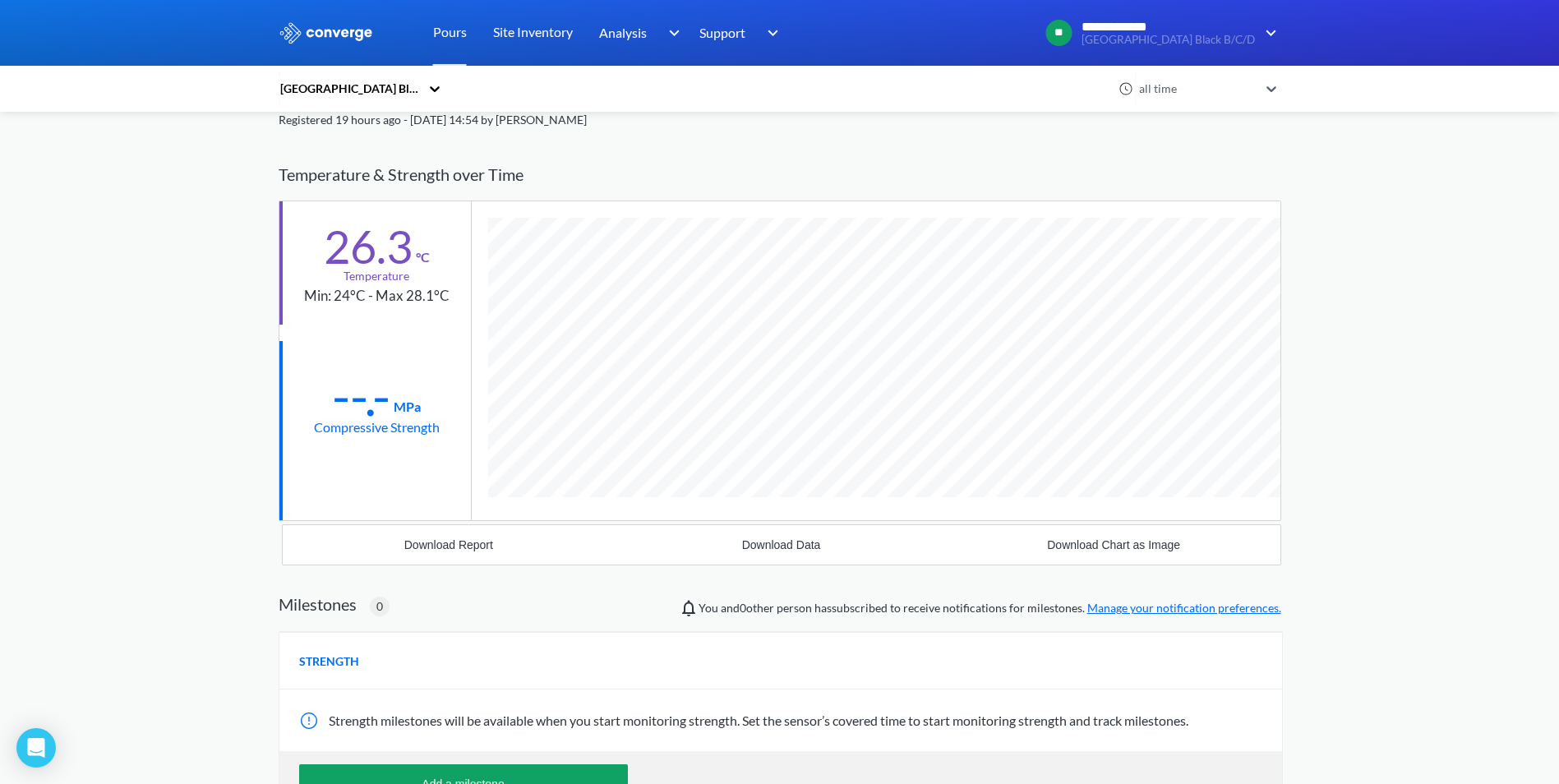
scroll to position [0, 0]
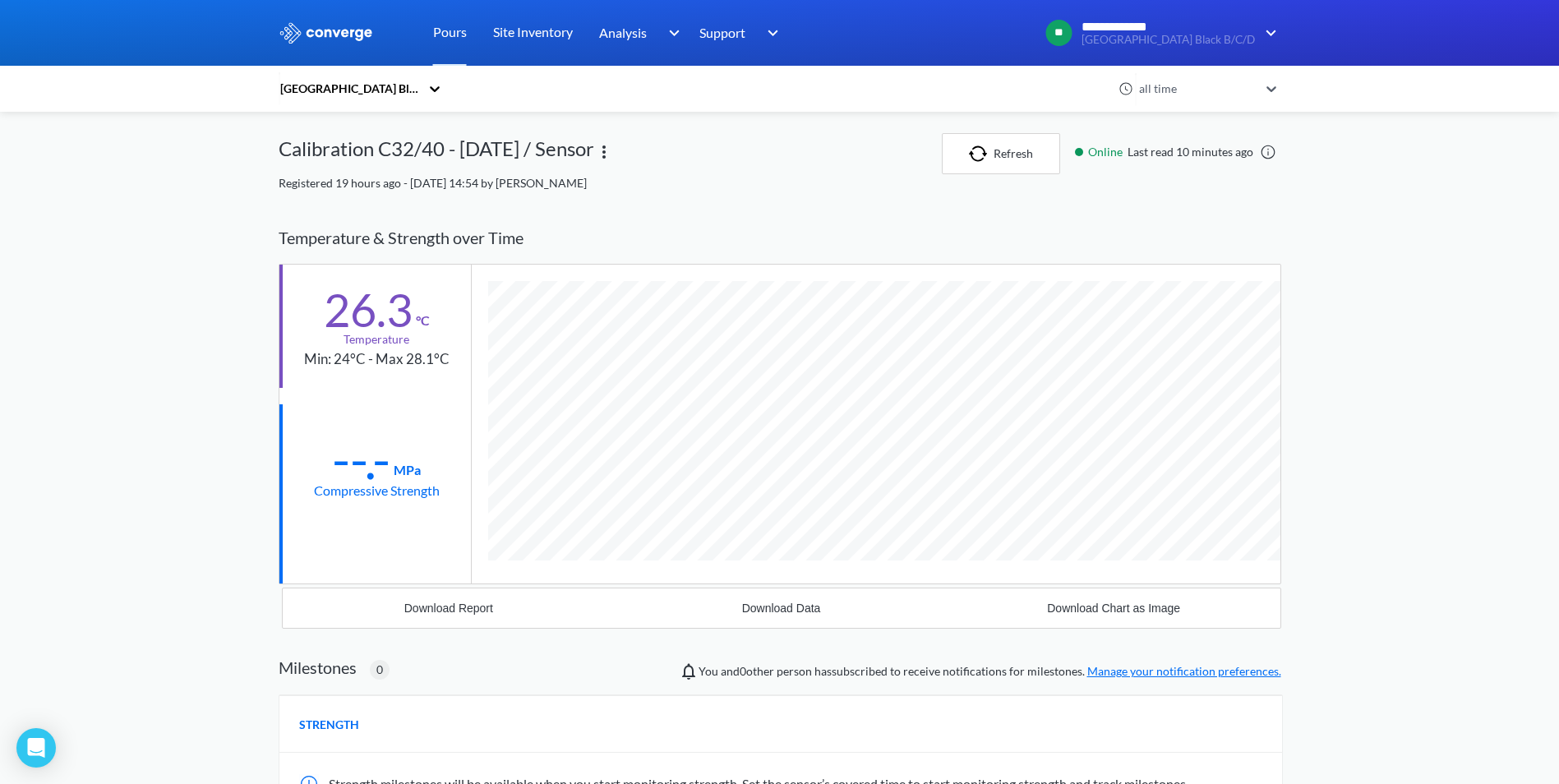
click at [610, 149] on img at bounding box center [604, 152] width 20 height 20
click at [585, 150] on div "Edit" at bounding box center [561, 152] width 105 height 32
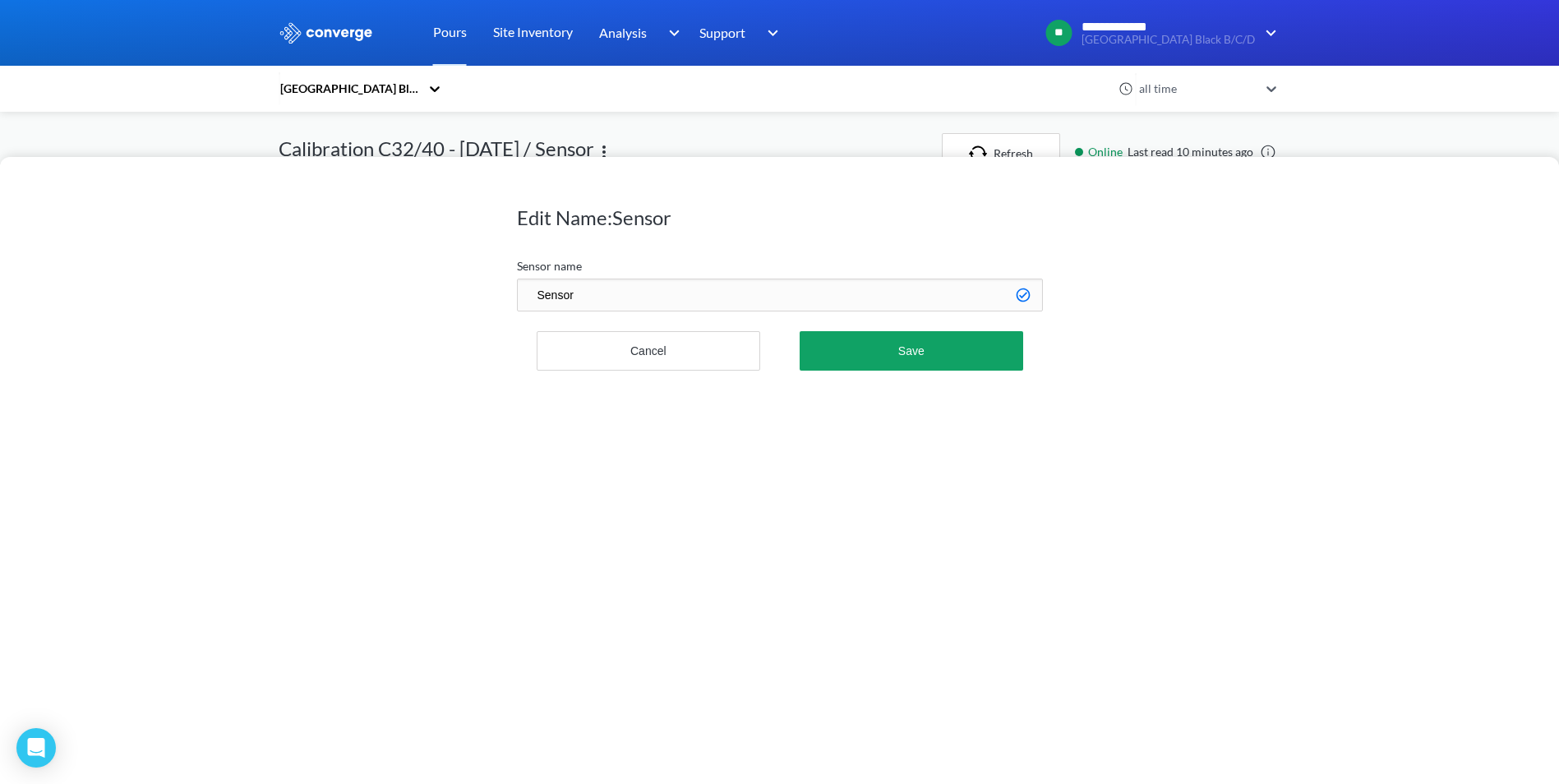
click at [678, 301] on input "Sensor" at bounding box center [780, 294] width 526 height 33
click at [680, 301] on input "Sensor" at bounding box center [780, 294] width 526 height 33
click at [187, 126] on div "Edit Name: Sensor Sensor name Sensor Cancel Save" at bounding box center [780, 392] width 1559 height 784
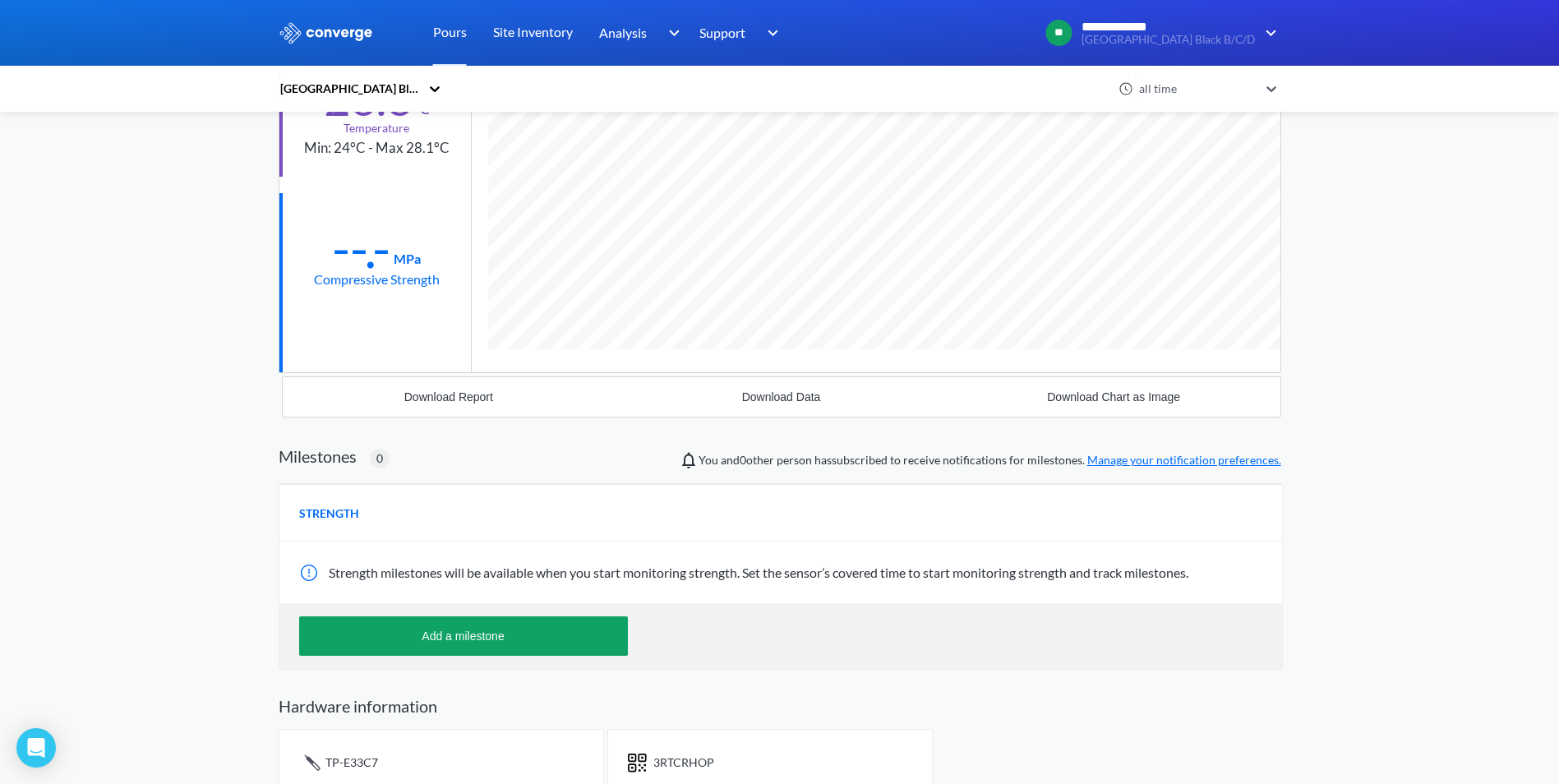
scroll to position [237, 0]
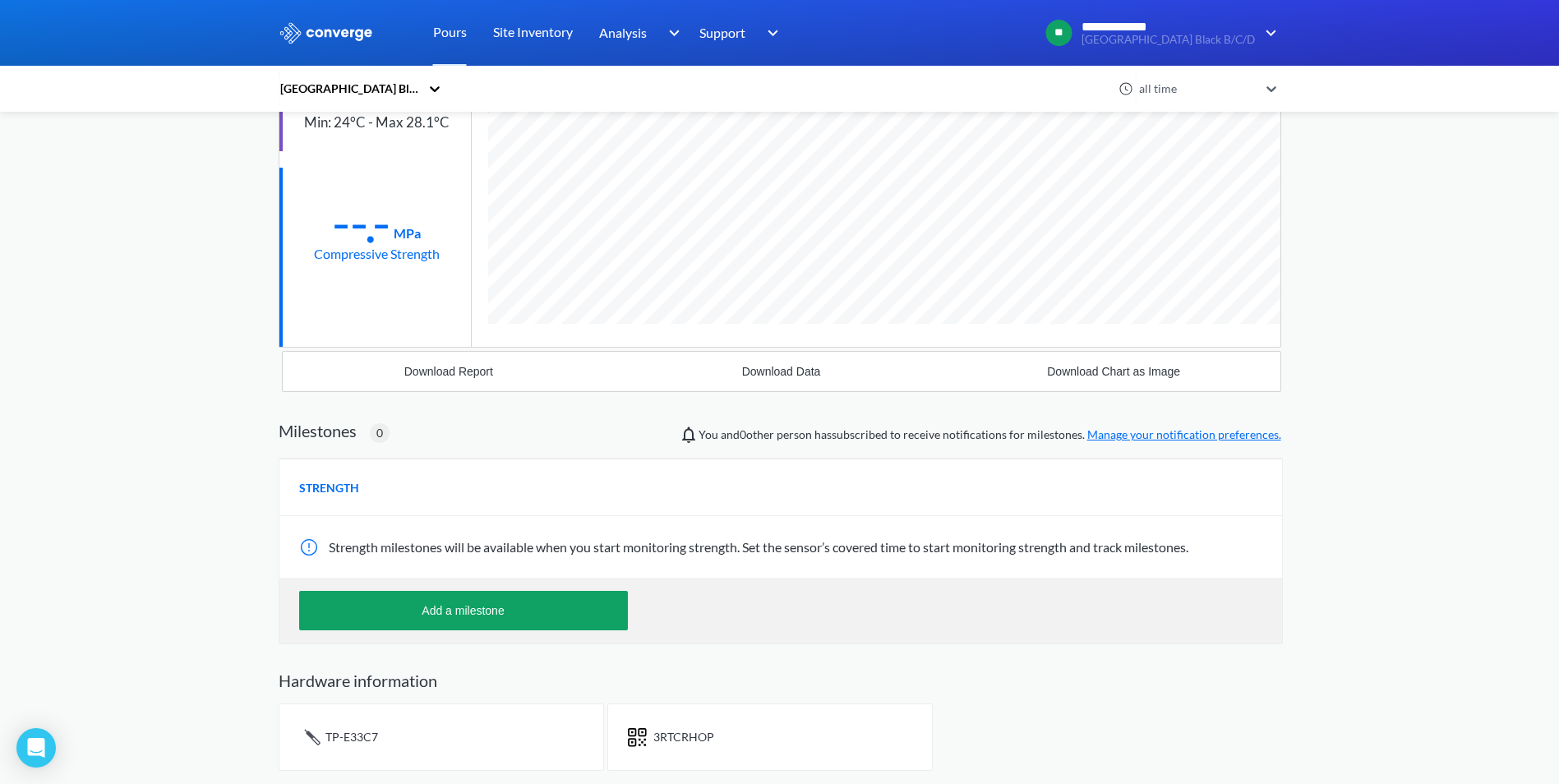
click at [419, 750] on div "TP-E33C7" at bounding box center [441, 736] width 326 height 68
drag, startPoint x: 689, startPoint y: 741, endPoint x: 278, endPoint y: 457, distance: 499.6
click at [286, 461] on div "STRENGTH" at bounding box center [780, 487] width 1003 height 58
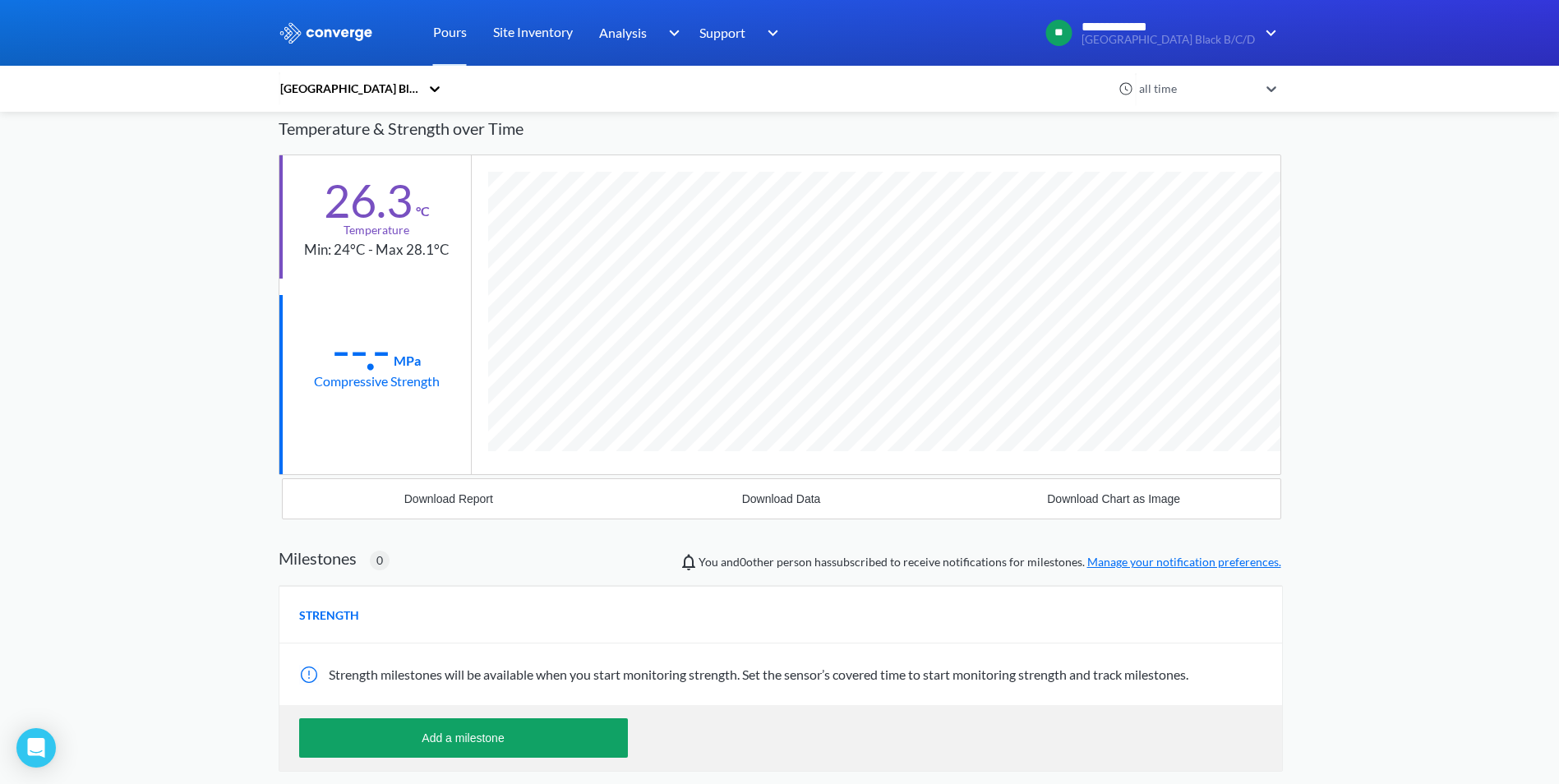
scroll to position [0, 0]
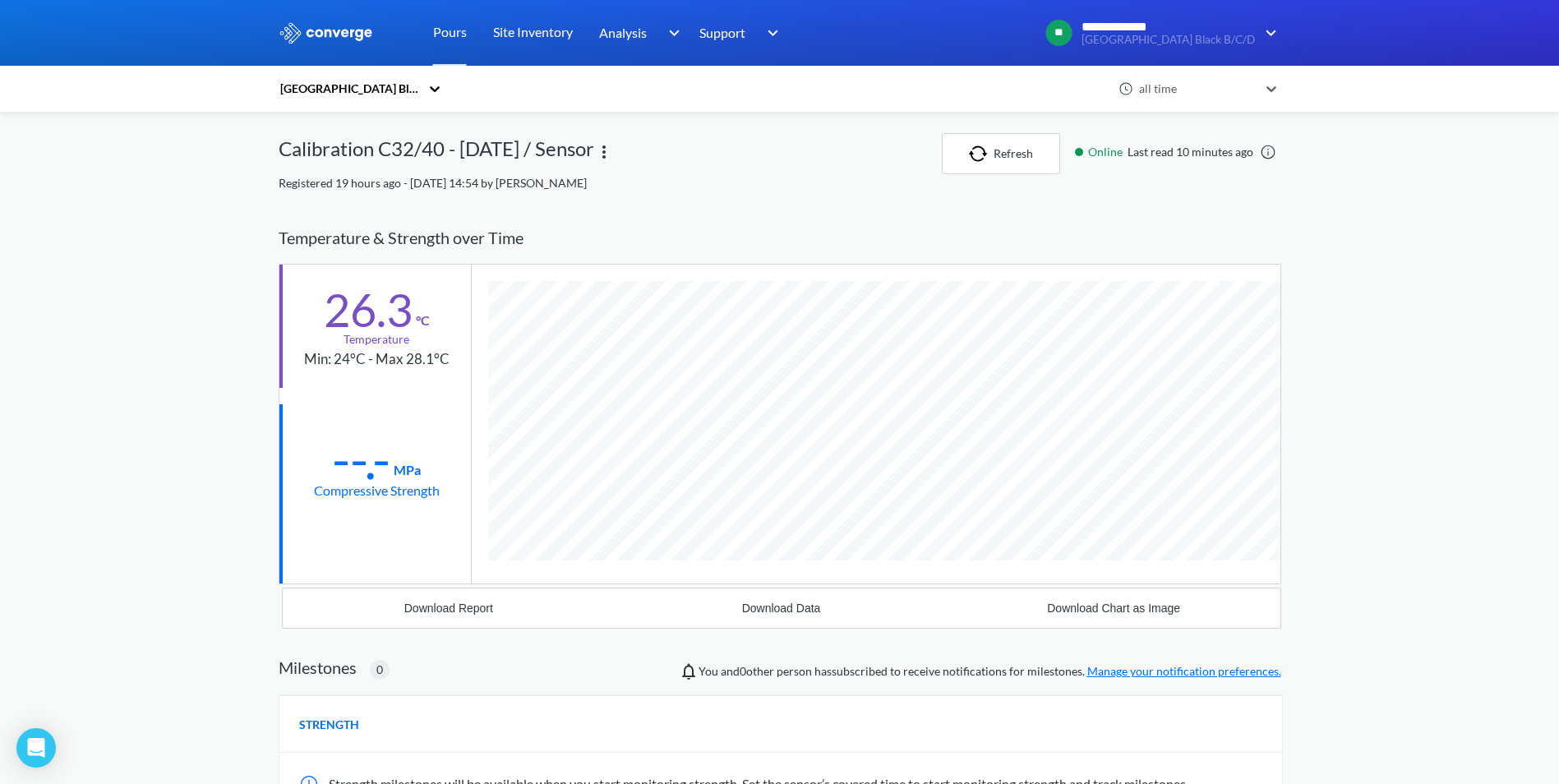
click at [443, 95] on icon at bounding box center [435, 88] width 16 height 16
click at [76, 176] on div "**********" at bounding box center [780, 510] width 1559 height 1021
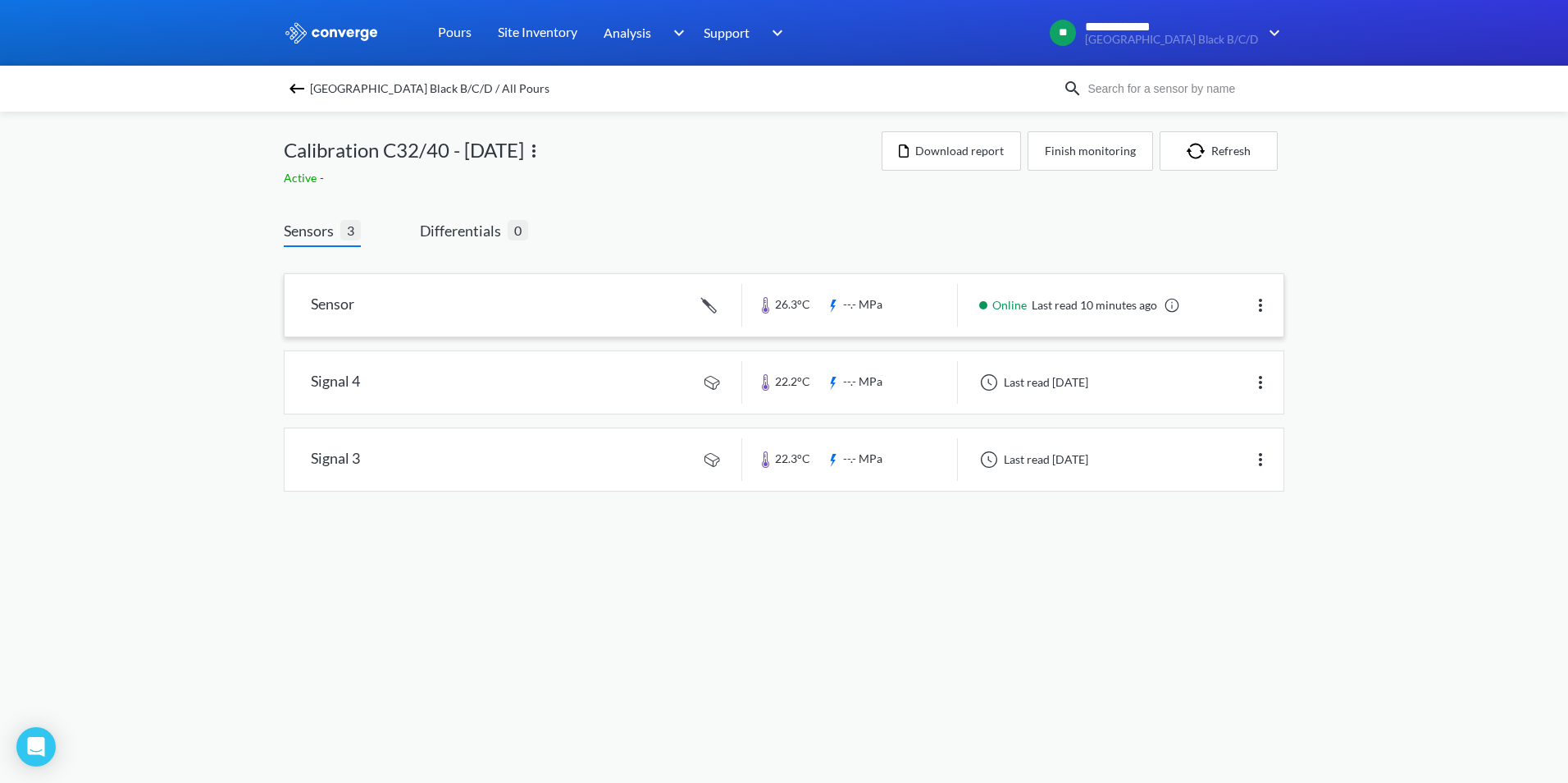
click at [1266, 307] on img at bounding box center [1261, 306] width 20 height 20
click at [1243, 312] on div "Edit" at bounding box center [1218, 305] width 105 height 31
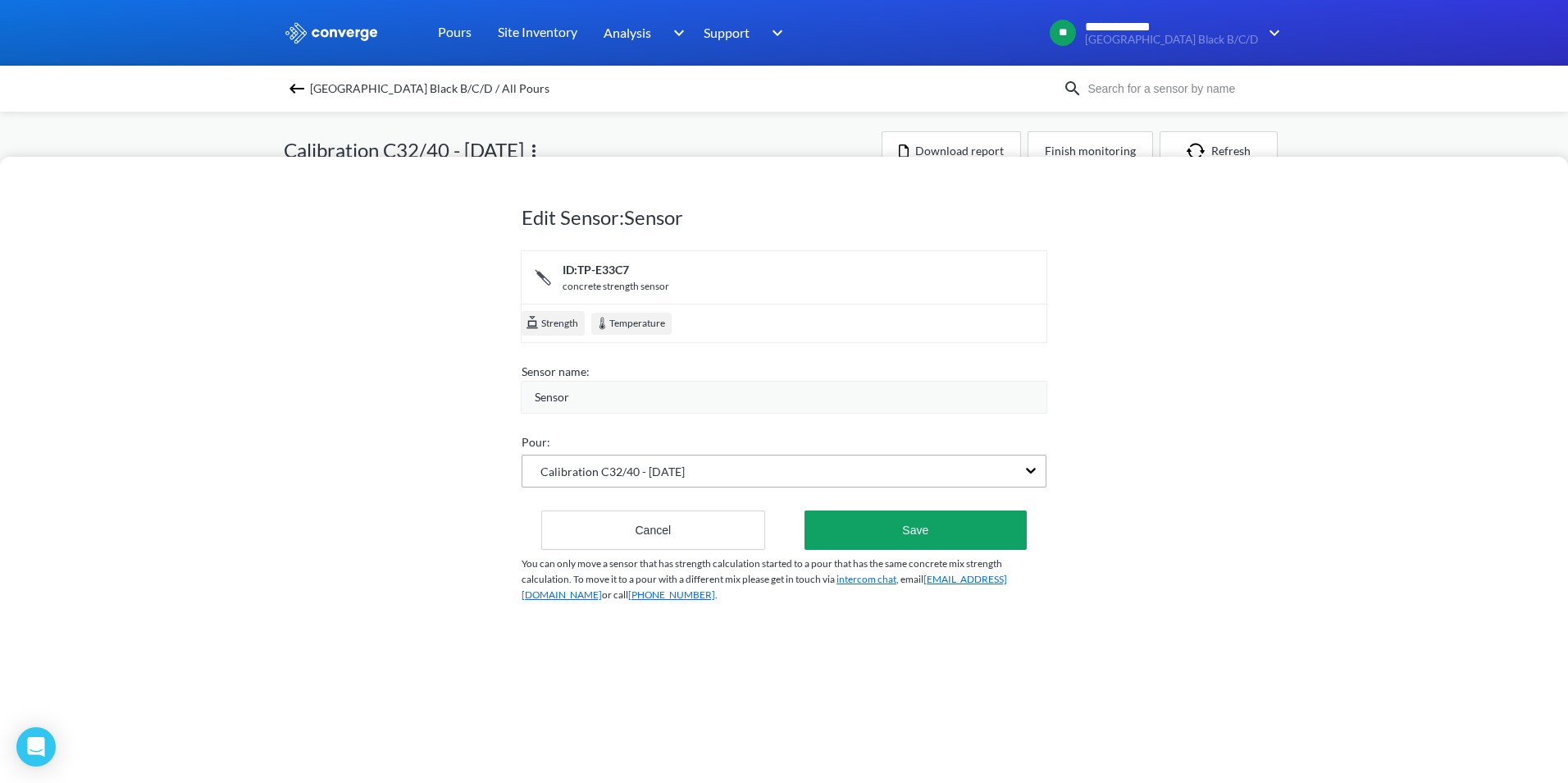
click at [810, 467] on div "Calibration C32/40 - [DATE]" at bounding box center [770, 471] width 494 height 31
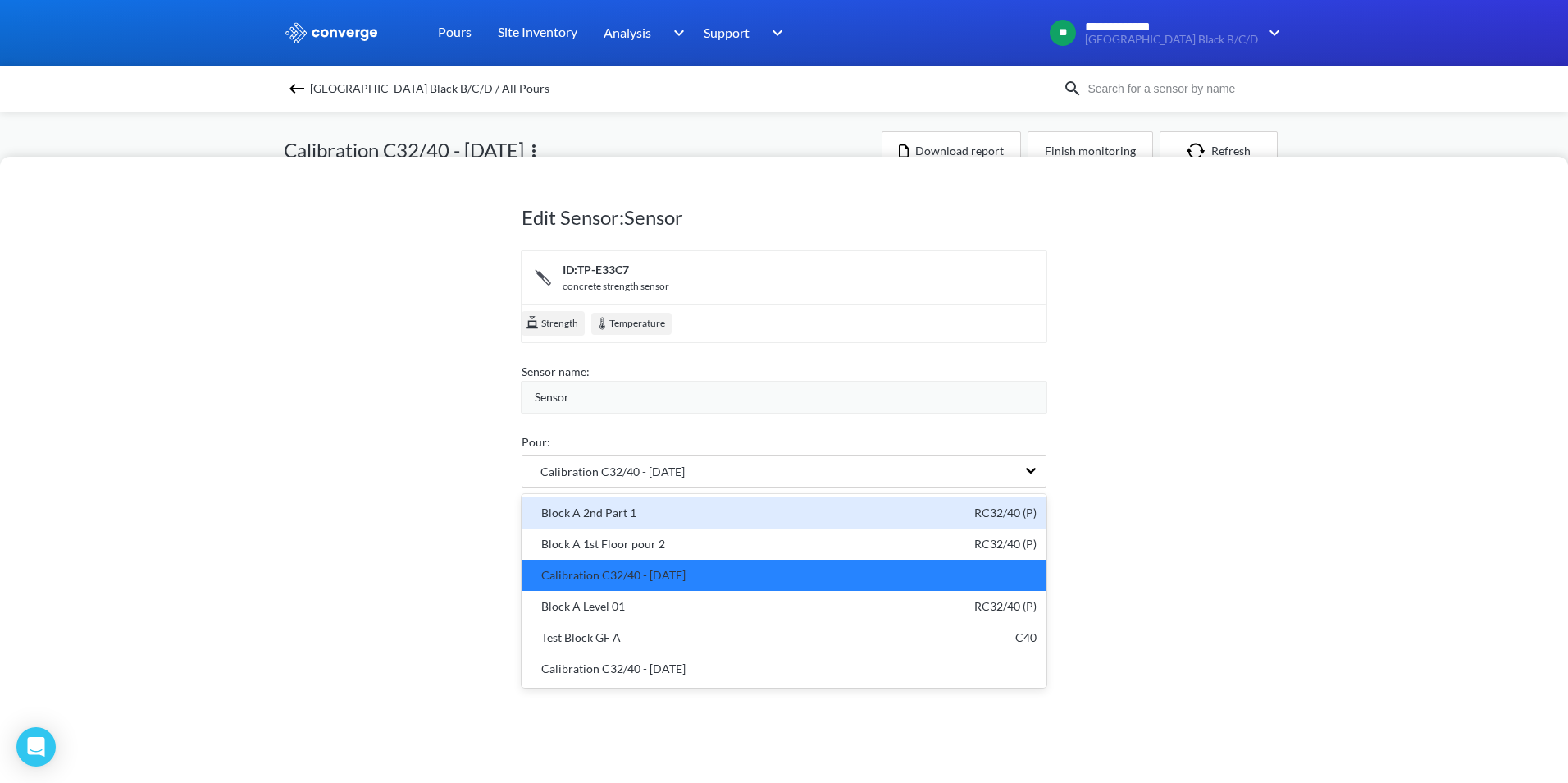
click at [692, 505] on div "Block A 2nd Part 1 RC32/40 (P)" at bounding box center [784, 513] width 505 height 18
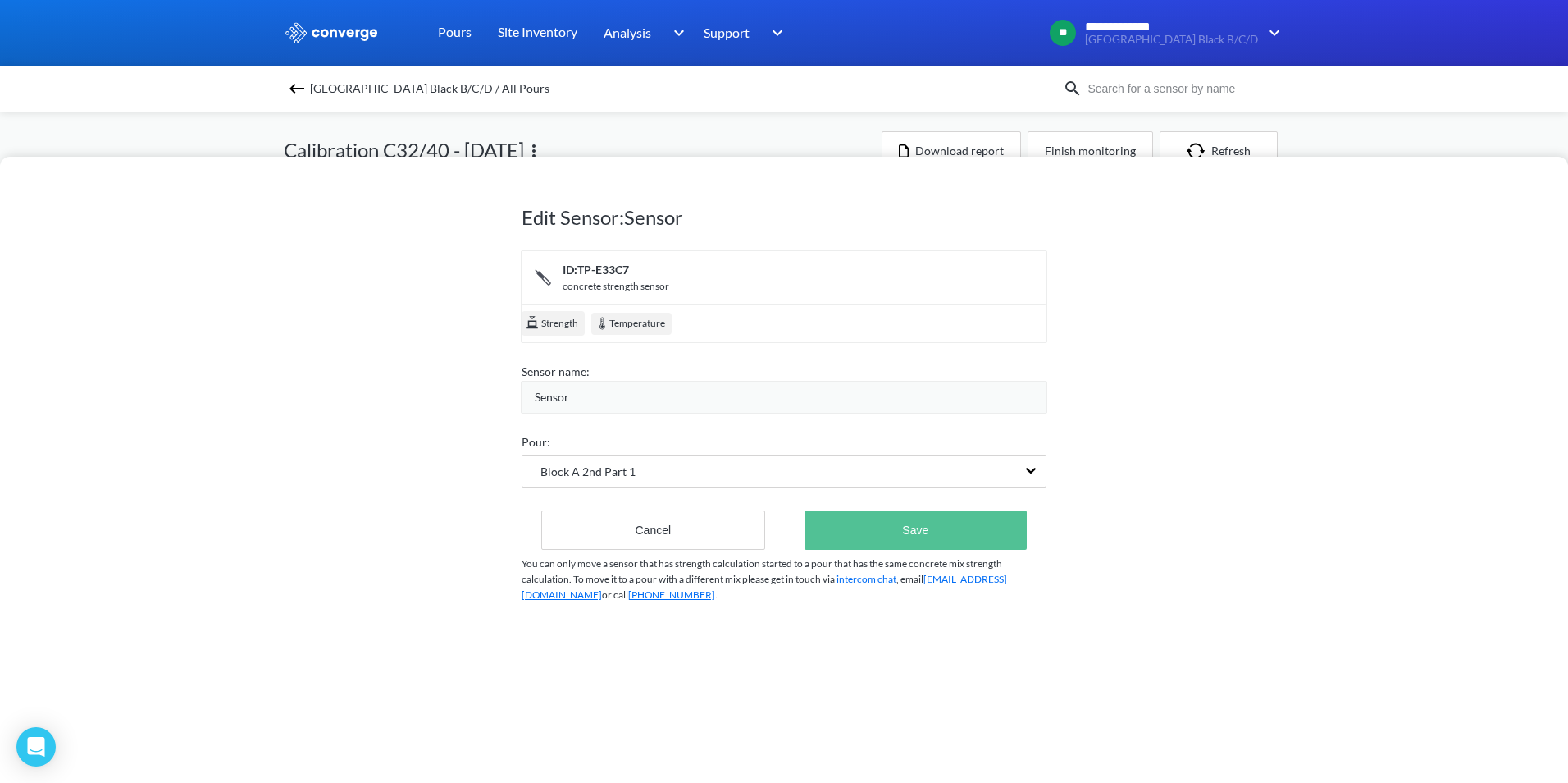
click at [955, 537] on button "Save" at bounding box center [916, 530] width 222 height 40
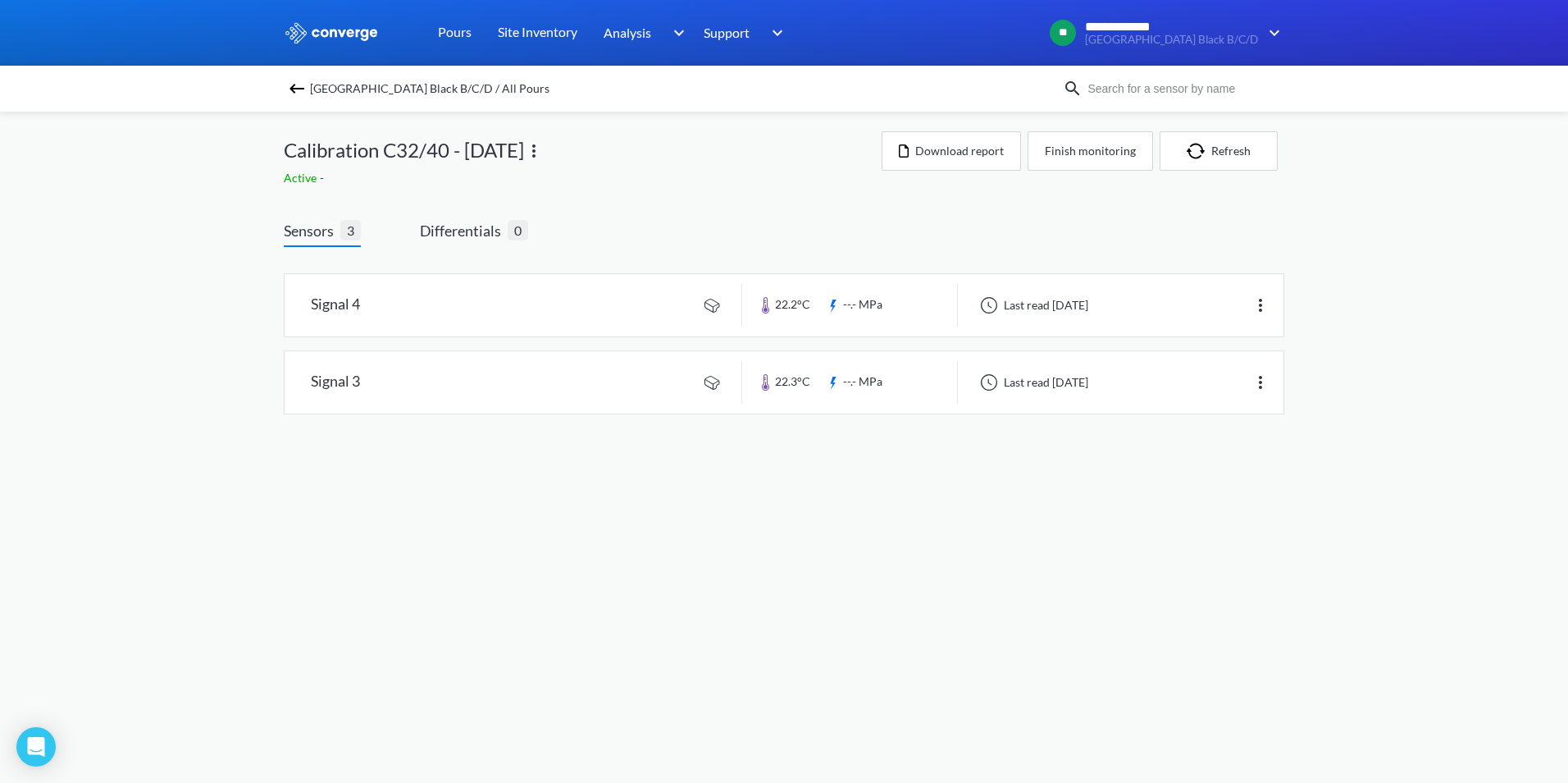
click at [472, 31] on div "Pours" at bounding box center [455, 32] width 60 height 66
click at [468, 31] on link "Pours" at bounding box center [454, 32] width 33 height 66
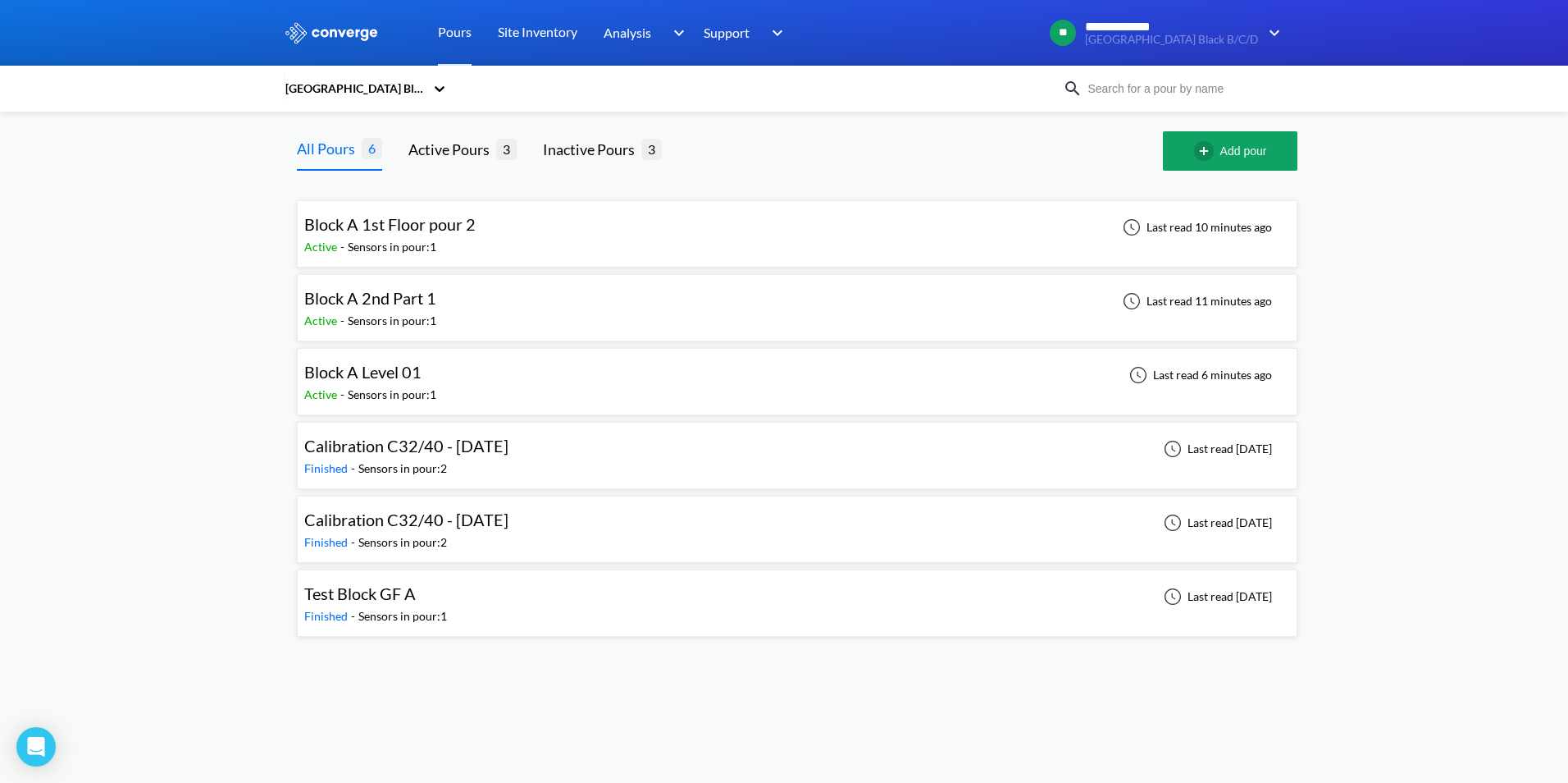
click at [414, 226] on span "Block A 1st Floor pour 2" at bounding box center [390, 224] width 172 height 20
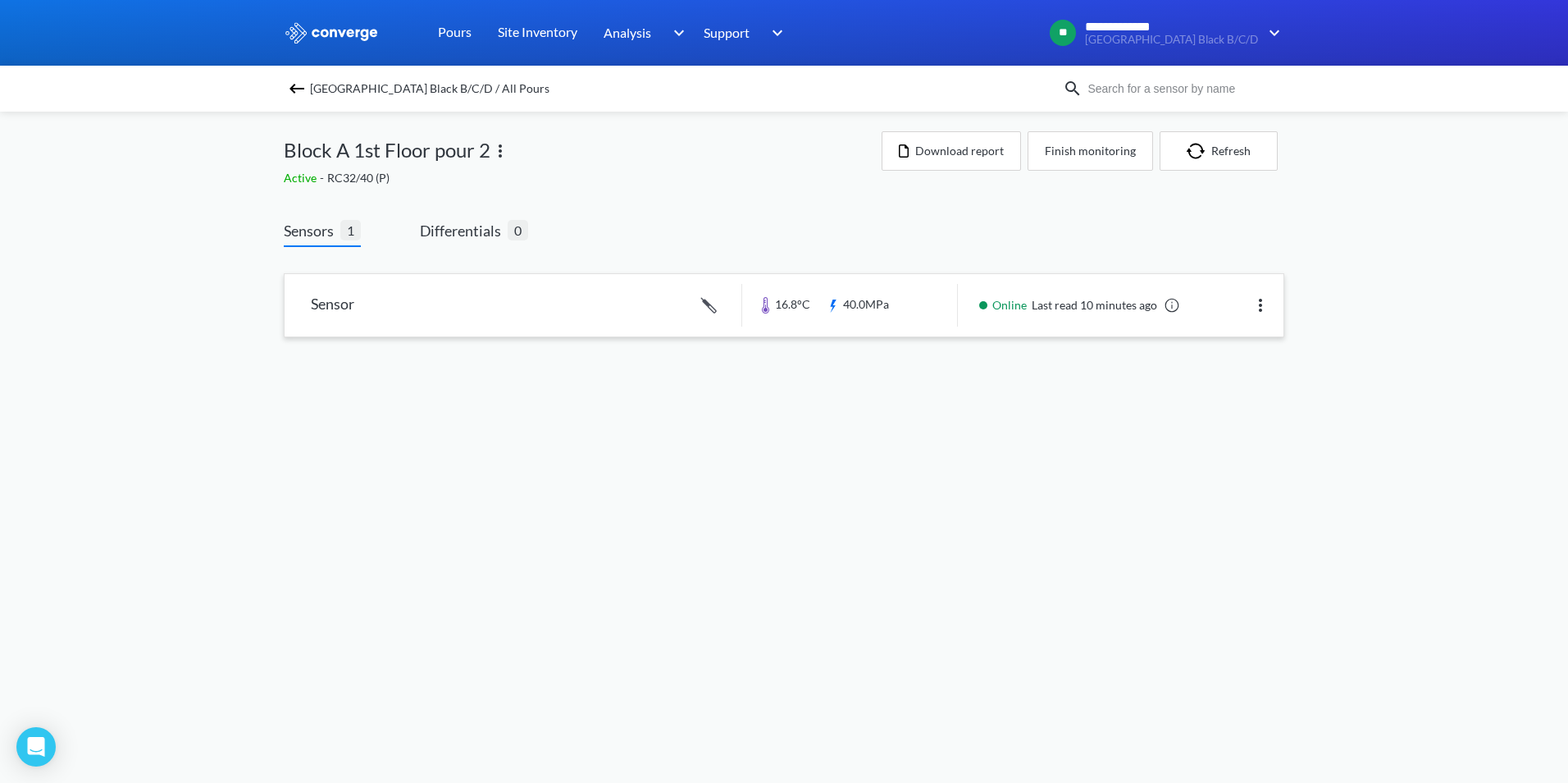
click at [345, 294] on link at bounding box center [784, 305] width 999 height 62
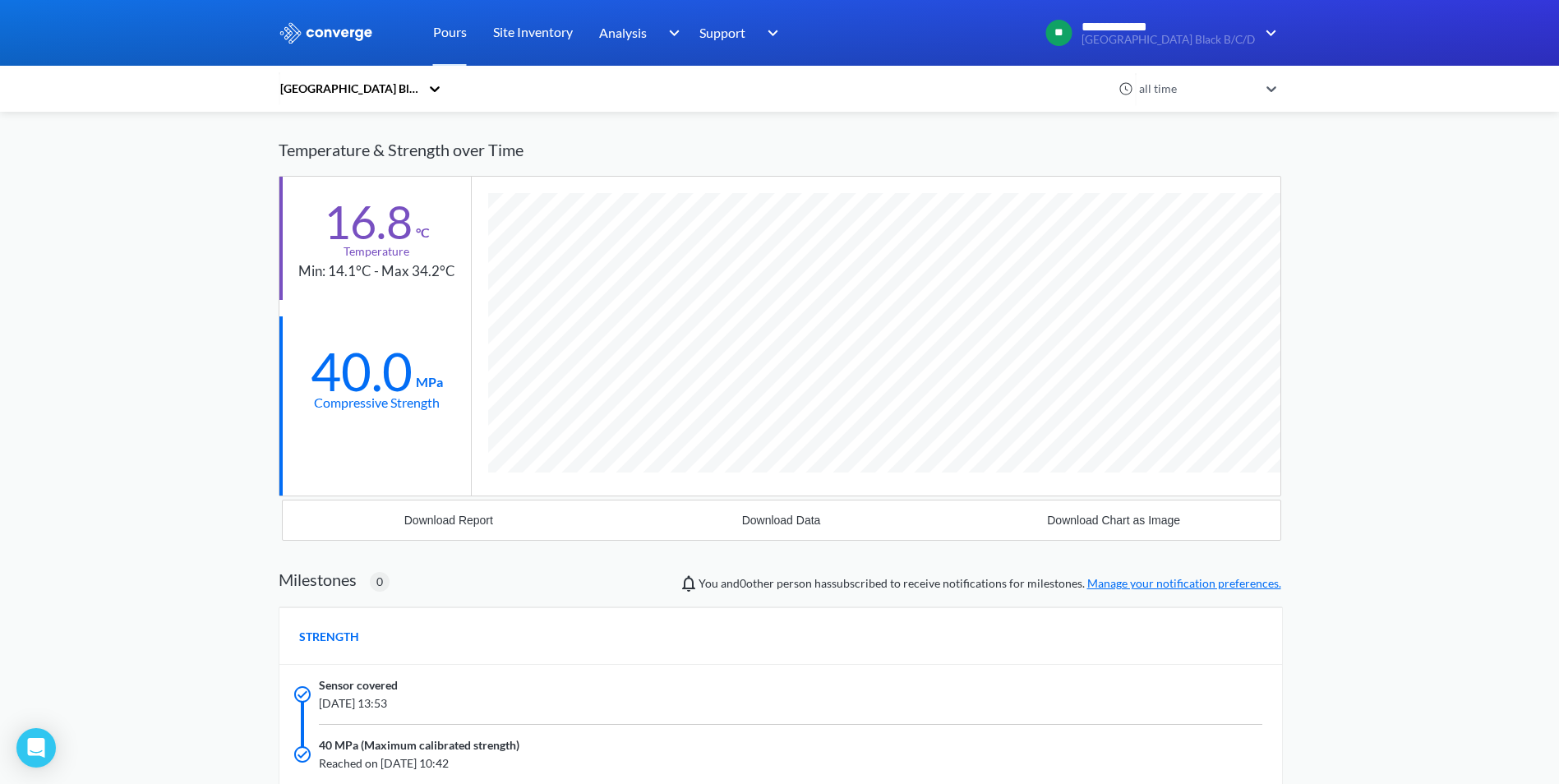
scroll to position [1051, 1003]
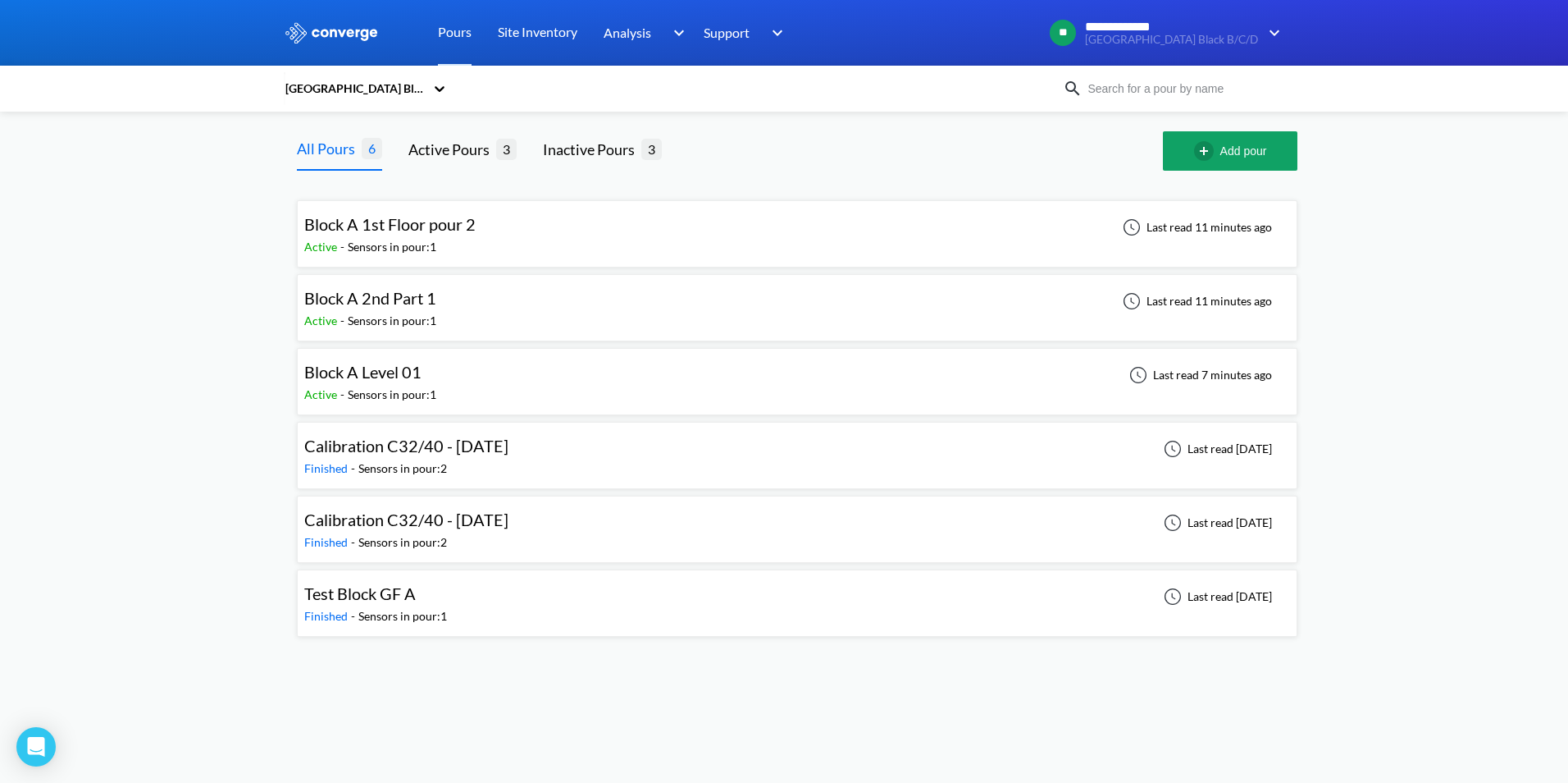
click at [430, 297] on span "Block A 2nd Part 1" at bounding box center [370, 298] width 132 height 20
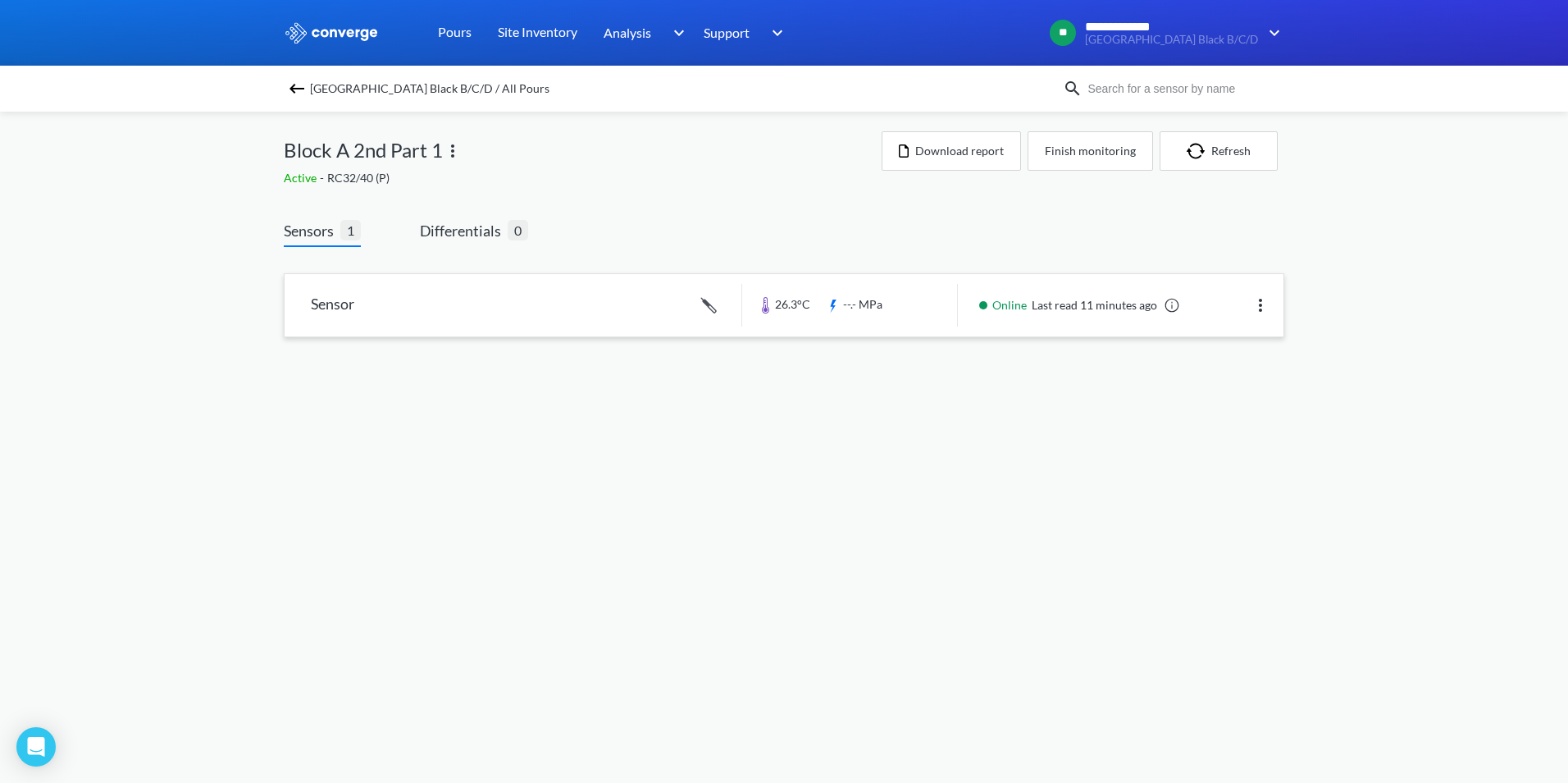
click at [360, 316] on link at bounding box center [784, 305] width 999 height 62
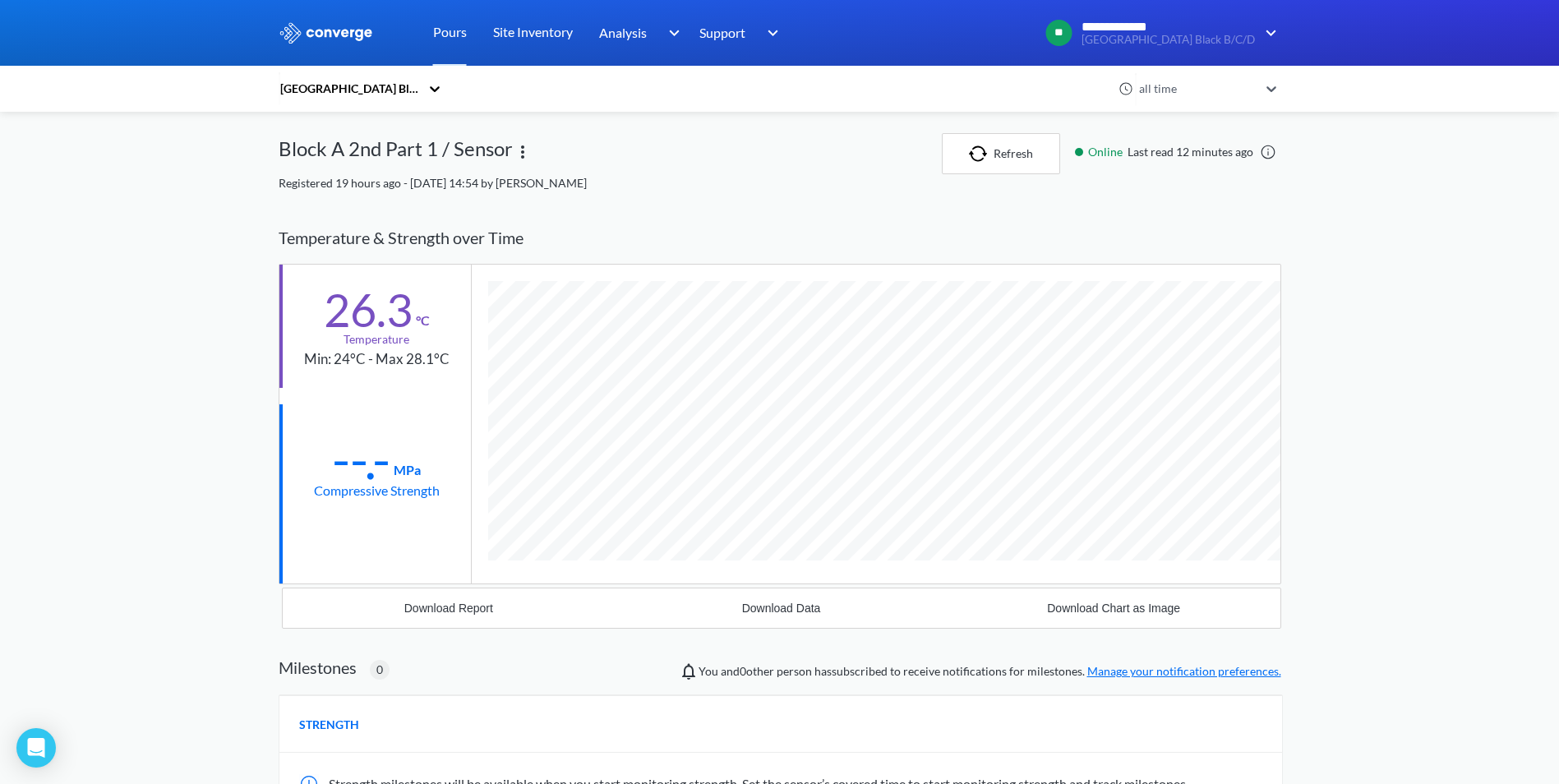
scroll to position [874, 1003]
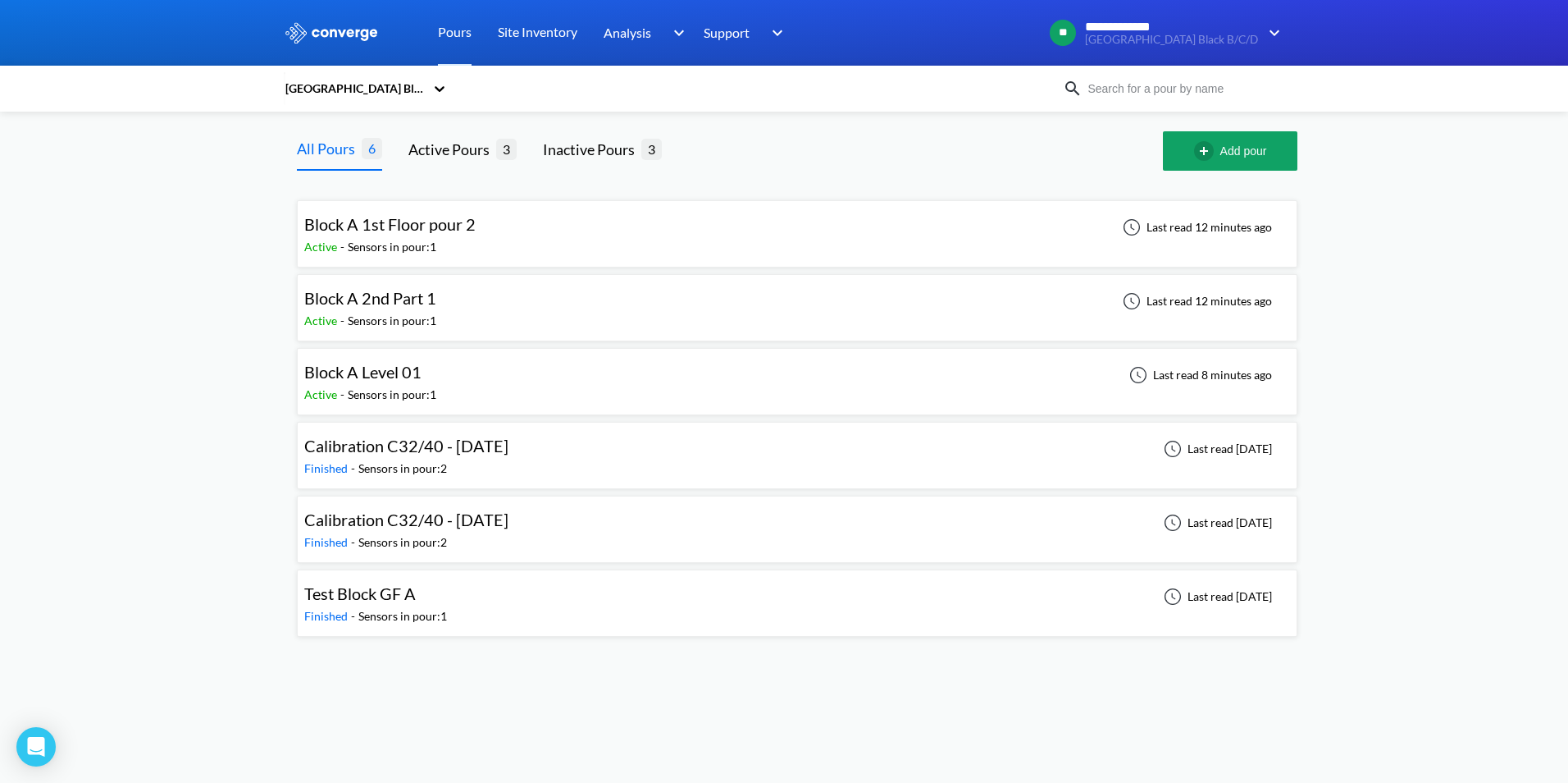
click at [423, 227] on span "Block A 1st Floor pour 2" at bounding box center [390, 224] width 172 height 20
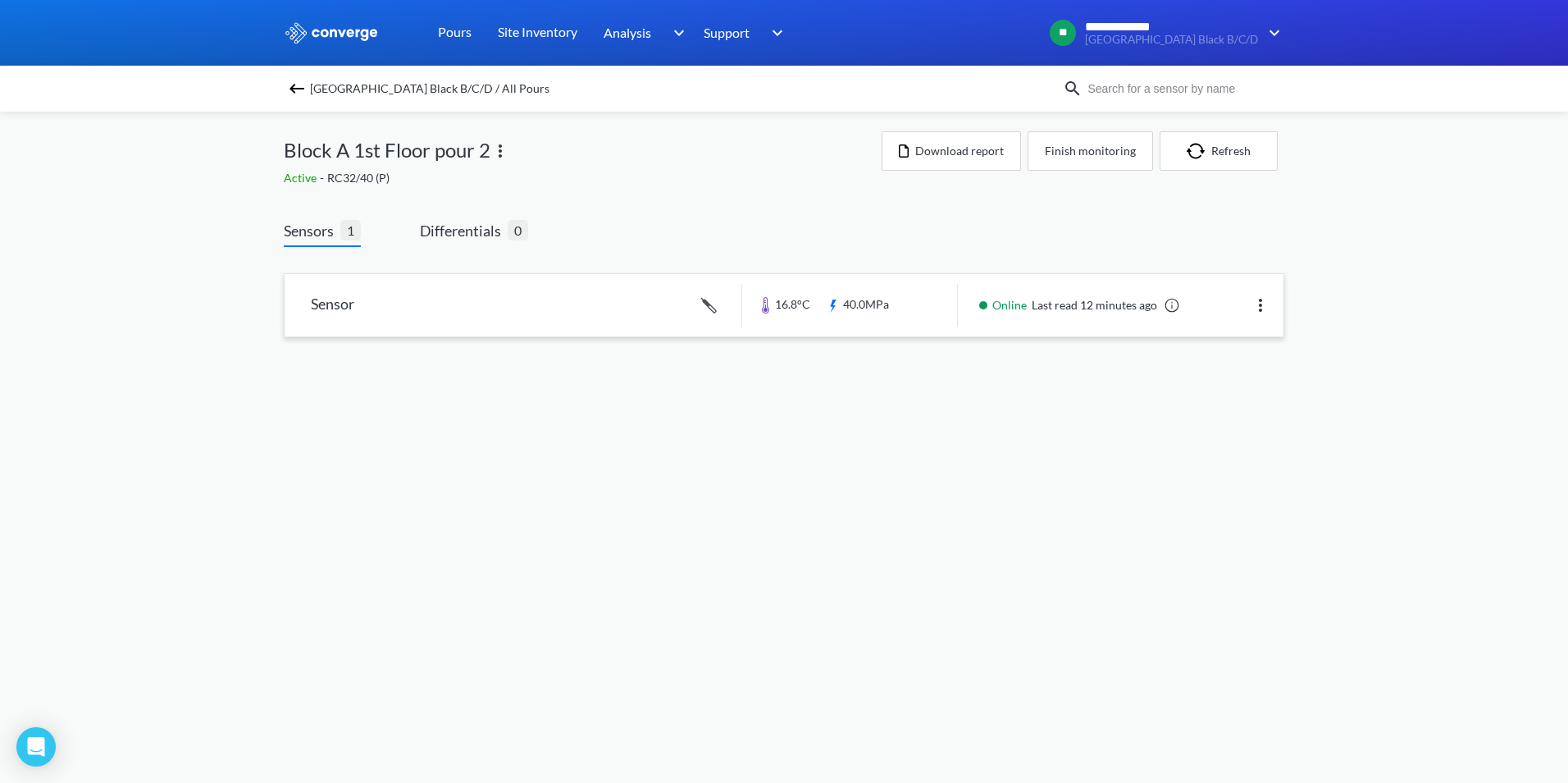
click at [328, 301] on link at bounding box center [784, 305] width 999 height 62
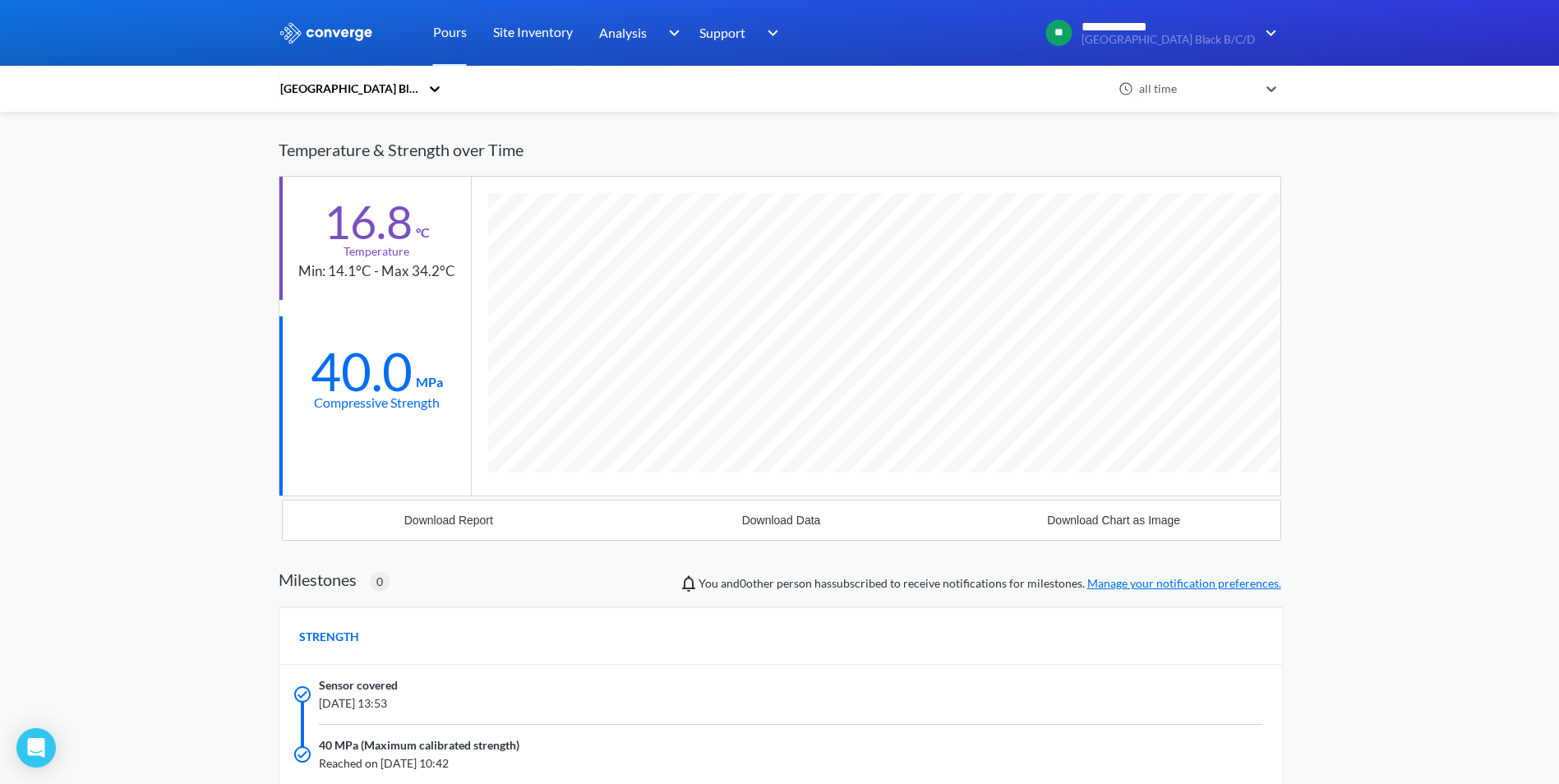
scroll to position [1051, 1003]
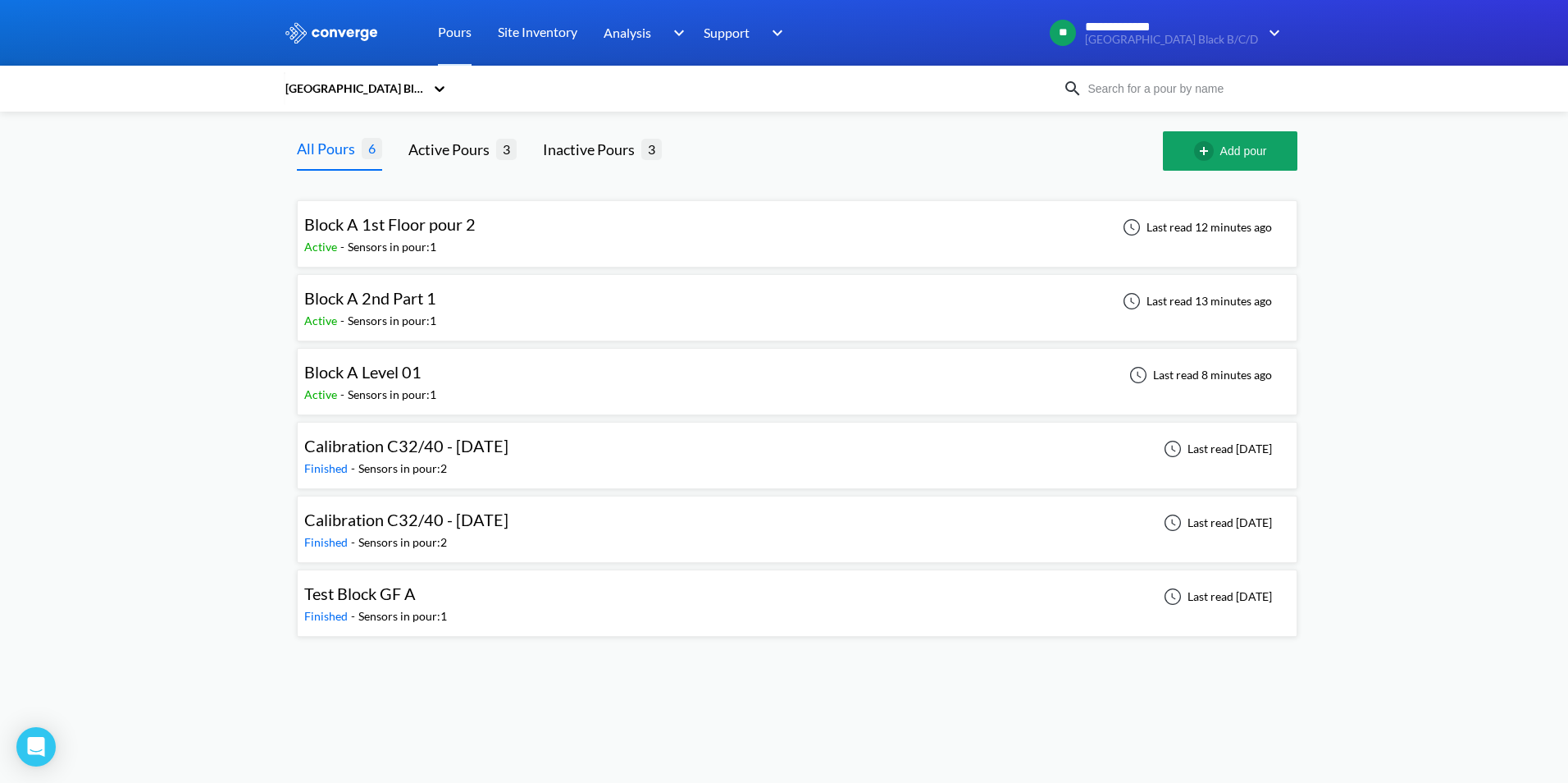
click at [373, 316] on div "Sensors in pour: 1" at bounding box center [392, 321] width 89 height 18
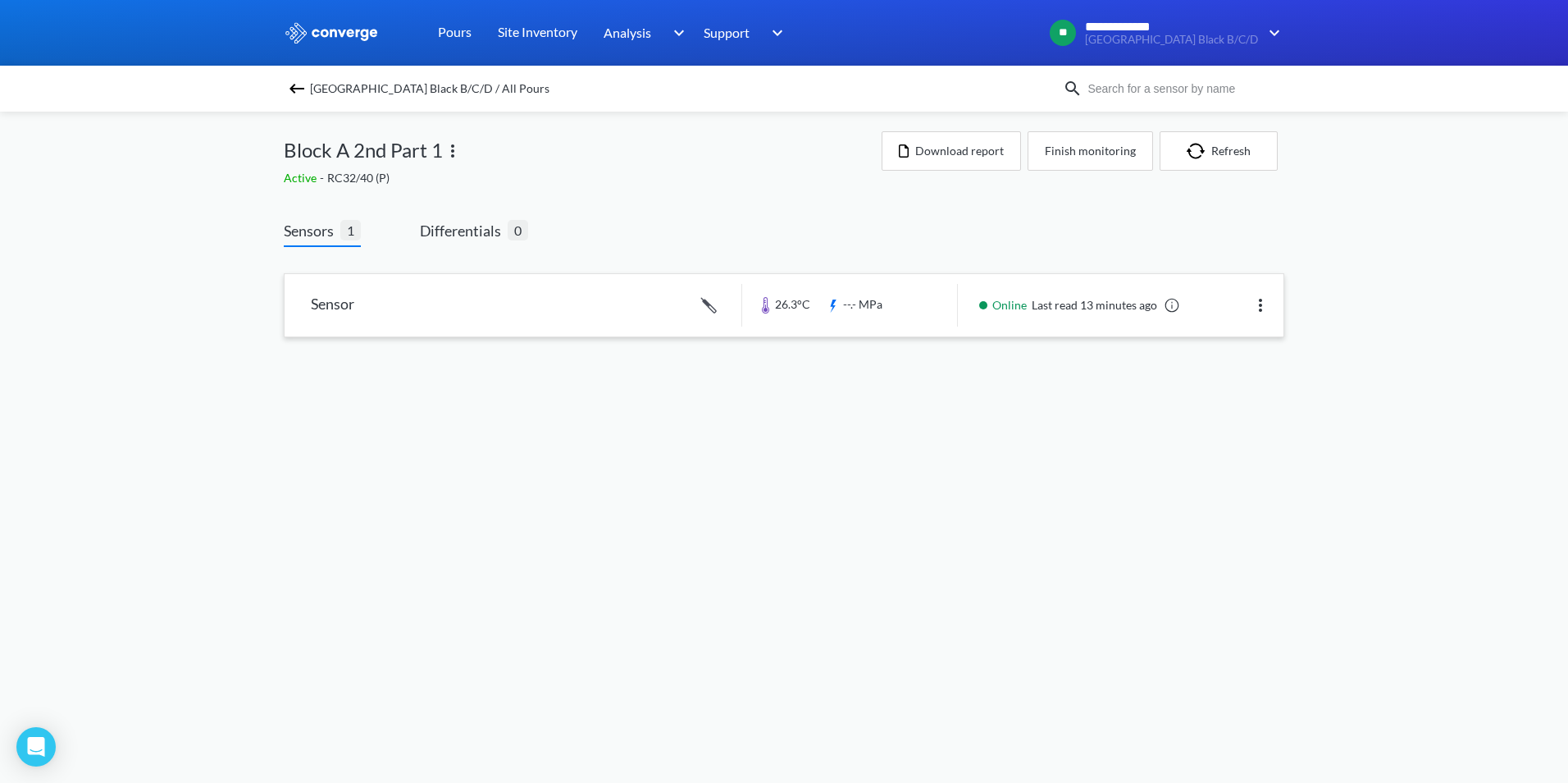
click at [325, 316] on link at bounding box center [784, 305] width 999 height 62
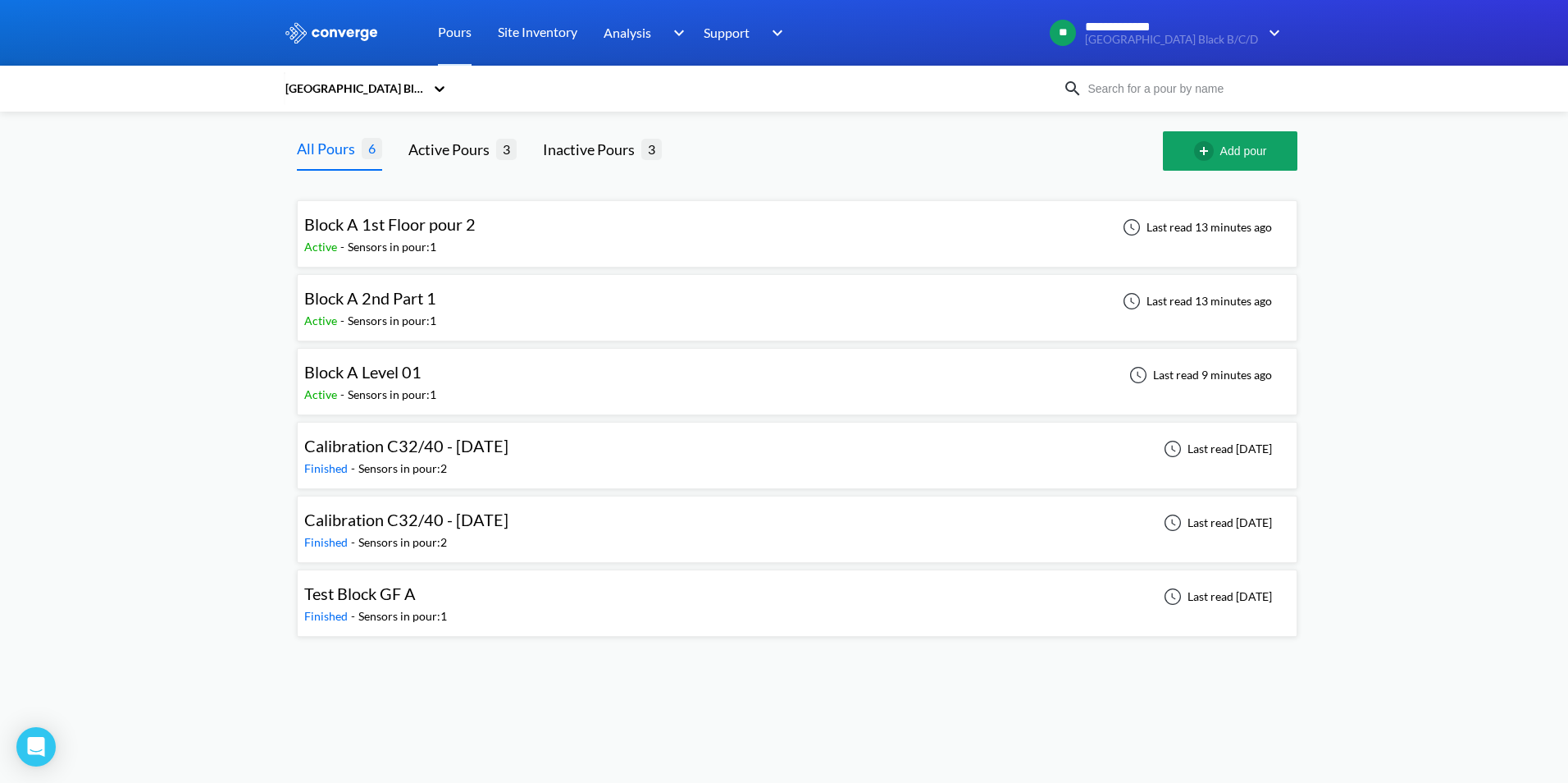
drag, startPoint x: 480, startPoint y: 298, endPoint x: 442, endPoint y: 300, distance: 38.1
click at [442, 300] on div "Block A 2nd Part 1" at bounding box center [375, 298] width 140 height 25
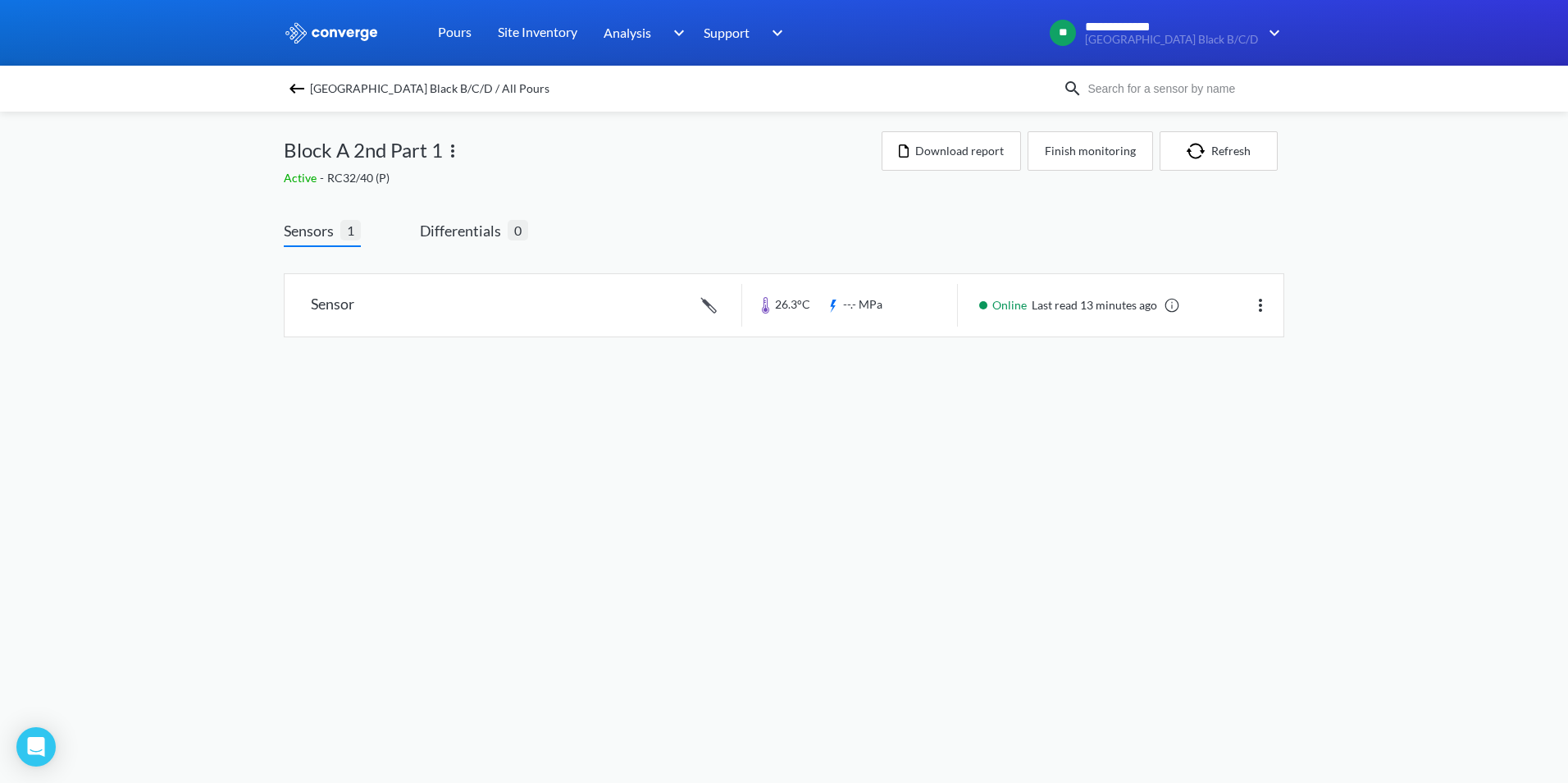
click at [451, 150] on img at bounding box center [453, 151] width 20 height 20
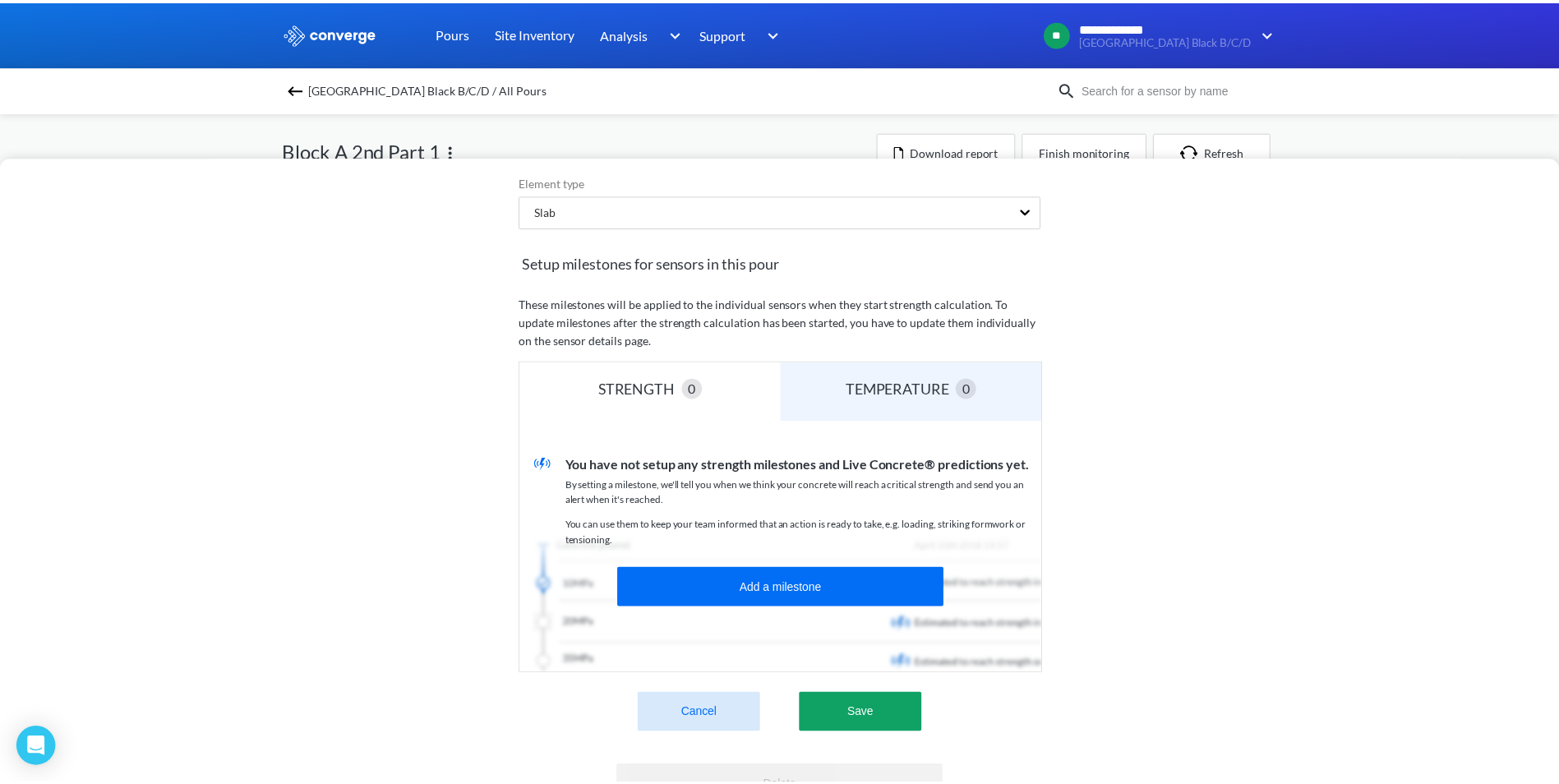
scroll to position [329, 0]
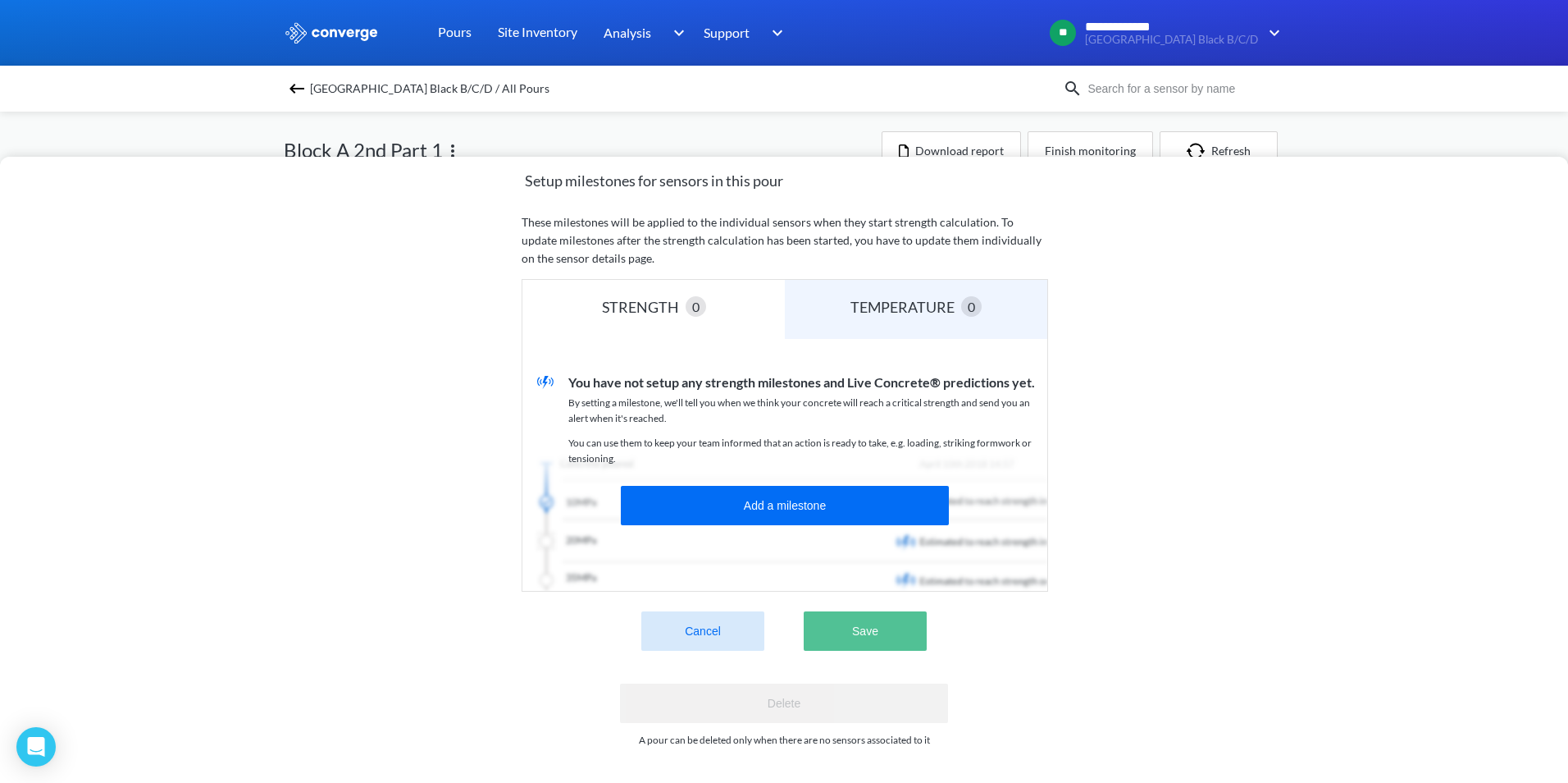
click at [837, 622] on button "Save" at bounding box center [865, 631] width 123 height 40
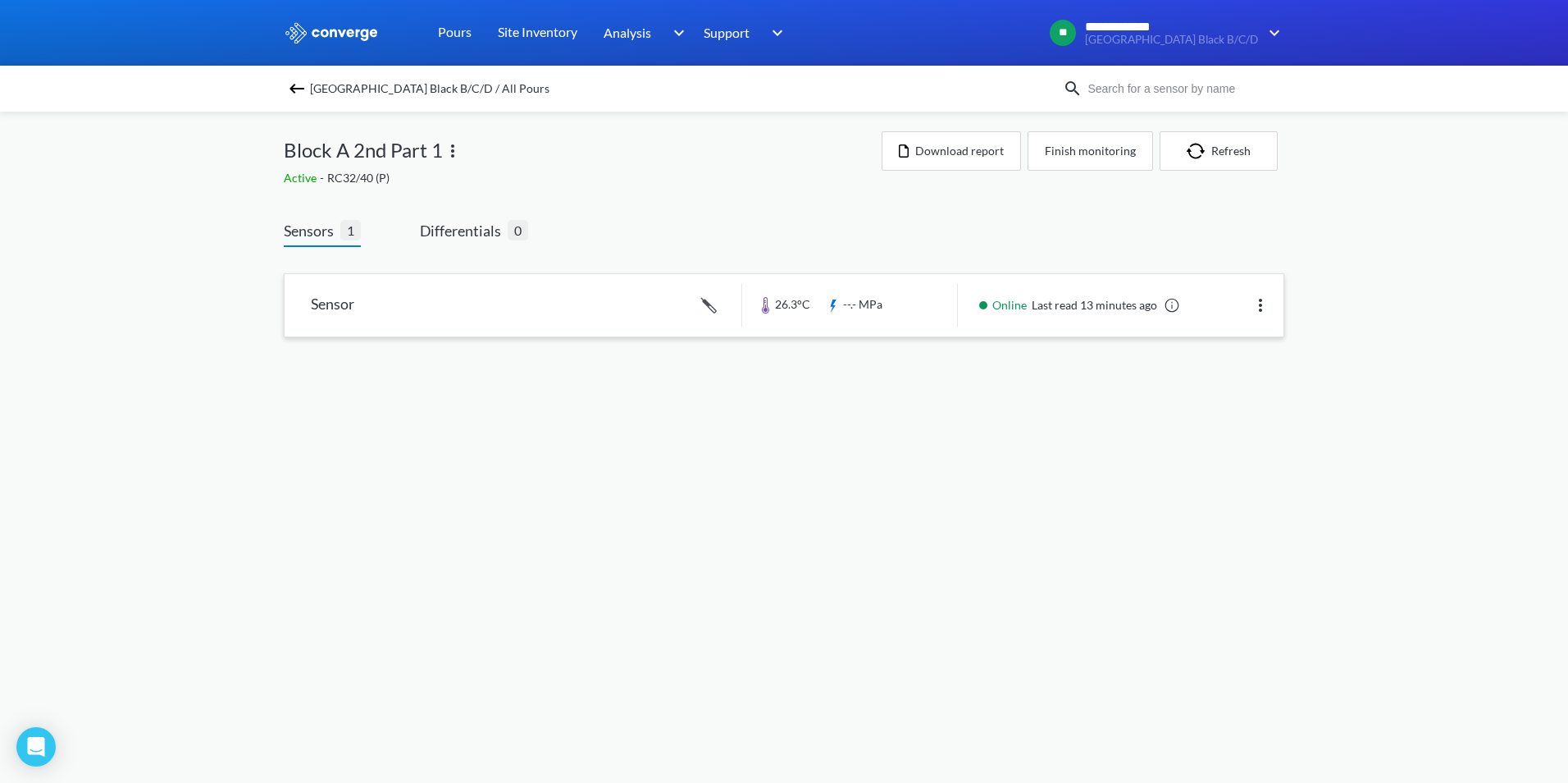
click at [1259, 307] on img at bounding box center [1261, 306] width 20 height 20
click at [1145, 419] on body "**********" at bounding box center [784, 391] width 1568 height 783
click at [470, 231] on span "Differentials" at bounding box center [464, 231] width 88 height 23
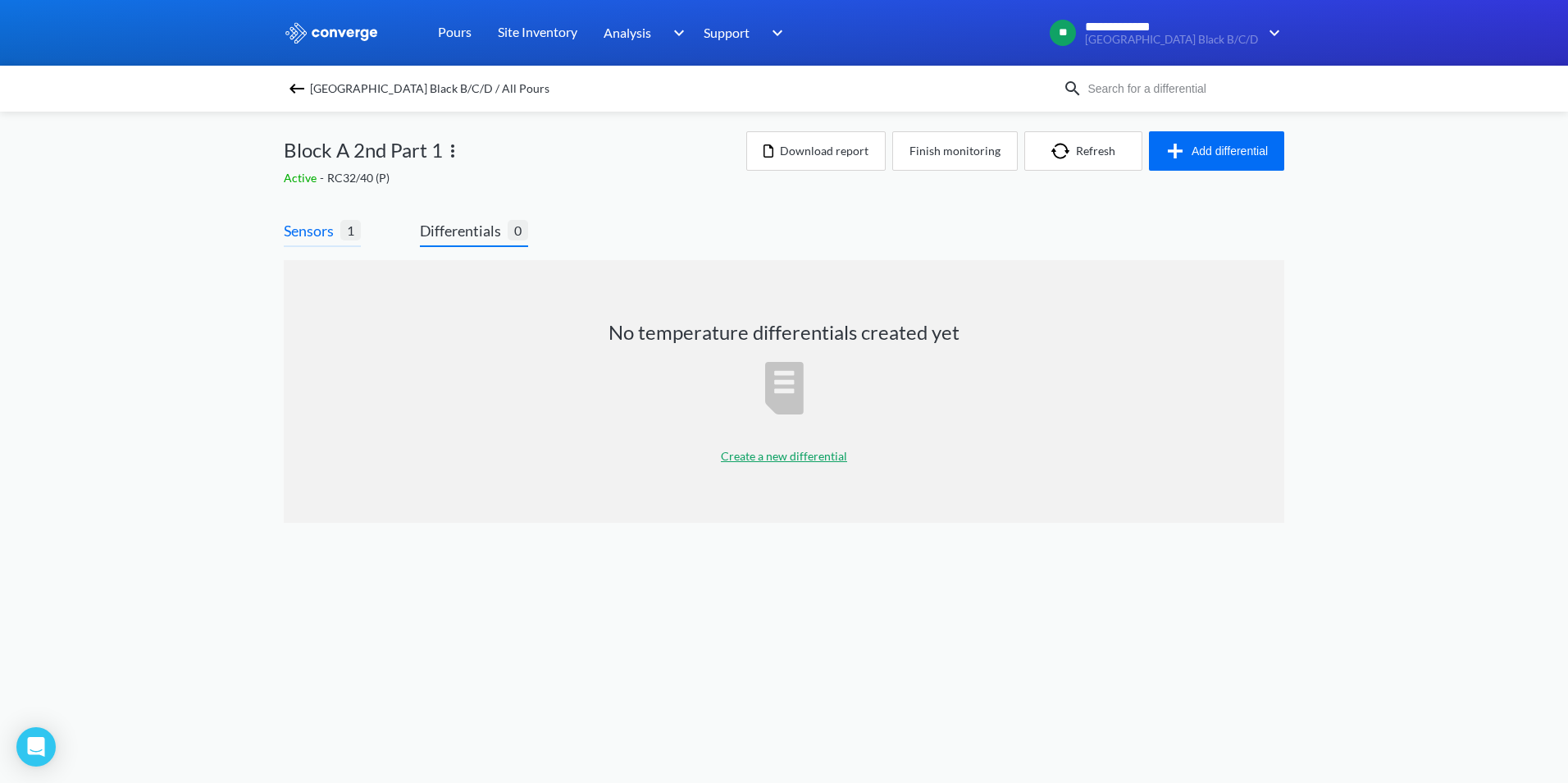
click at [313, 233] on span "Sensors" at bounding box center [312, 231] width 57 height 23
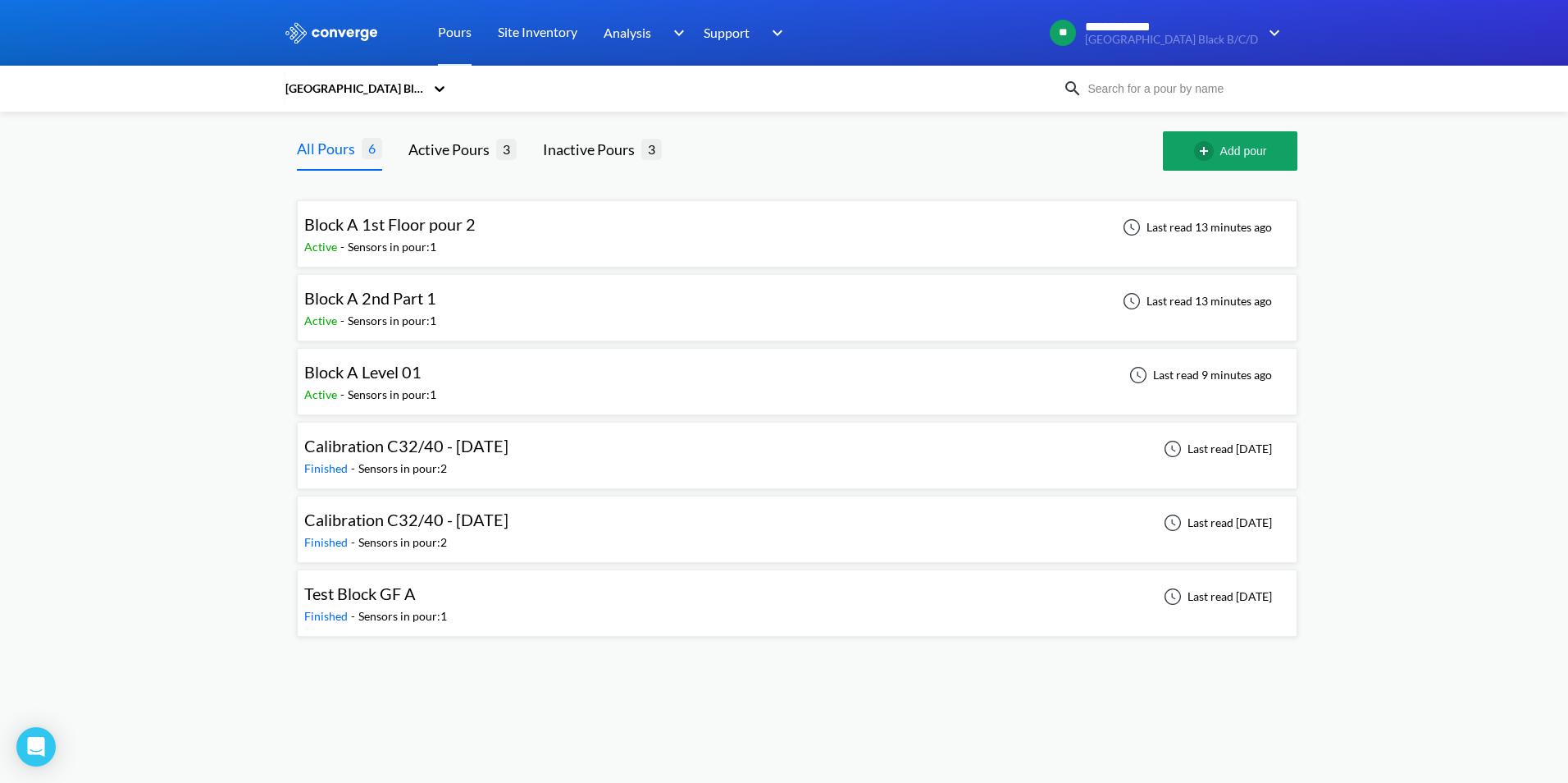
click at [536, 231] on div "Block A 1st Floor pour 2 Active - Sensors in pour: 1 Last read 13 minutes ago" at bounding box center [797, 234] width 986 height 52
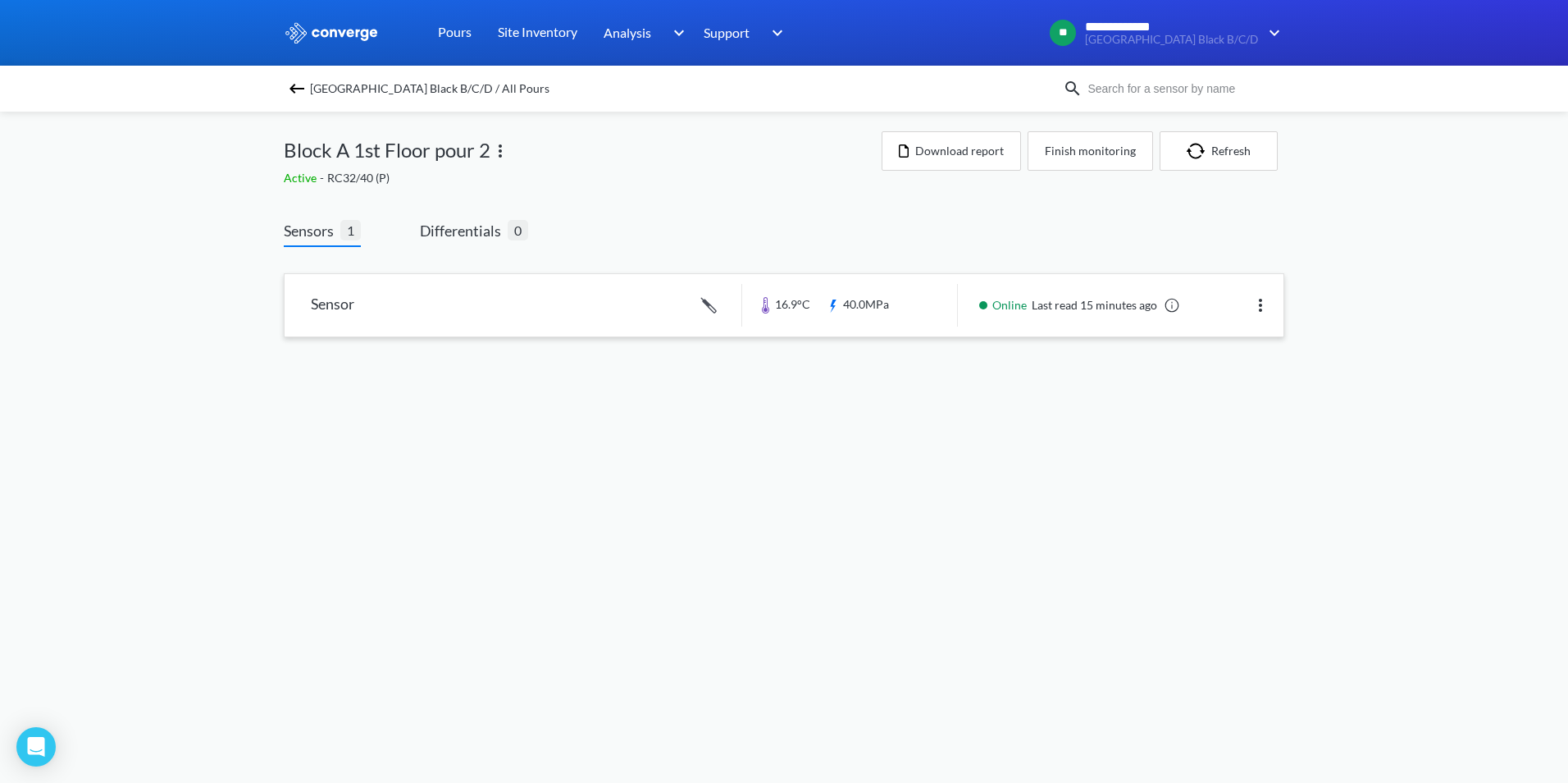
click at [386, 320] on link at bounding box center [784, 305] width 999 height 62
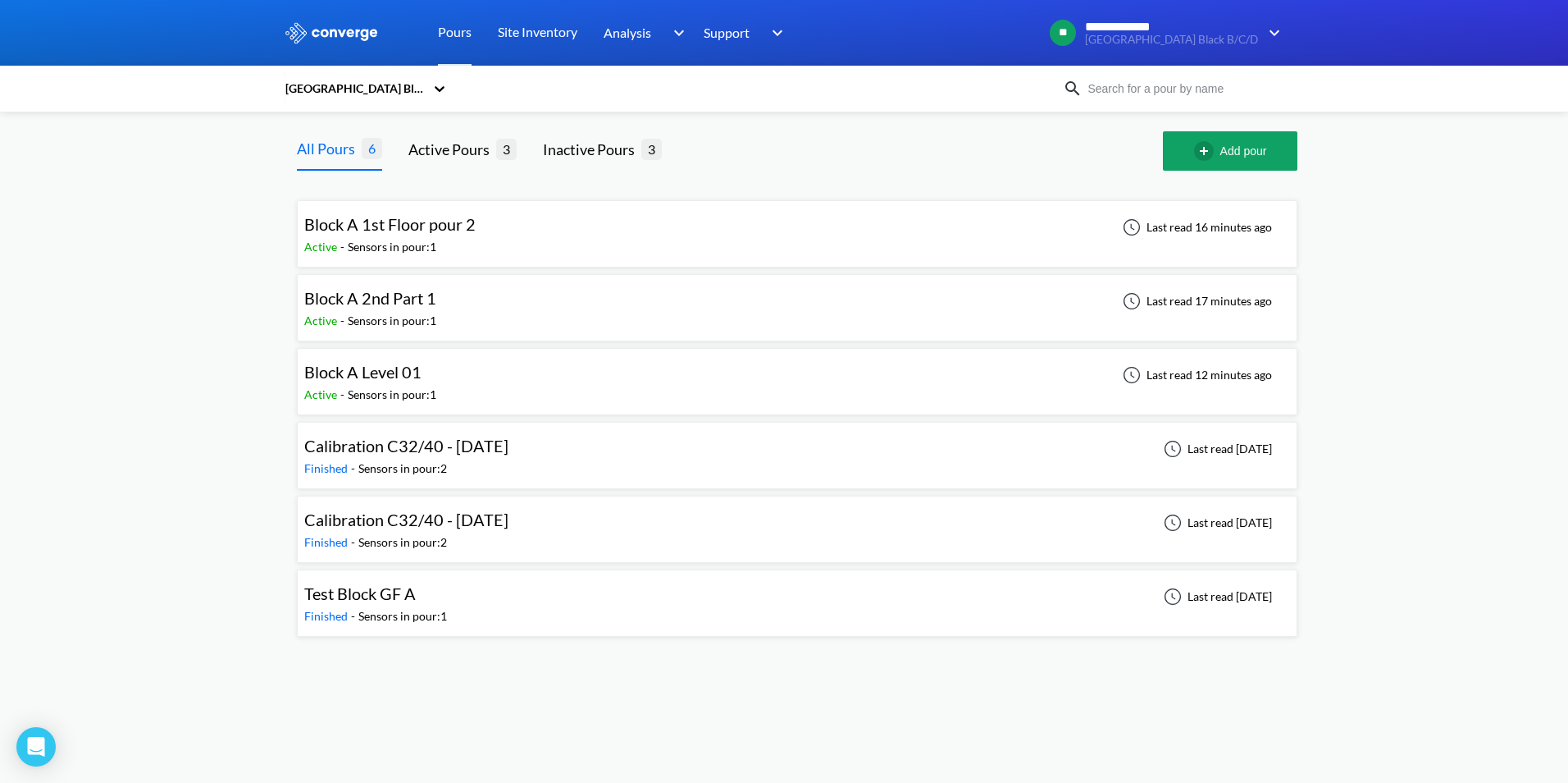
click at [399, 307] on span "Block A 2nd Part 1" at bounding box center [370, 298] width 132 height 20
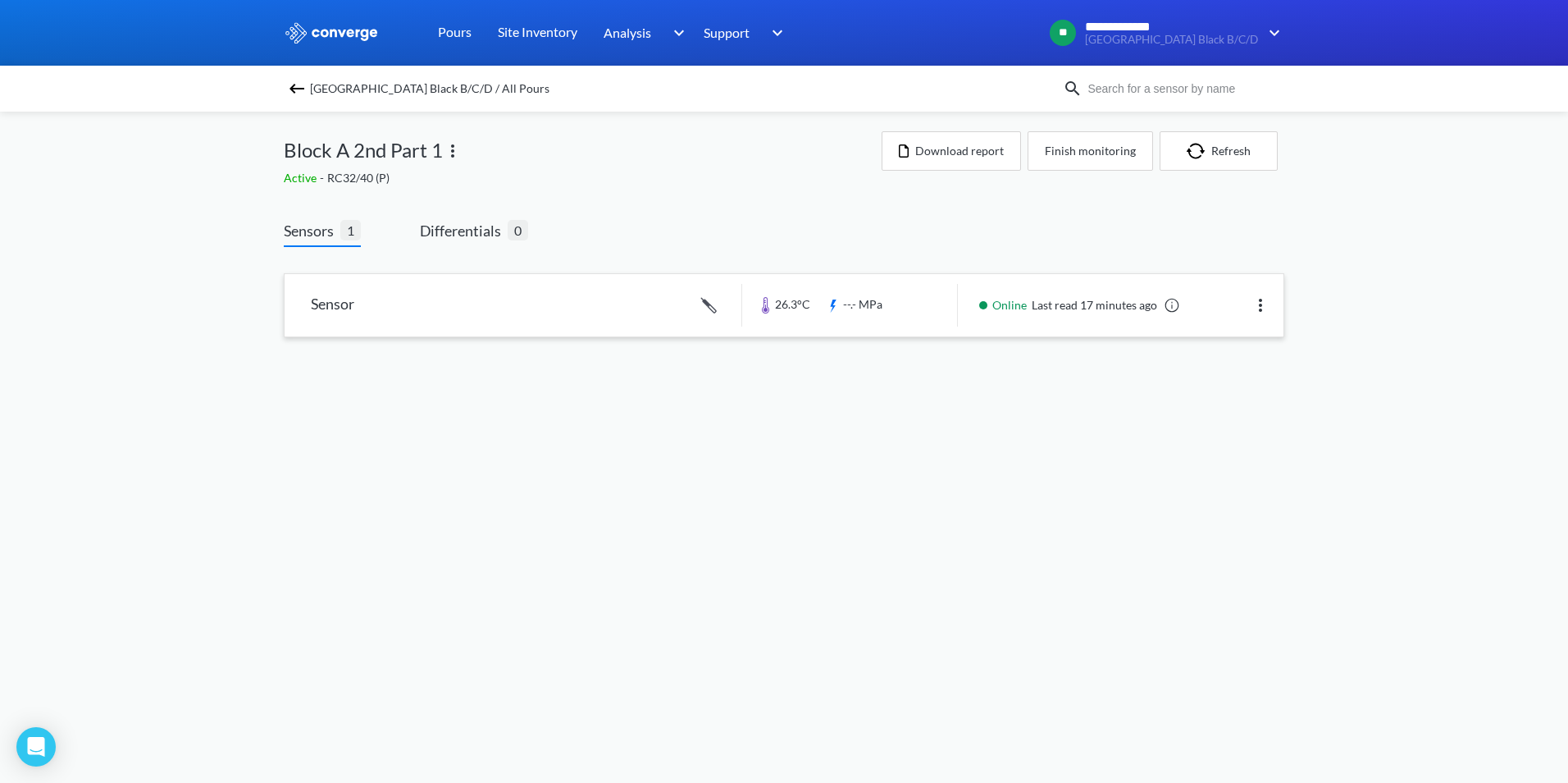
click at [334, 308] on link at bounding box center [784, 305] width 999 height 62
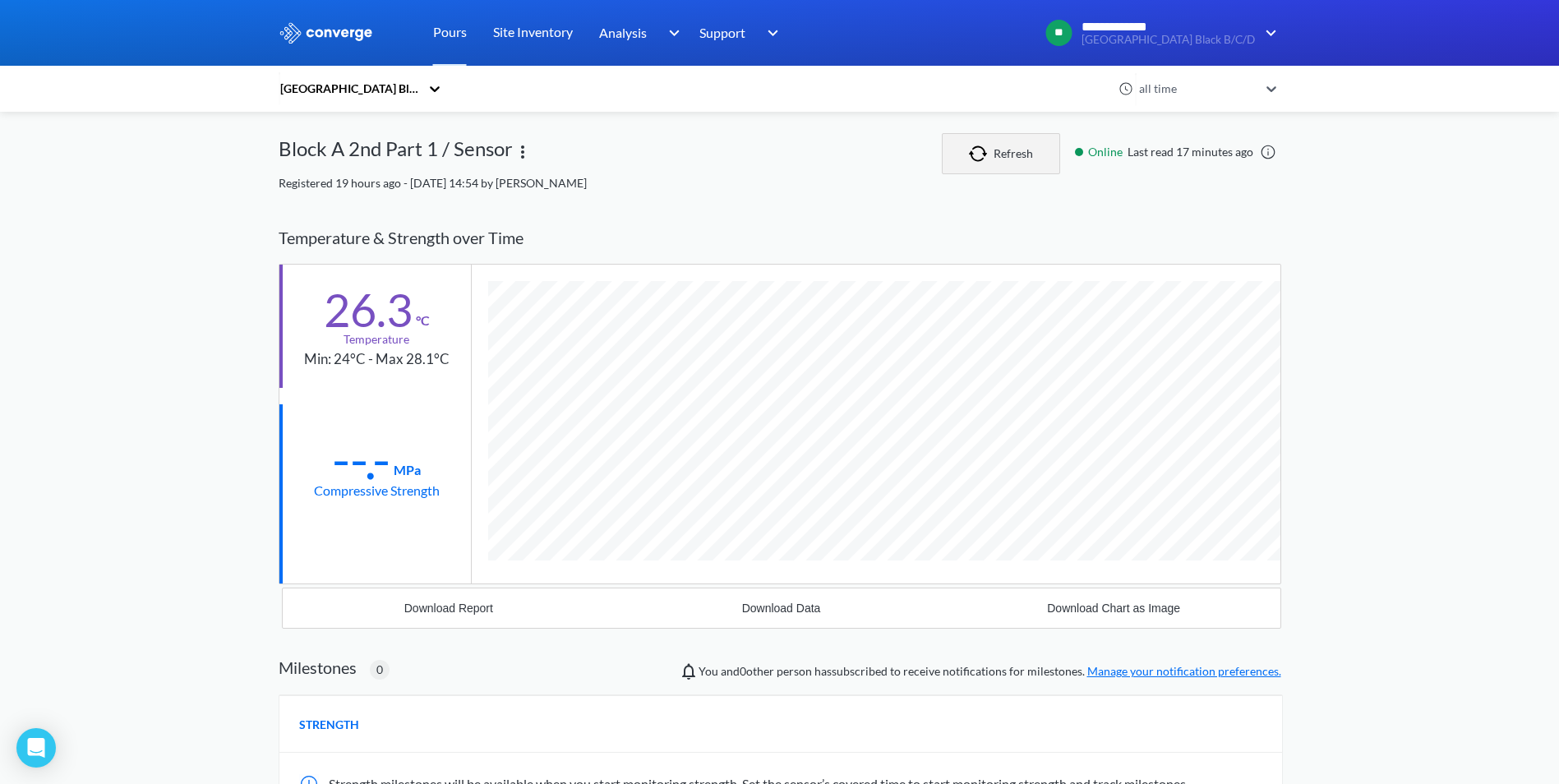
click at [962, 156] on button "Refresh" at bounding box center [1000, 154] width 118 height 41
click at [983, 156] on img "button" at bounding box center [980, 154] width 24 height 16
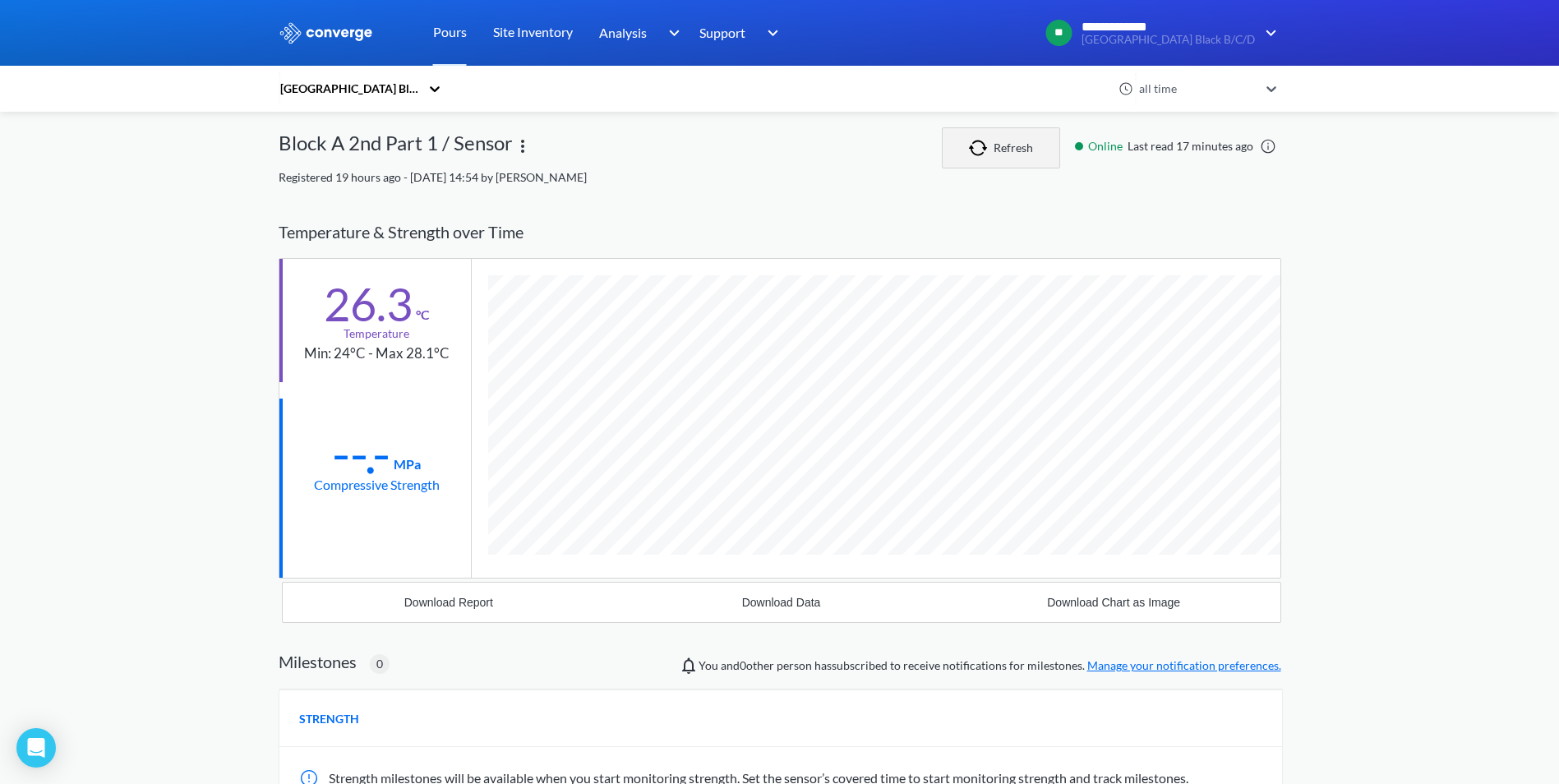
scroll to position [0, 0]
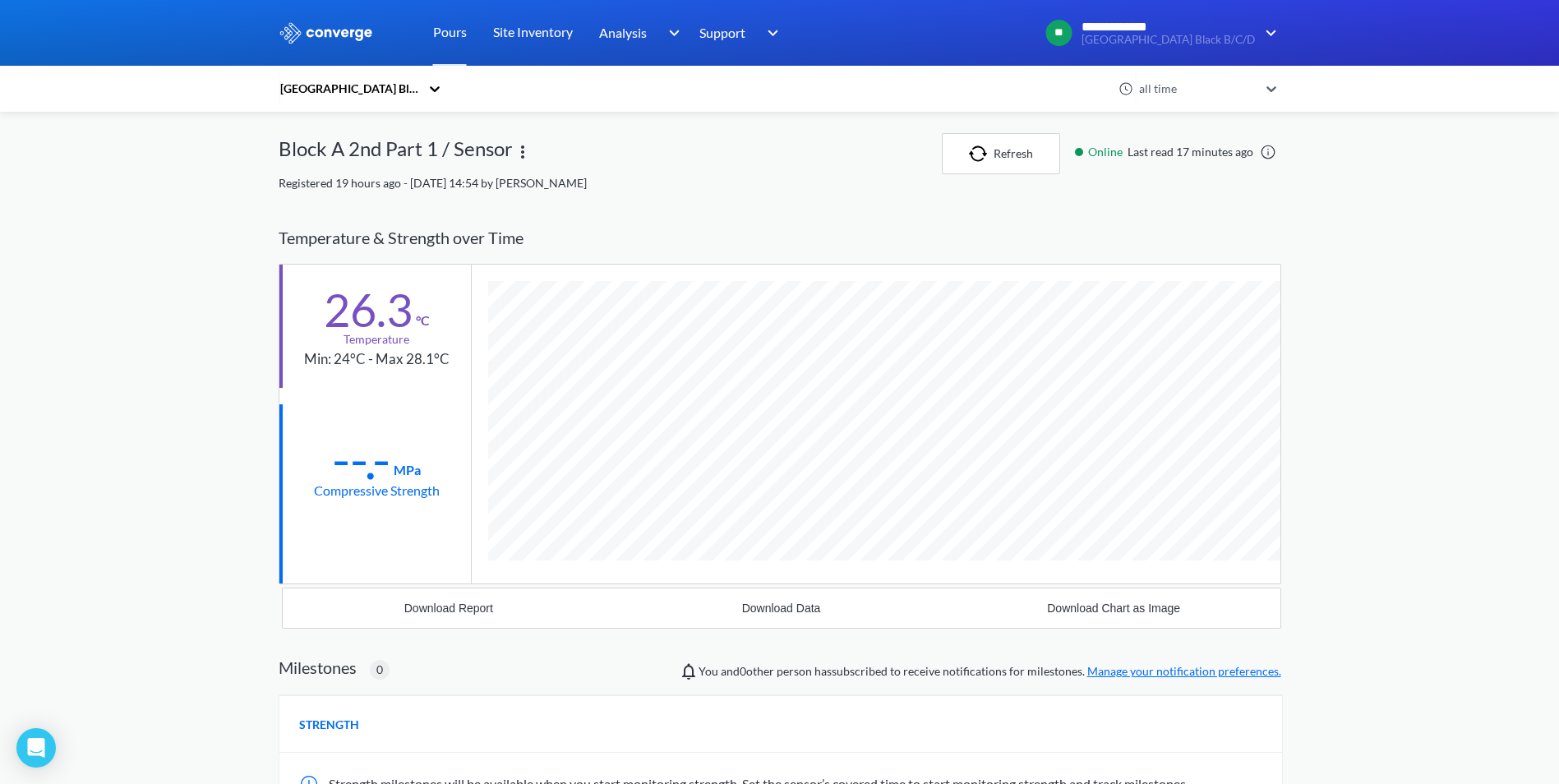
click at [524, 149] on img at bounding box center [523, 152] width 20 height 20
click at [483, 155] on div "Edit" at bounding box center [480, 152] width 105 height 32
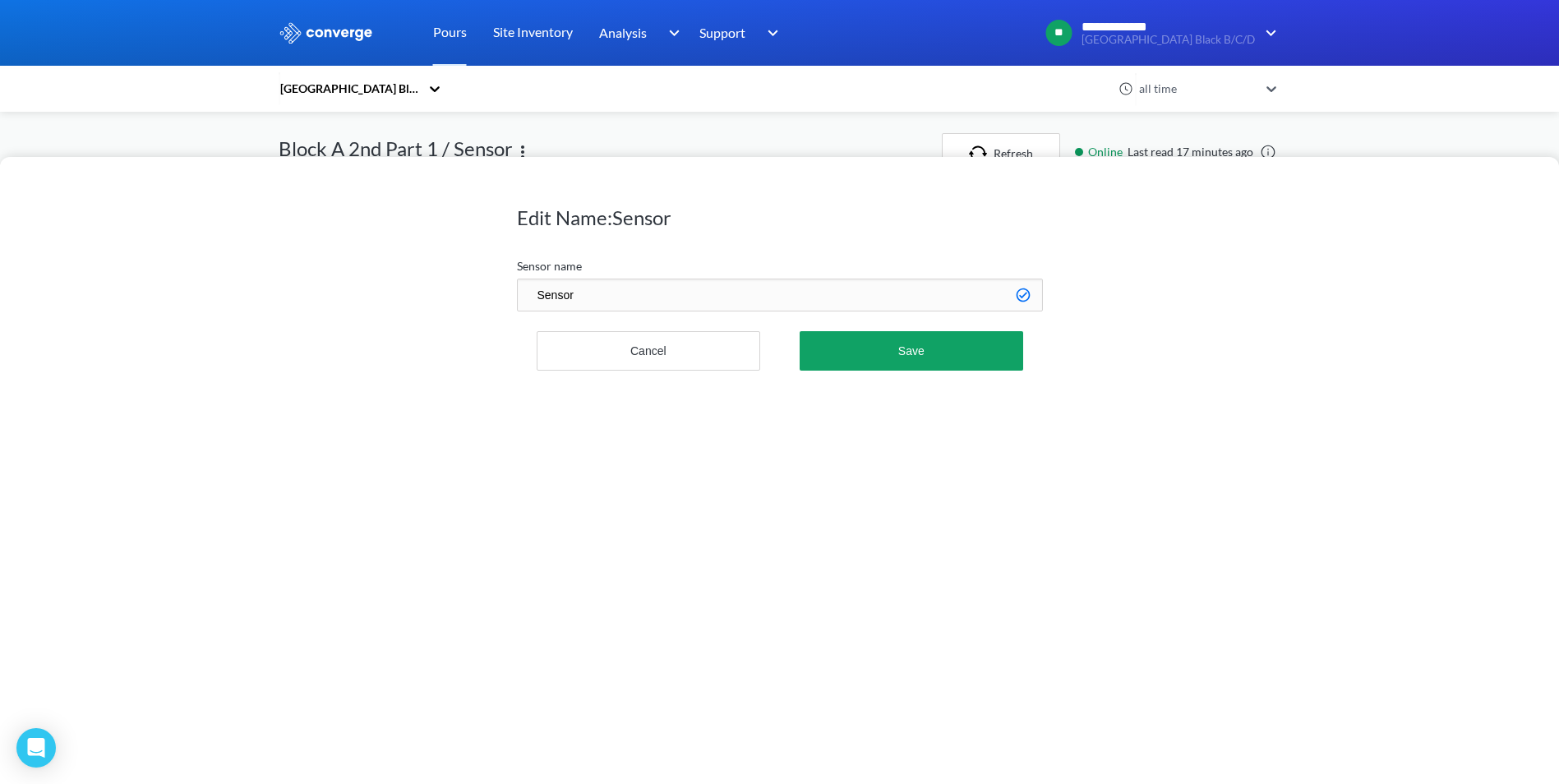
click at [934, 294] on input "Sensor" at bounding box center [780, 294] width 526 height 33
drag, startPoint x: 701, startPoint y: 349, endPoint x: 657, endPoint y: 338, distance: 45.4
click at [700, 349] on button "Cancel" at bounding box center [648, 351] width 224 height 40
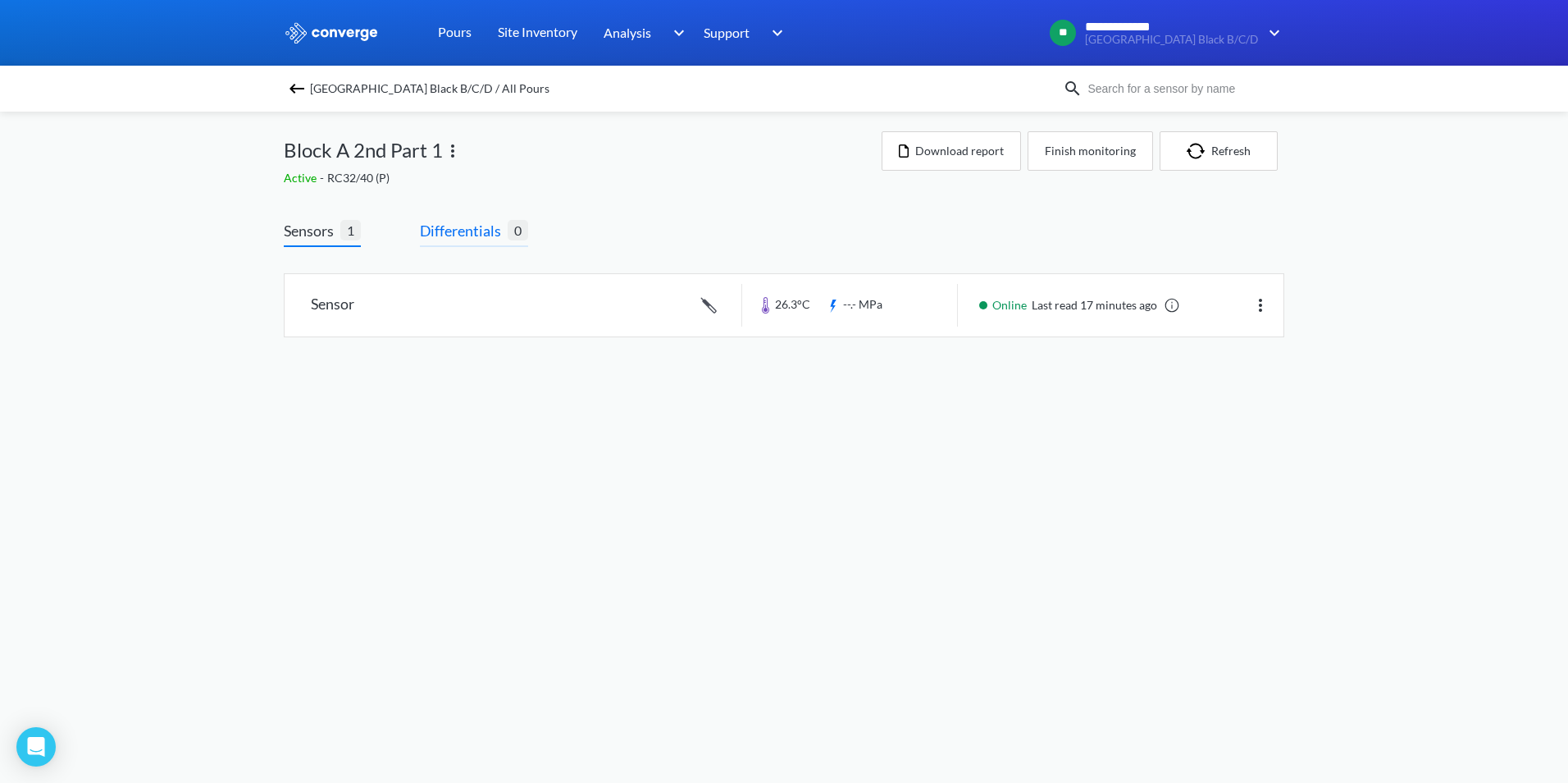
click at [465, 233] on span "Differentials" at bounding box center [464, 231] width 88 height 23
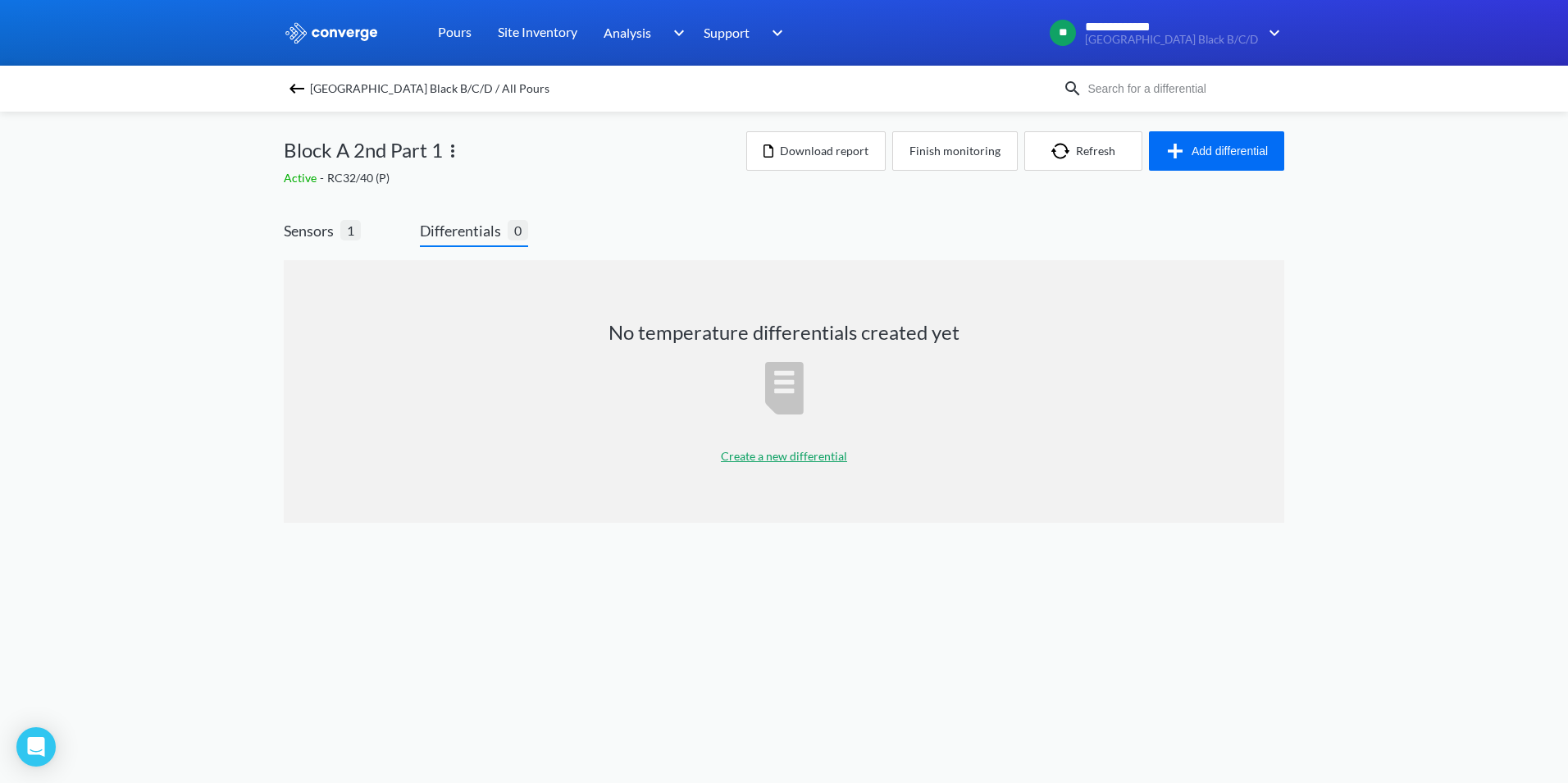
click at [450, 152] on img at bounding box center [453, 151] width 20 height 20
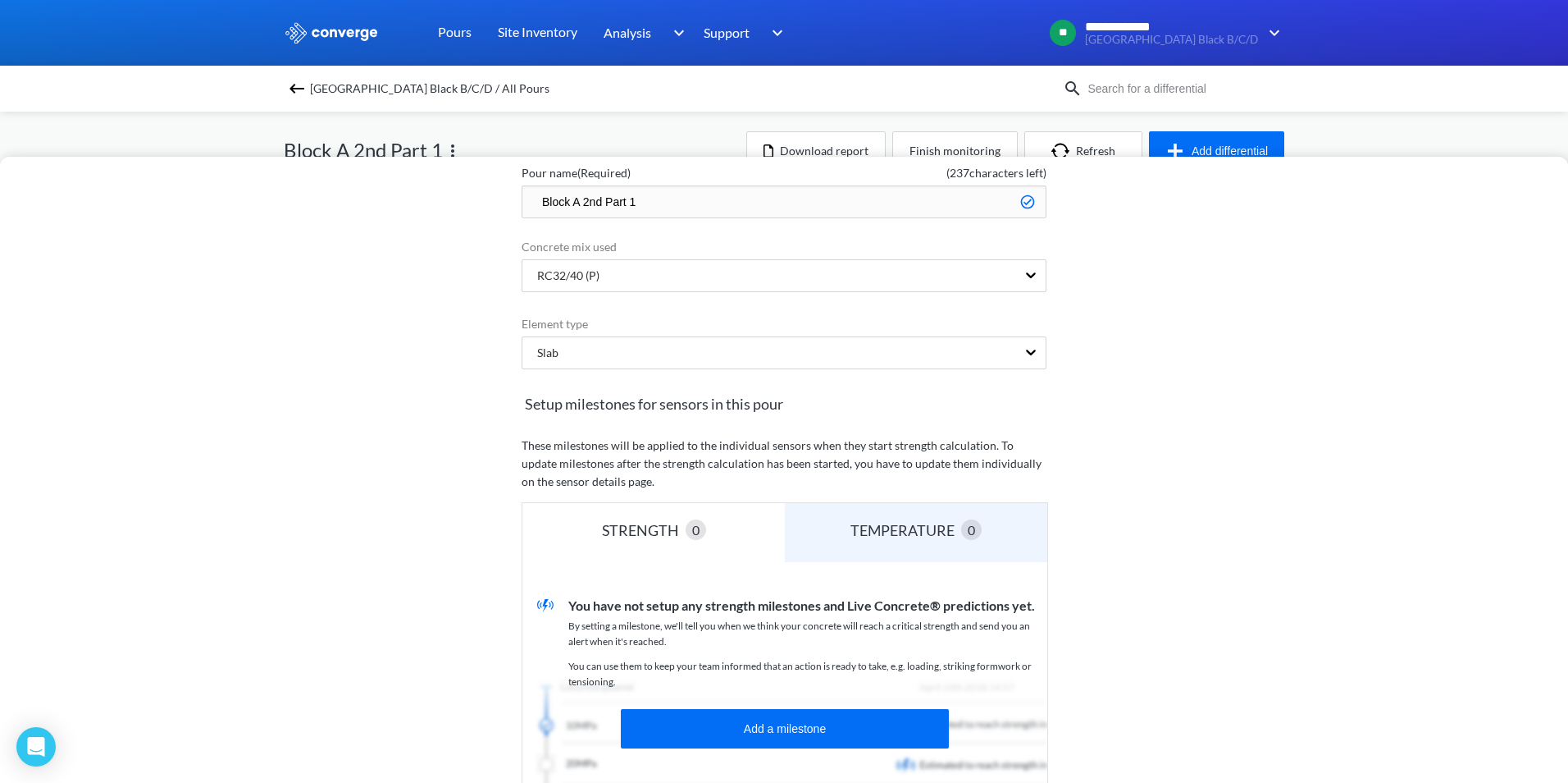
scroll to position [328, 0]
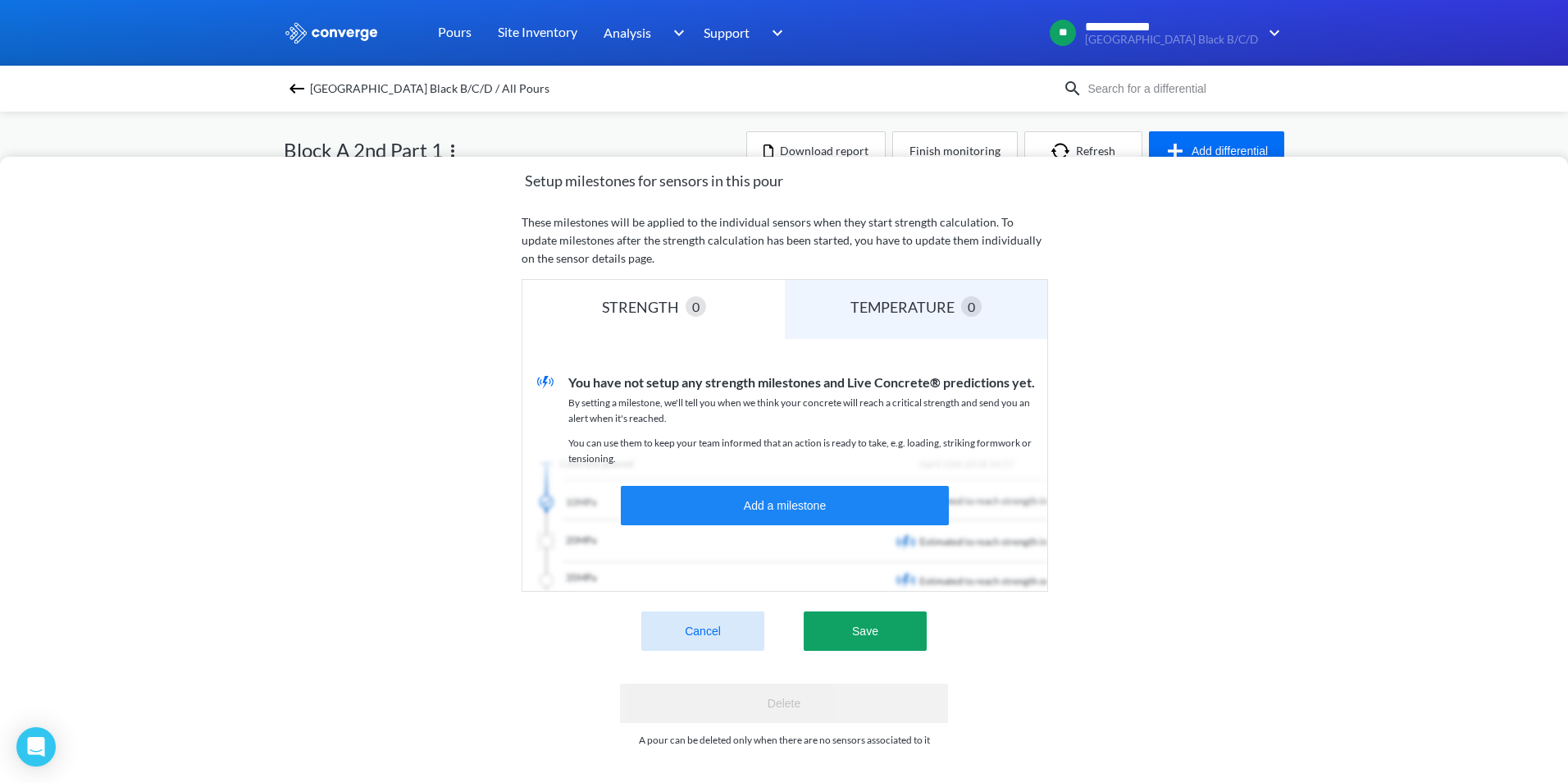
click at [704, 621] on button "Cancel" at bounding box center [703, 631] width 123 height 40
